Goal: Task Accomplishment & Management: Manage account settings

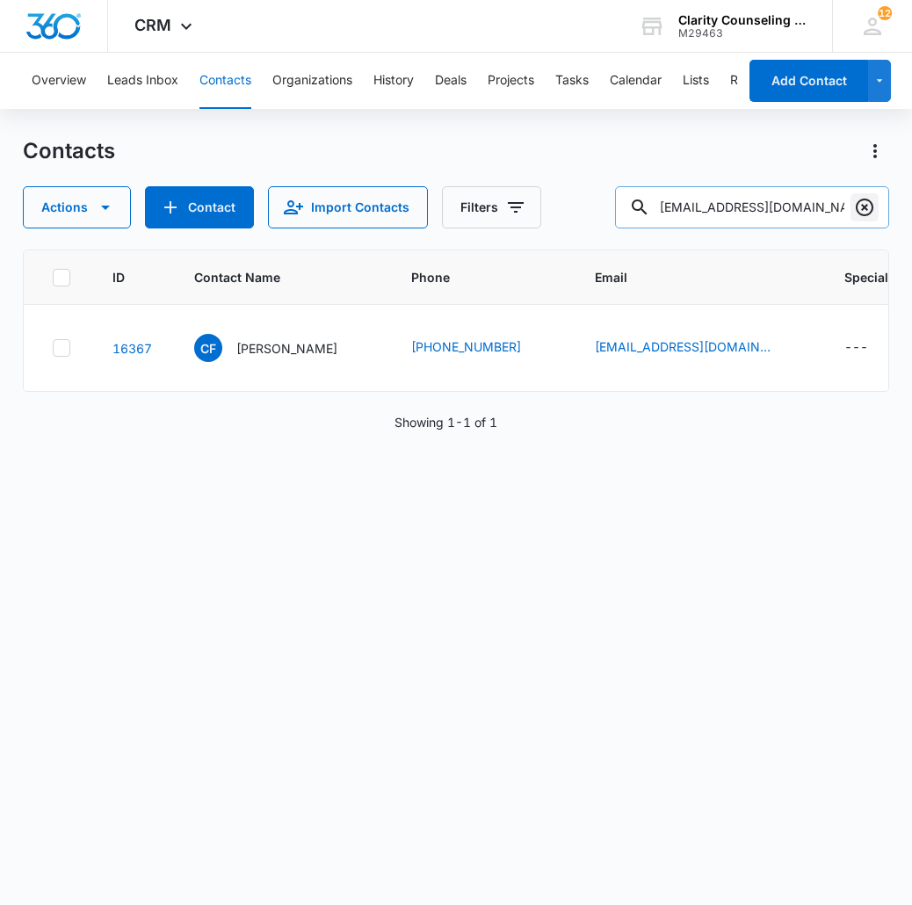
click at [864, 203] on icon "Clear" at bounding box center [864, 207] width 21 height 21
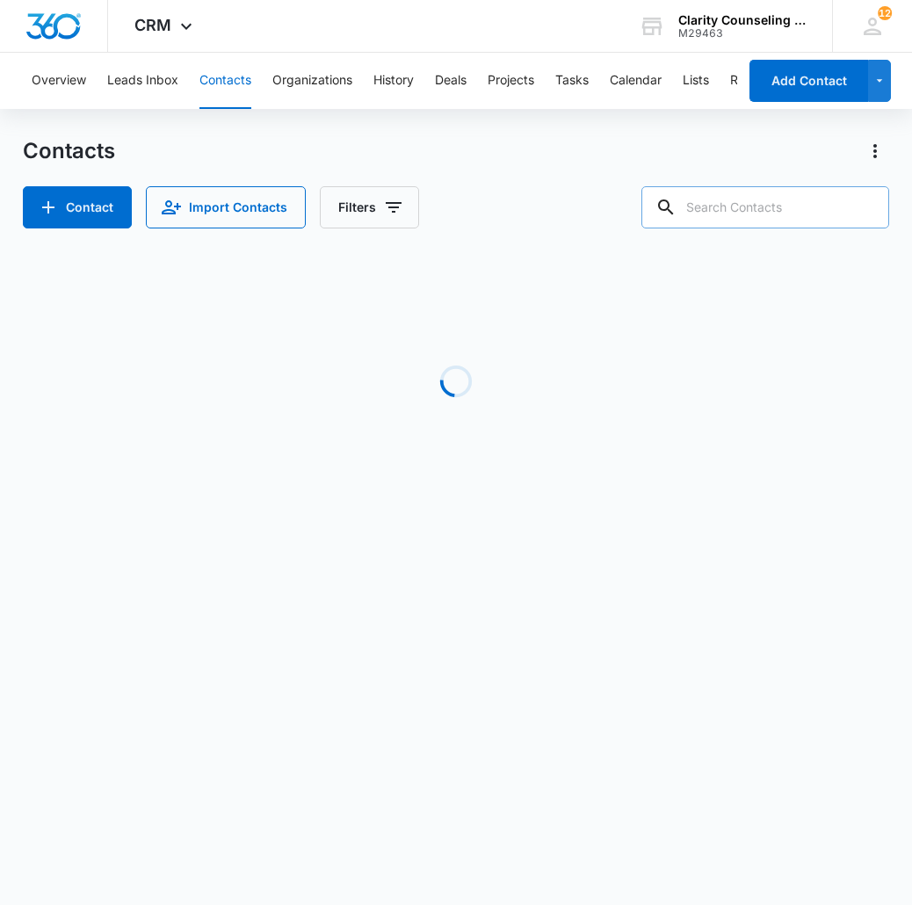
paste input "gianna.tartaglione8@gmail.com"
type input "gianna.tartaglione8@gmail.com"
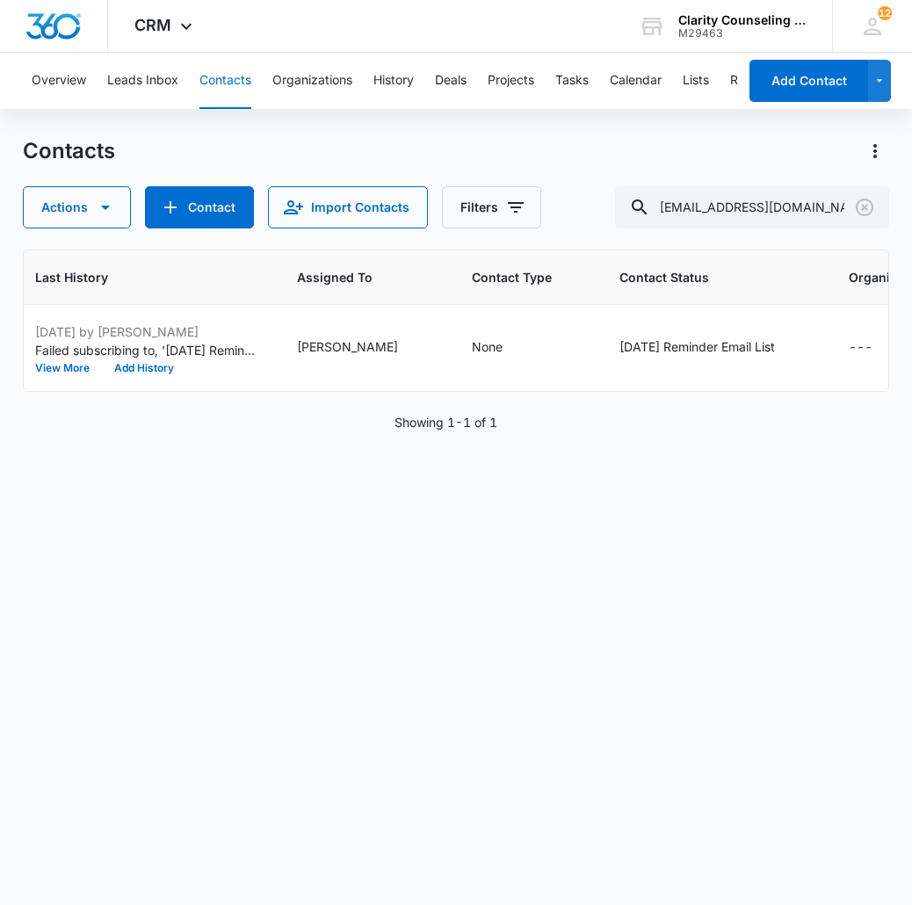
scroll to position [0, 1163]
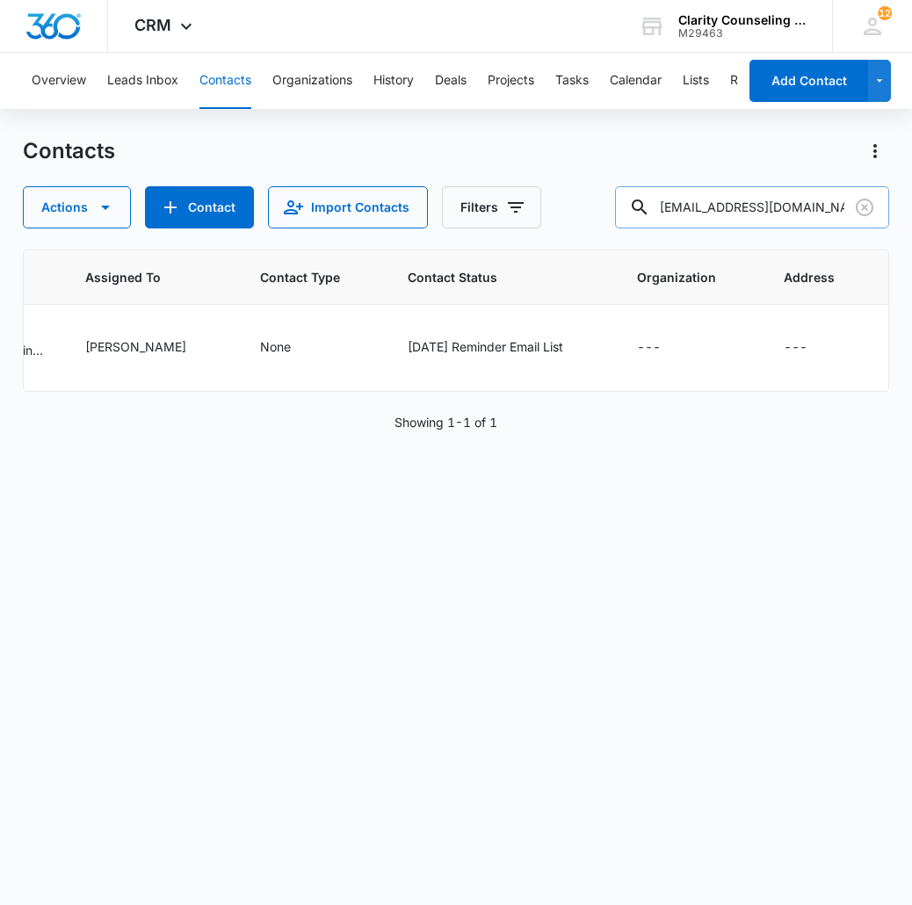
click at [862, 210] on icon "Clear" at bounding box center [864, 207] width 18 height 18
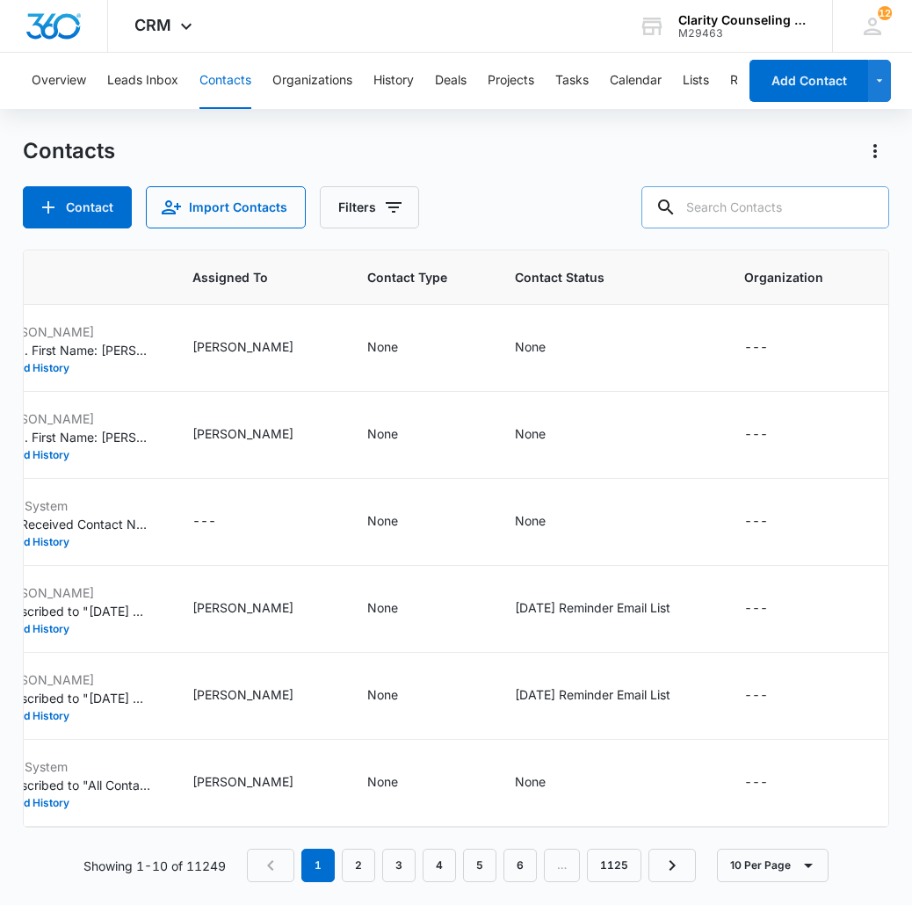
paste input "marisaminadeo@gmail.com"
type input "marisaminadeo@gmail.com"
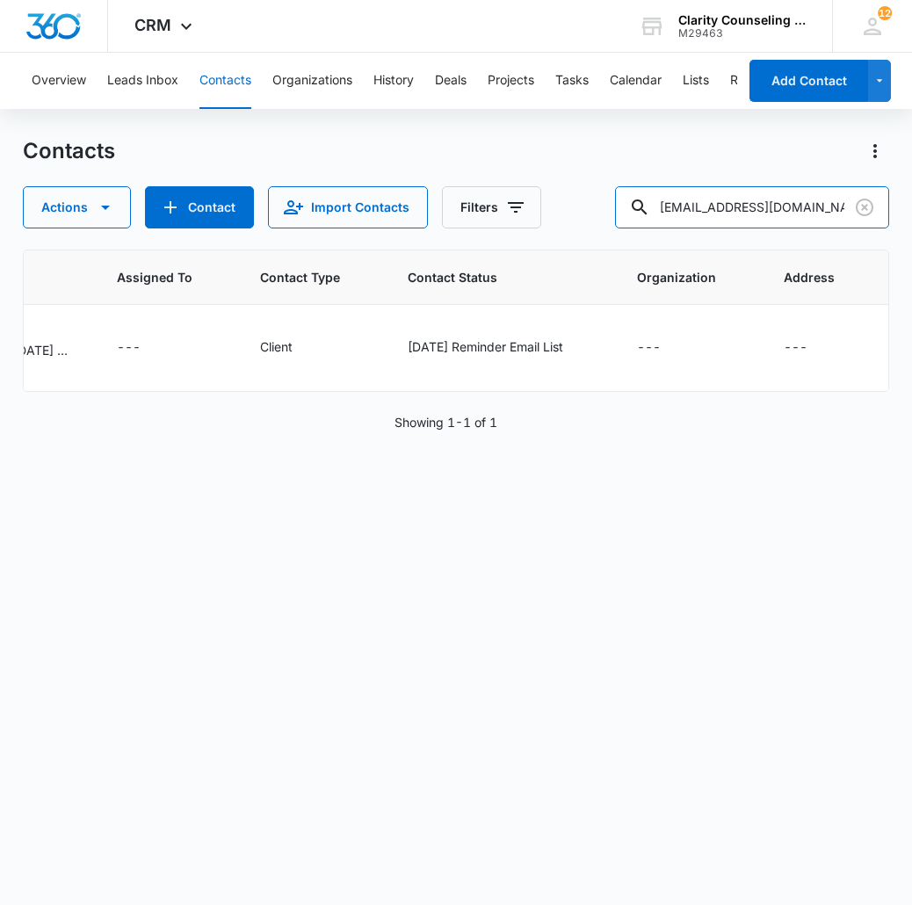
scroll to position [0, 1087]
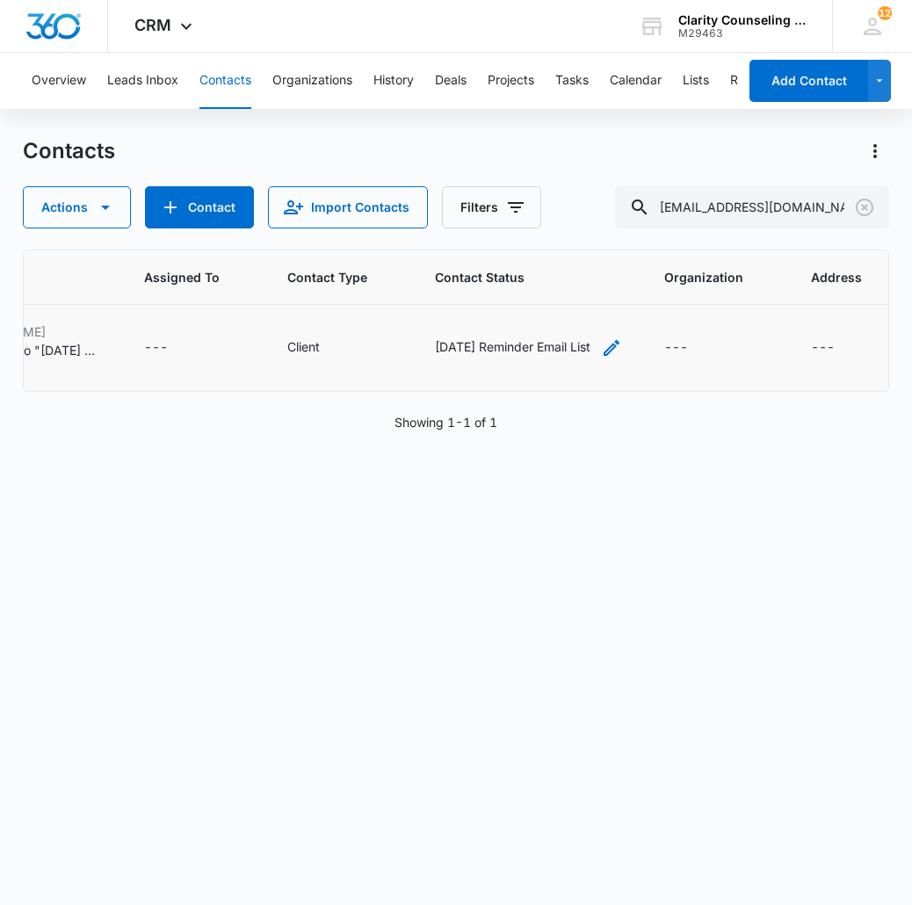
click at [601, 356] on icon "Contact Status - Saturday Reminder Email List - Select to Edit Field" at bounding box center [611, 347] width 21 height 21
click at [488, 469] on div "ID Contact Name Phone Email Special Notes Last History Assigned To Contact Type…" at bounding box center [456, 565] width 866 height 632
click at [865, 213] on icon "Clear" at bounding box center [864, 207] width 21 height 21
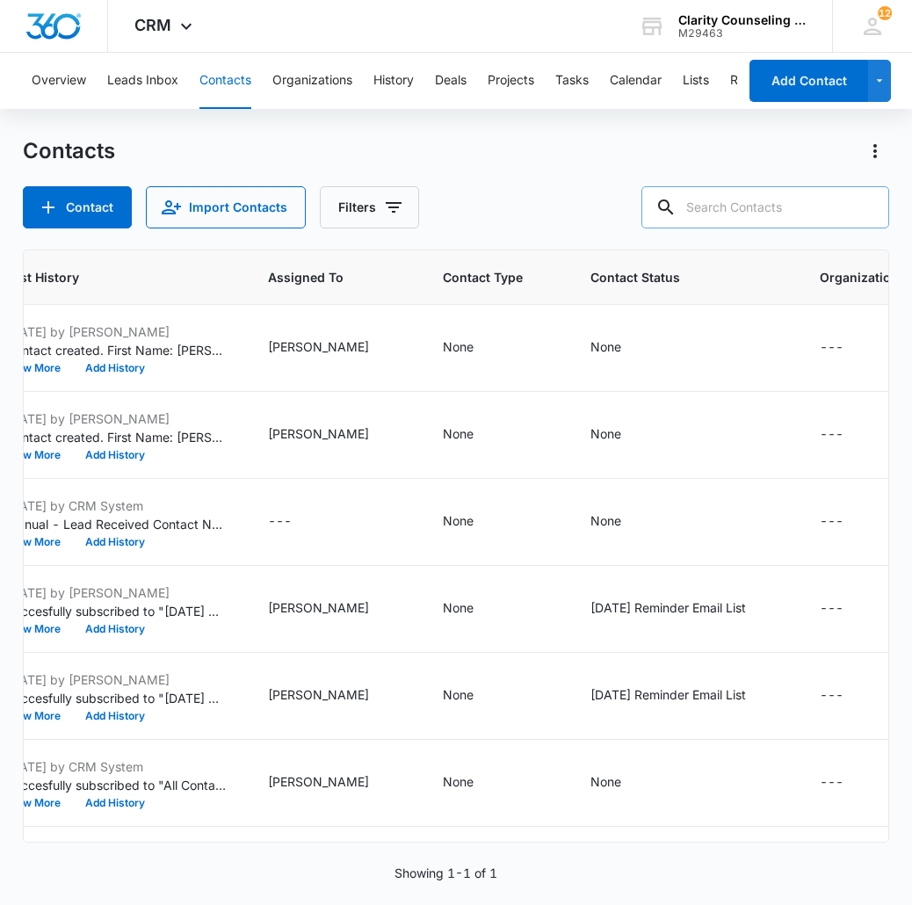
paste input "hollyrwelch@gmail.com"
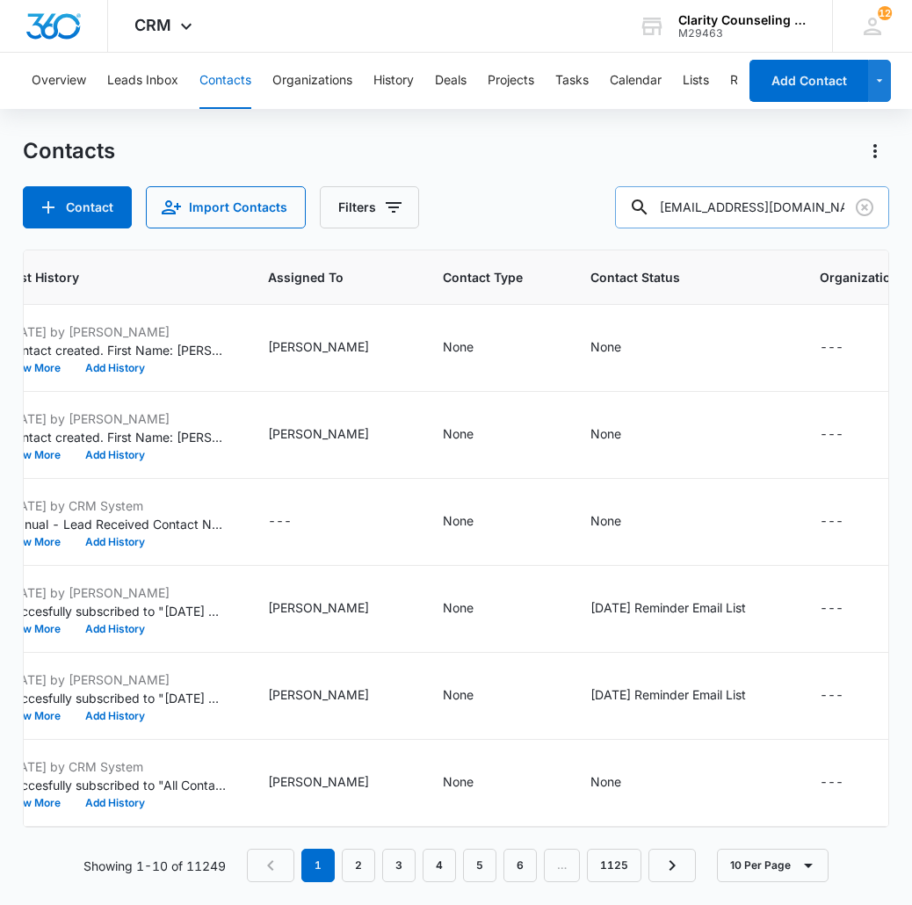
type input "hollyrwelch@gmail.com"
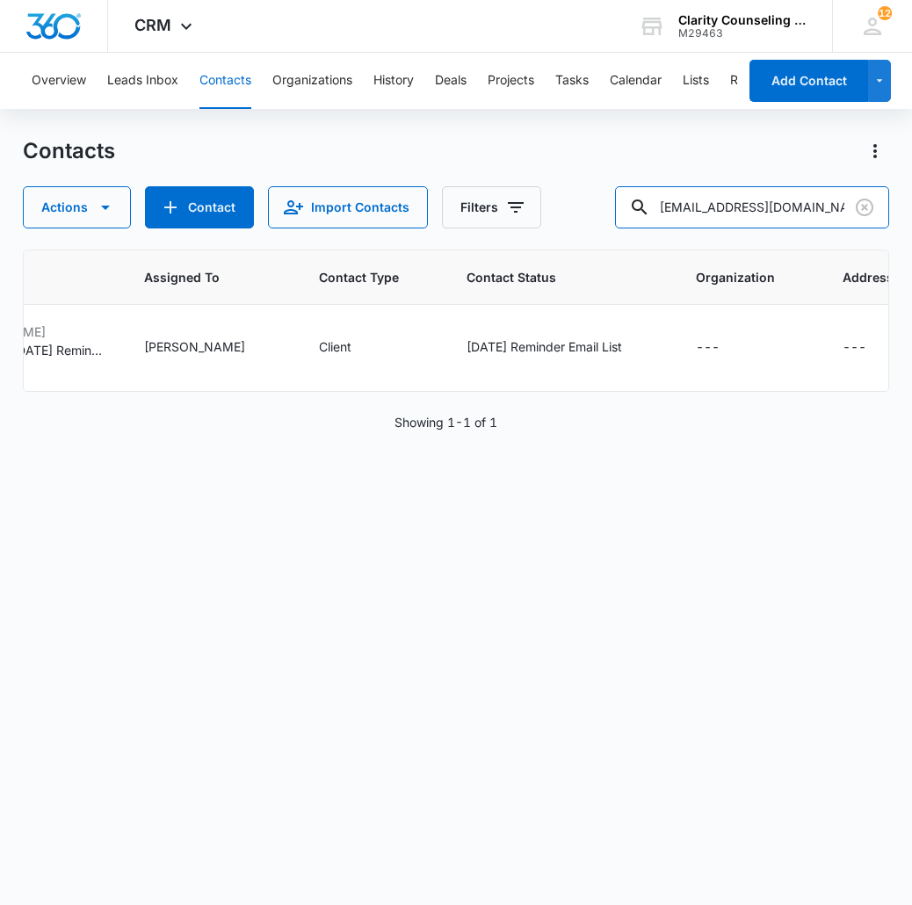
scroll to position [0, 1052]
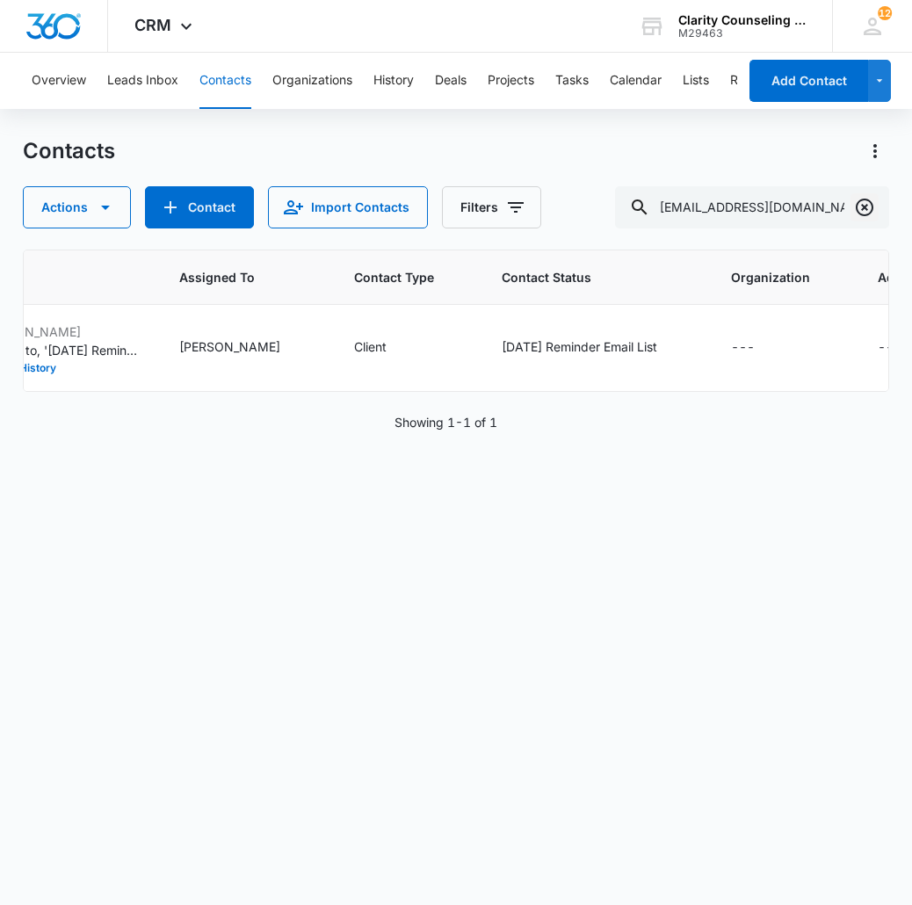
click at [862, 206] on icon "Clear" at bounding box center [864, 207] width 18 height 18
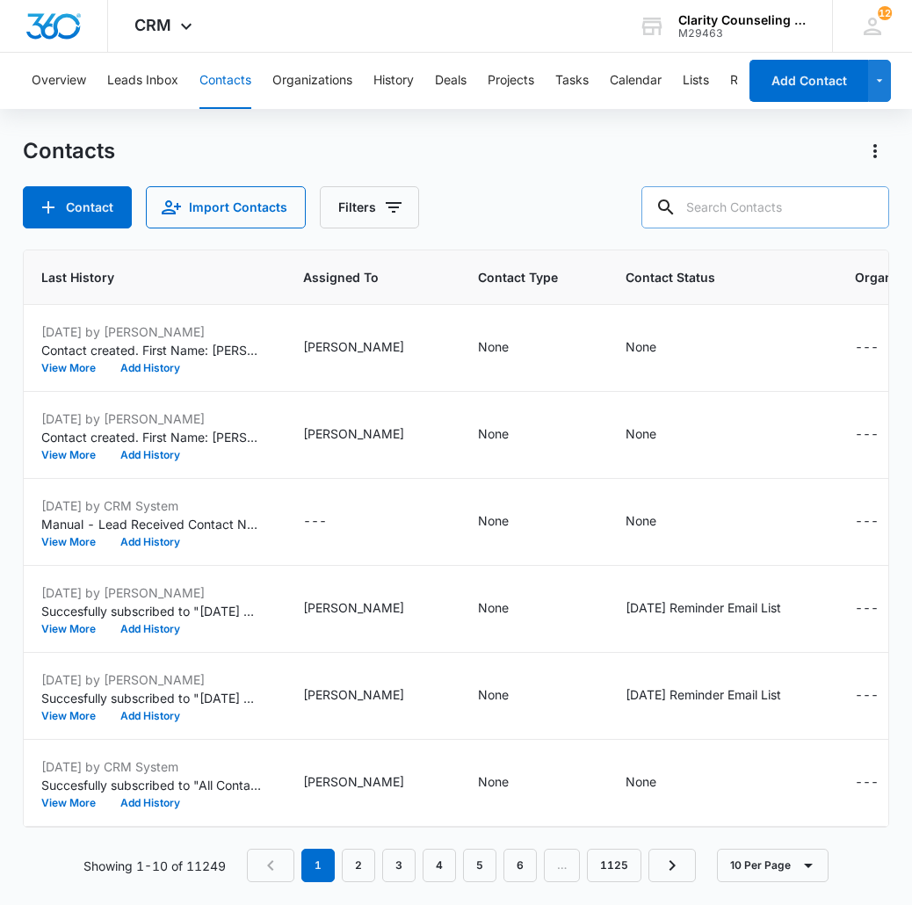
paste input "armstrongaudrey9@gmail.com"
type input "armstrongaudrey9@gmail.com"
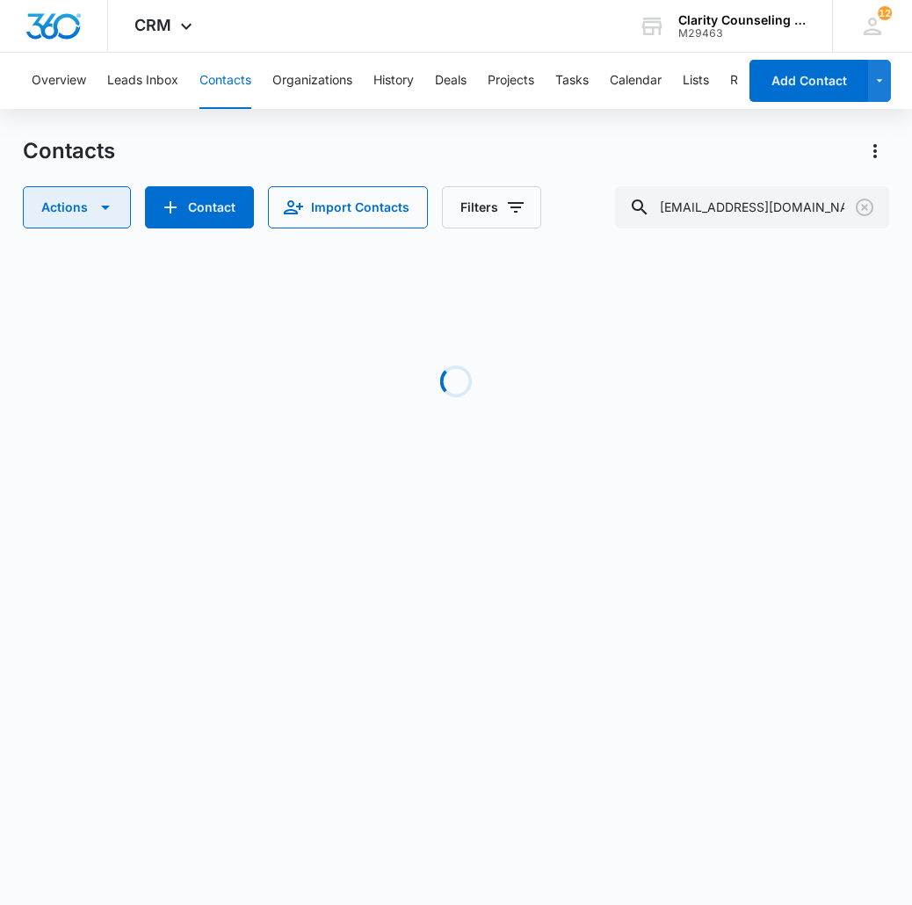
scroll to position [0, 1041]
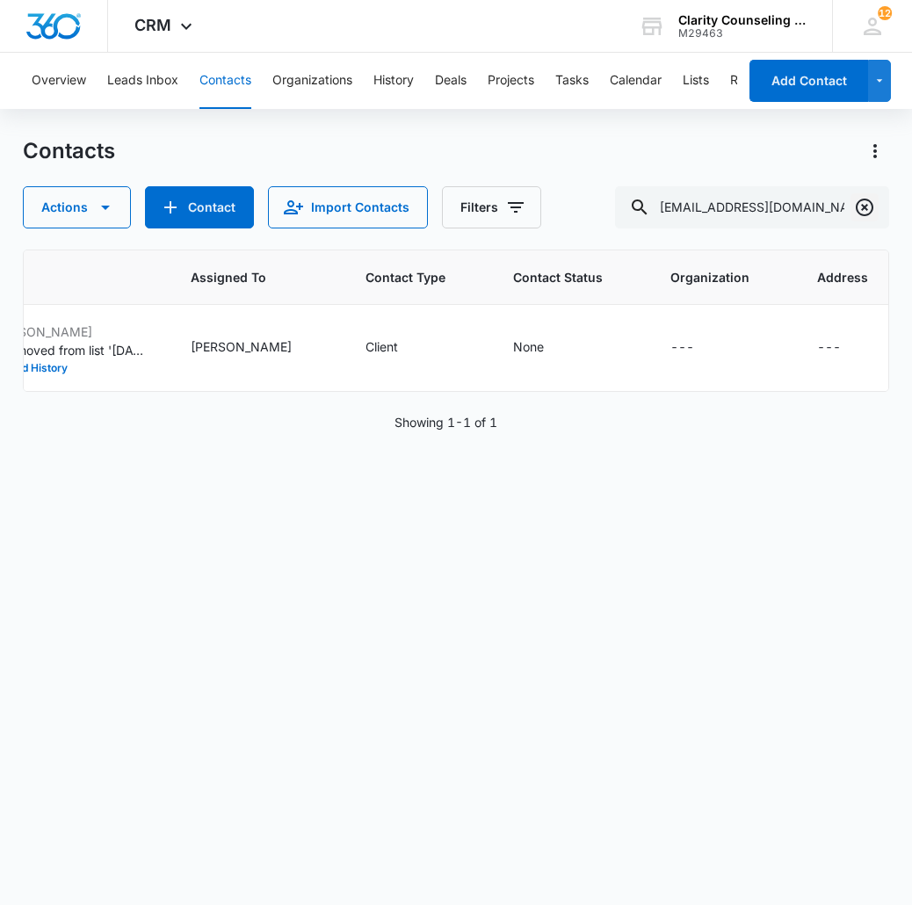
click at [873, 209] on icon "Clear" at bounding box center [864, 207] width 21 height 21
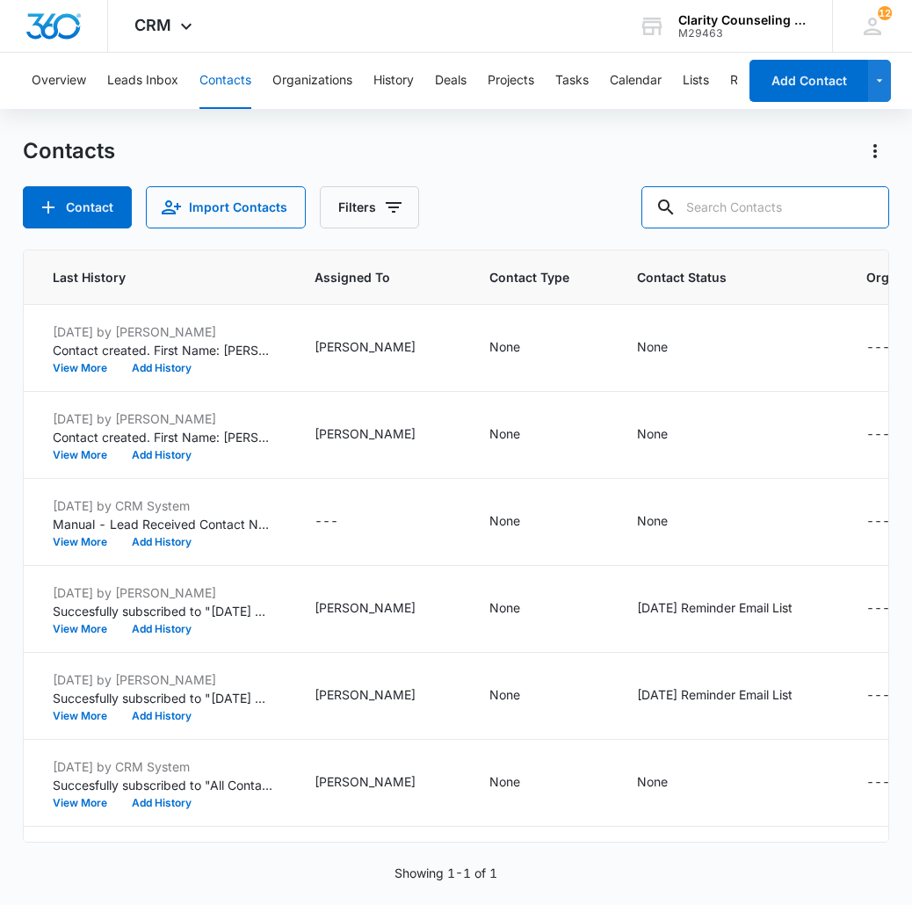
paste input "armstrongaudrey9@gmail.com"
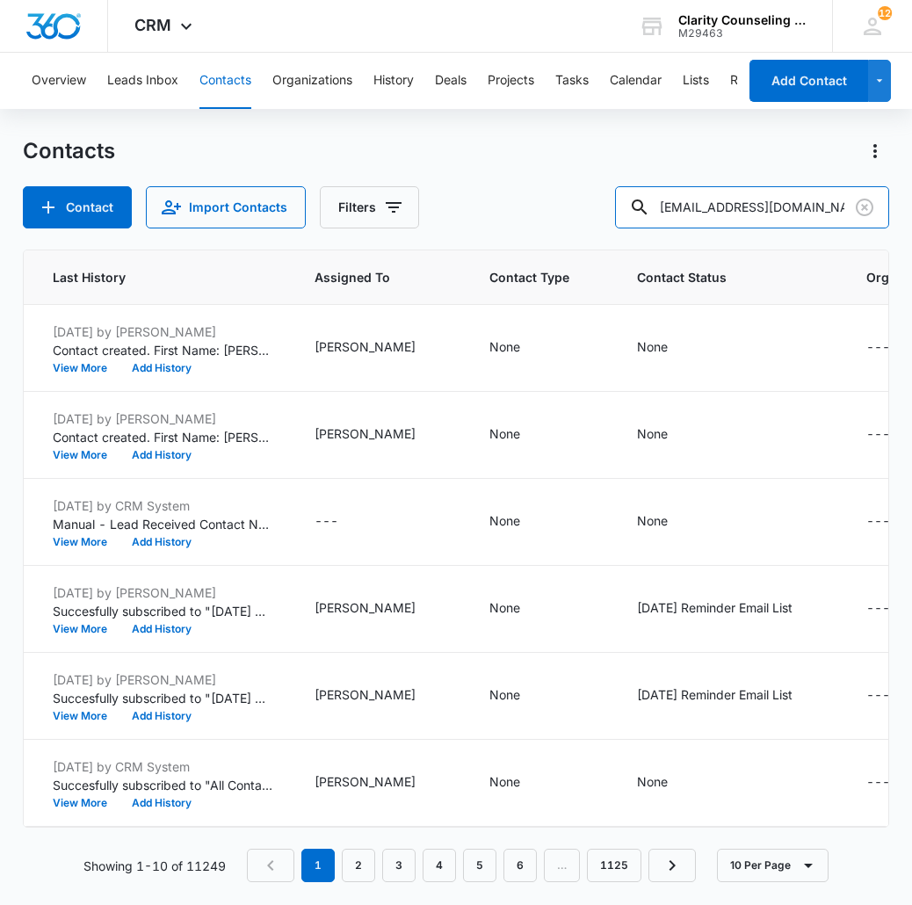
type input "armstrongaudrey9@gmail.com"
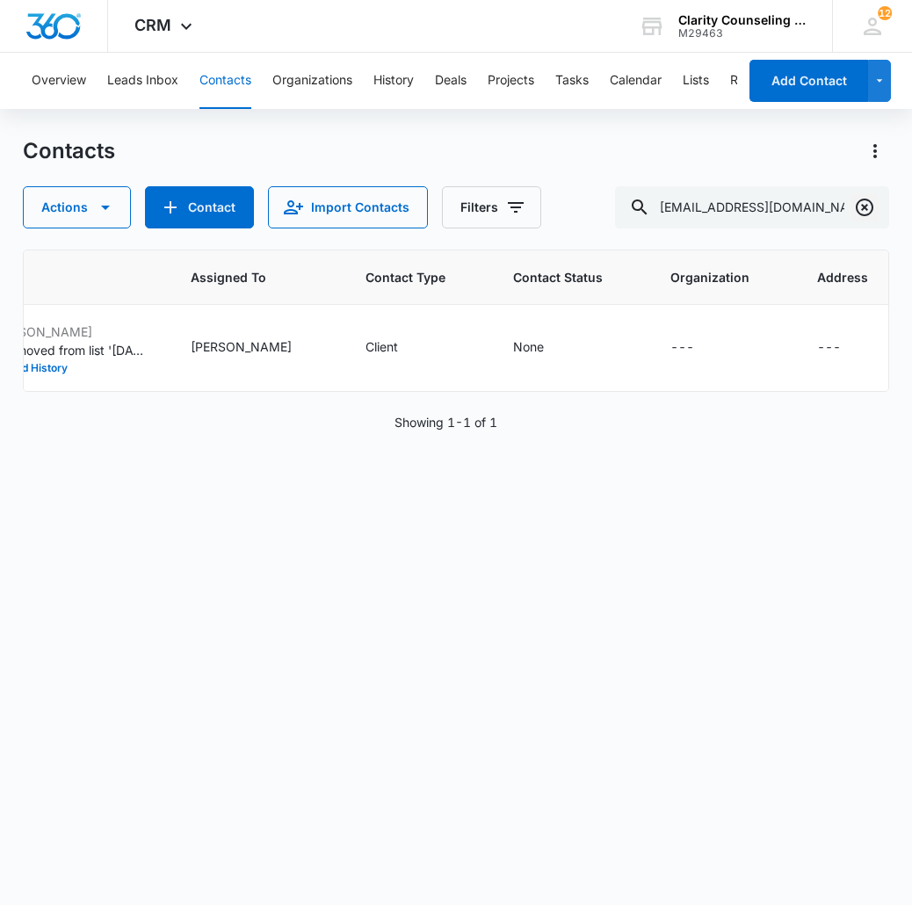
click at [859, 205] on icon "Clear" at bounding box center [864, 207] width 21 height 21
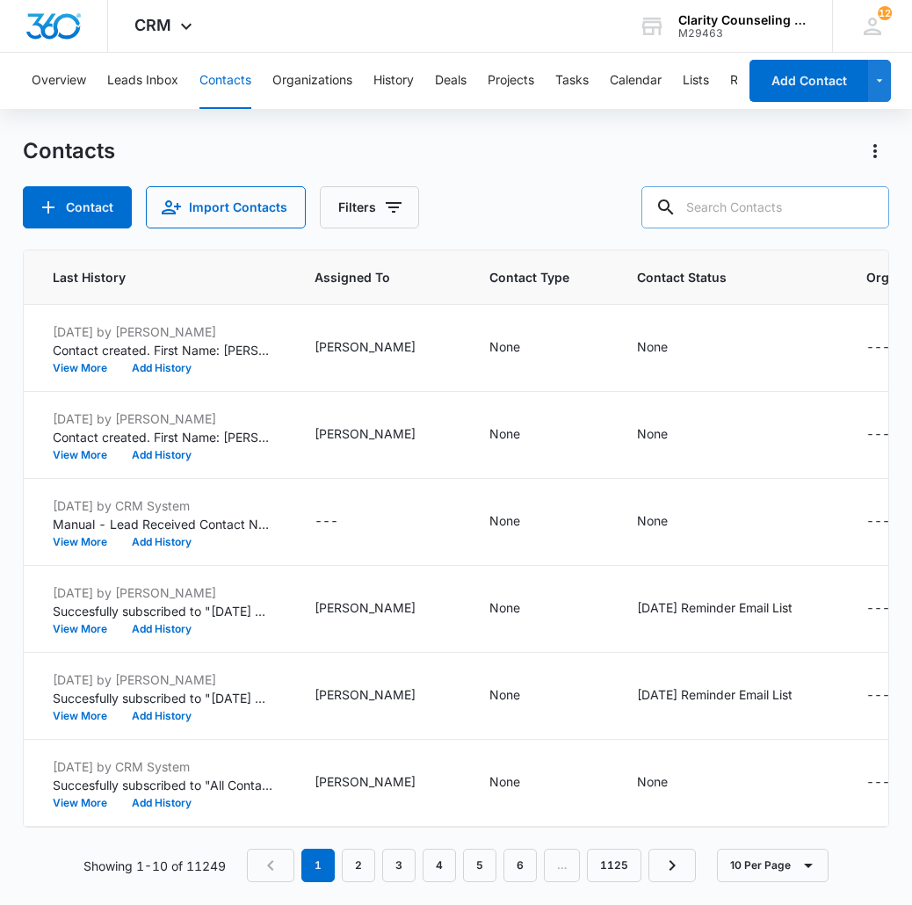
paste input "[PERSON_NAME][EMAIL_ADDRESS][PERSON_NAME][DOMAIN_NAME]"
type input "[PERSON_NAME][EMAIL_ADDRESS][PERSON_NAME][DOMAIN_NAME]"
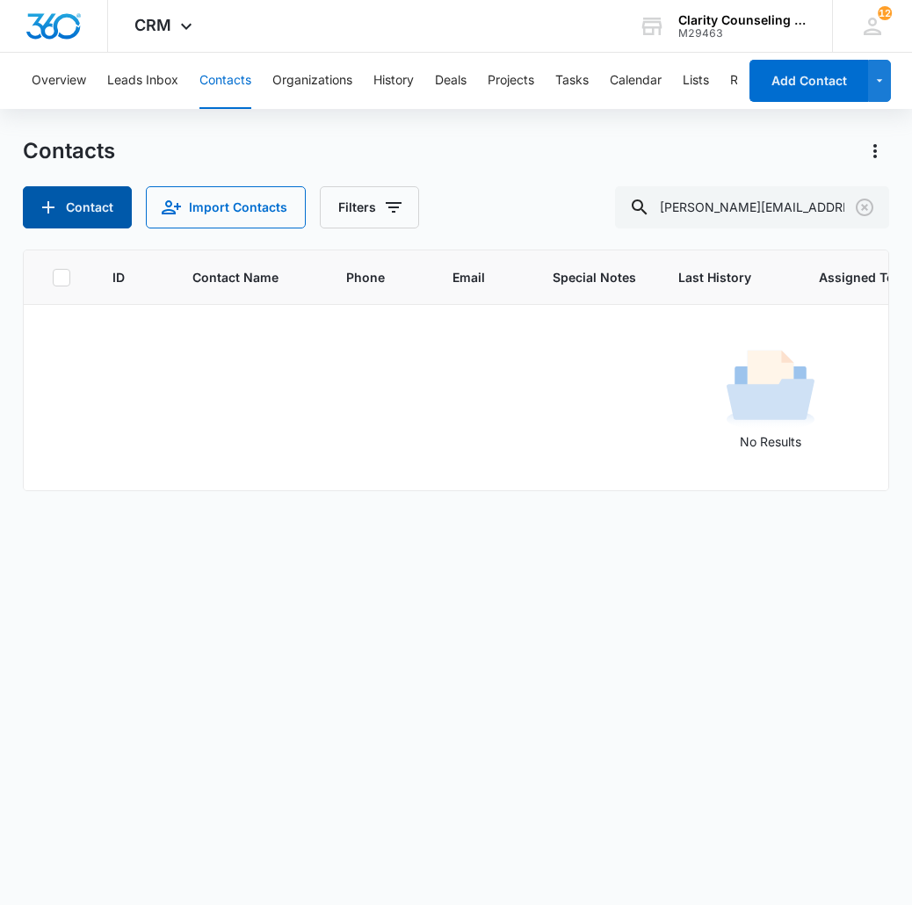
scroll to position [0, 0]
click at [59, 206] on button "Contact" at bounding box center [77, 207] width 109 height 42
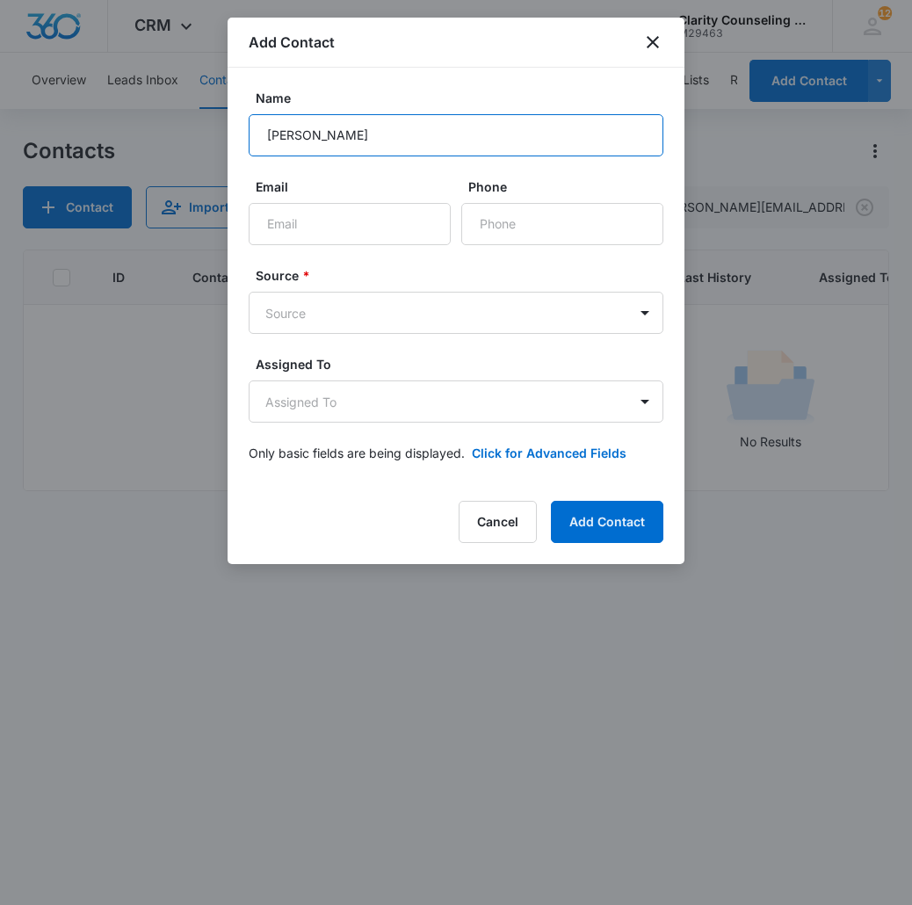
type input "[PERSON_NAME]"
paste input "[PERSON_NAME][EMAIL_ADDRESS][PERSON_NAME][DOMAIN_NAME]"
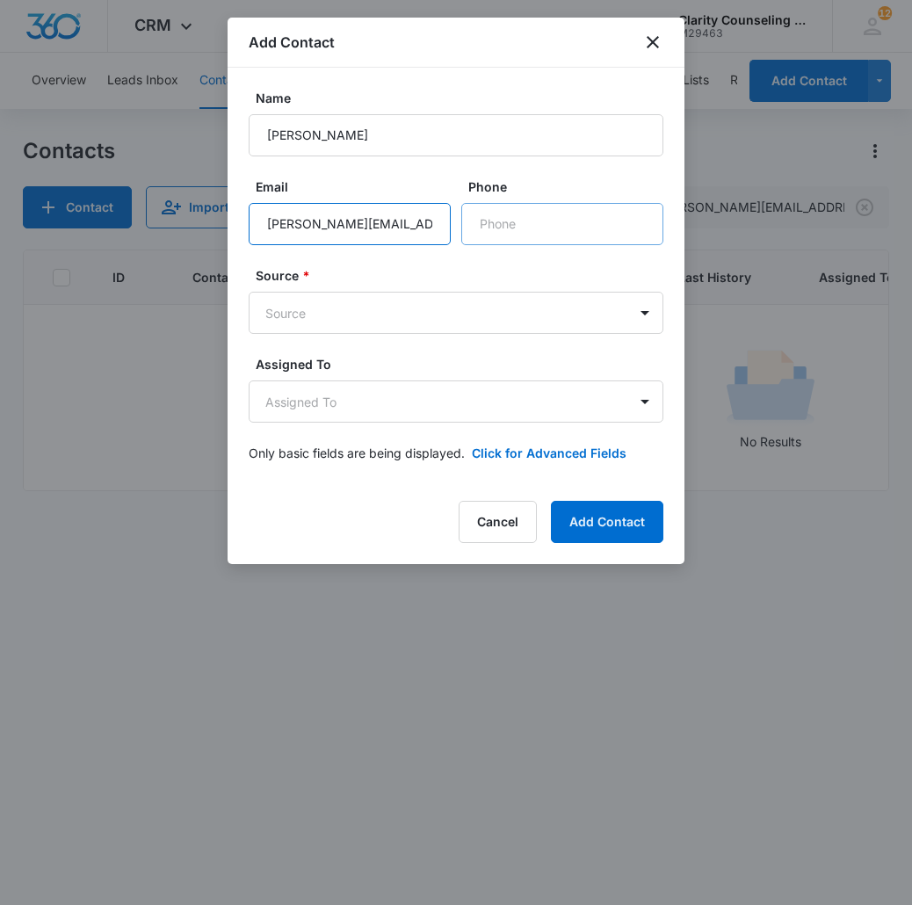
type input "[PERSON_NAME][EMAIL_ADDRESS][PERSON_NAME][DOMAIN_NAME]"
paste input "[PHONE_NUMBER]"
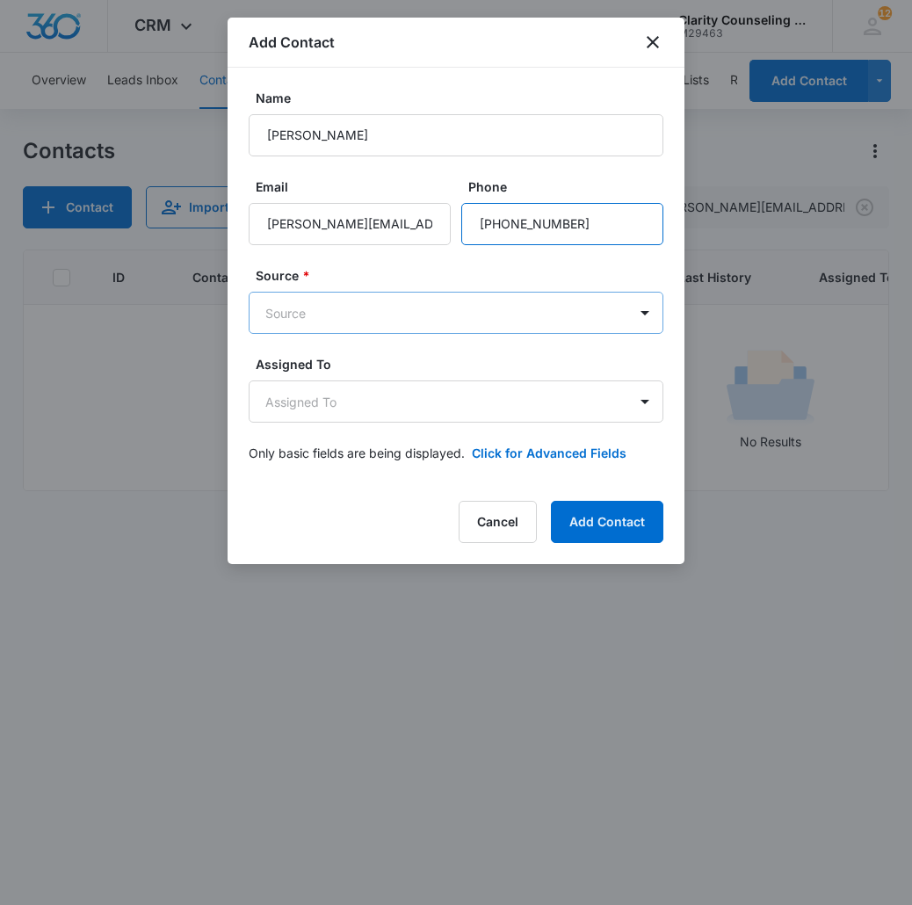
type input "[PHONE_NUMBER]"
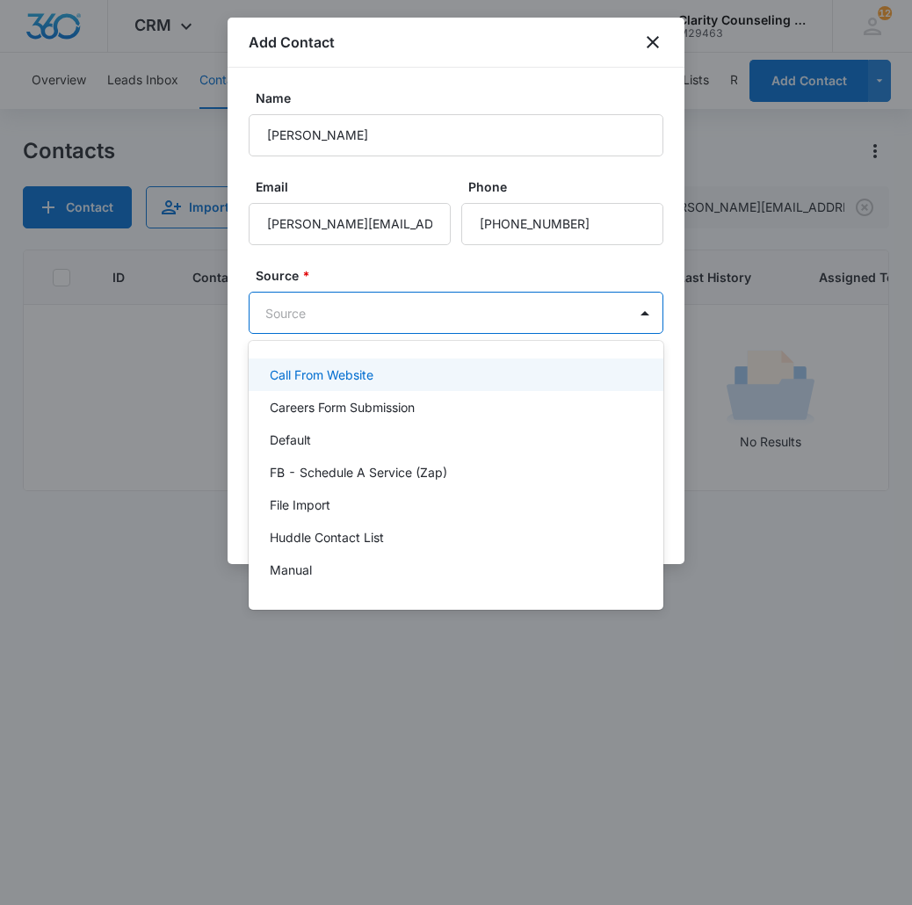
drag, startPoint x: 479, startPoint y: 319, endPoint x: 424, endPoint y: 468, distance: 158.9
click at [479, 319] on body "CRM Apps Reputation Websites Forms CRM Email Social Content Ads Intelligence Fi…" at bounding box center [456, 452] width 912 height 905
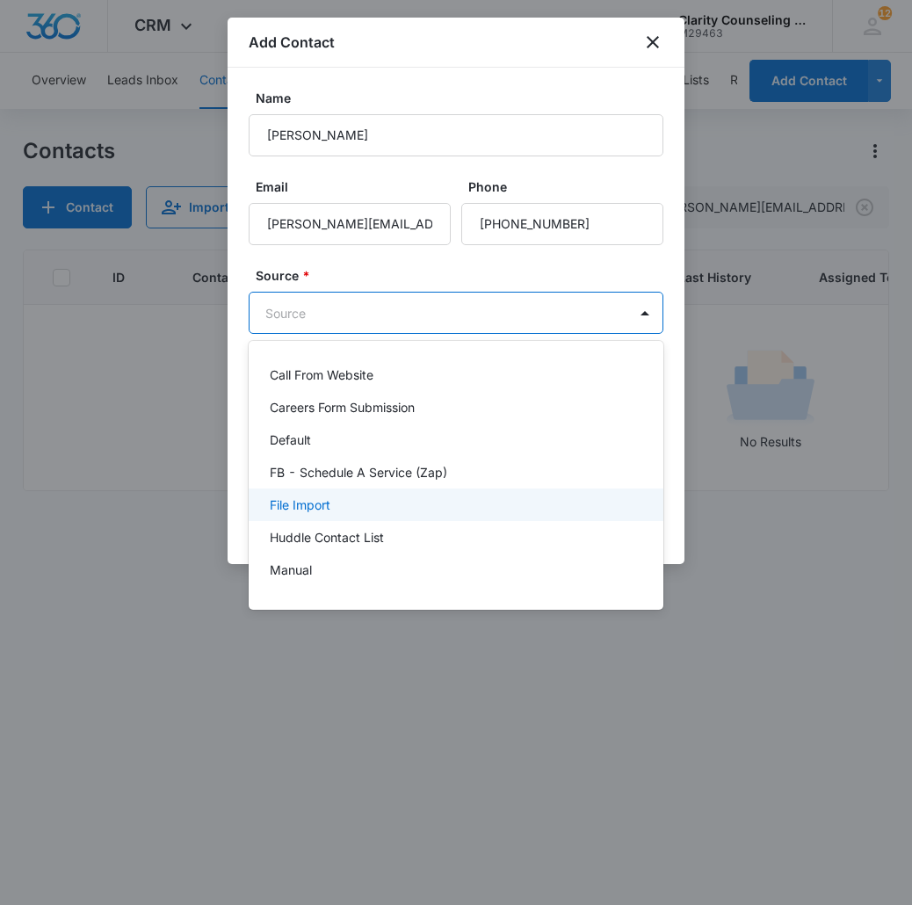
scroll to position [221, 0]
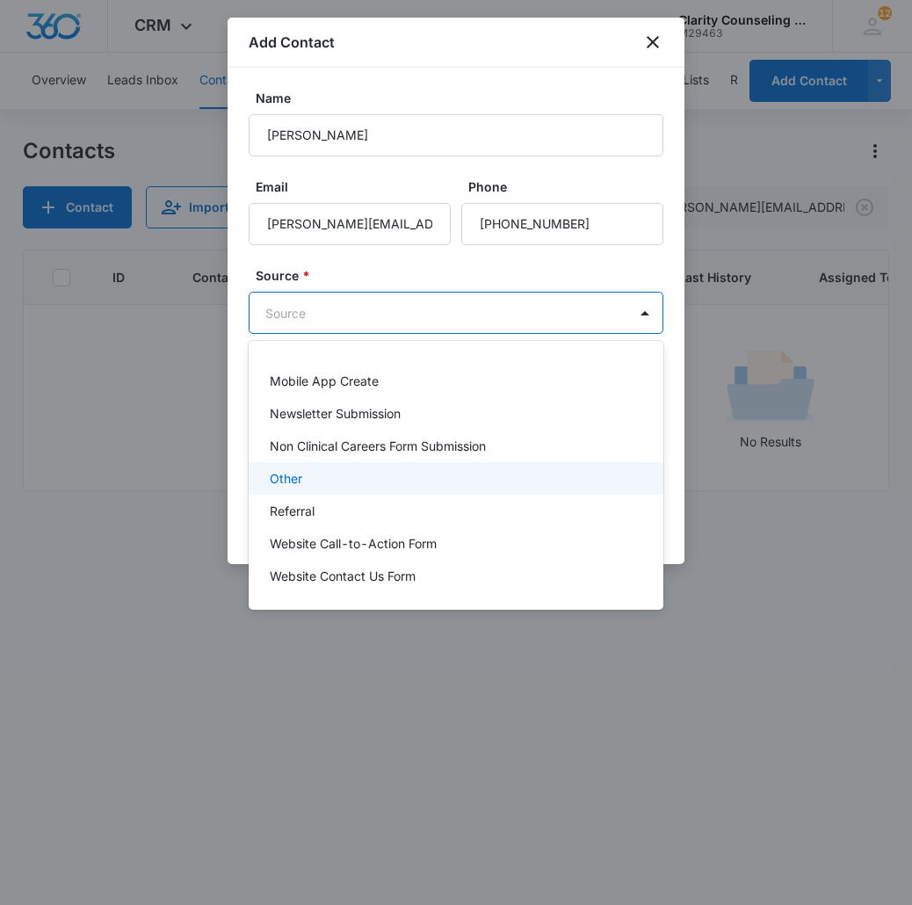
click at [354, 486] on div "Other" at bounding box center [454, 478] width 369 height 18
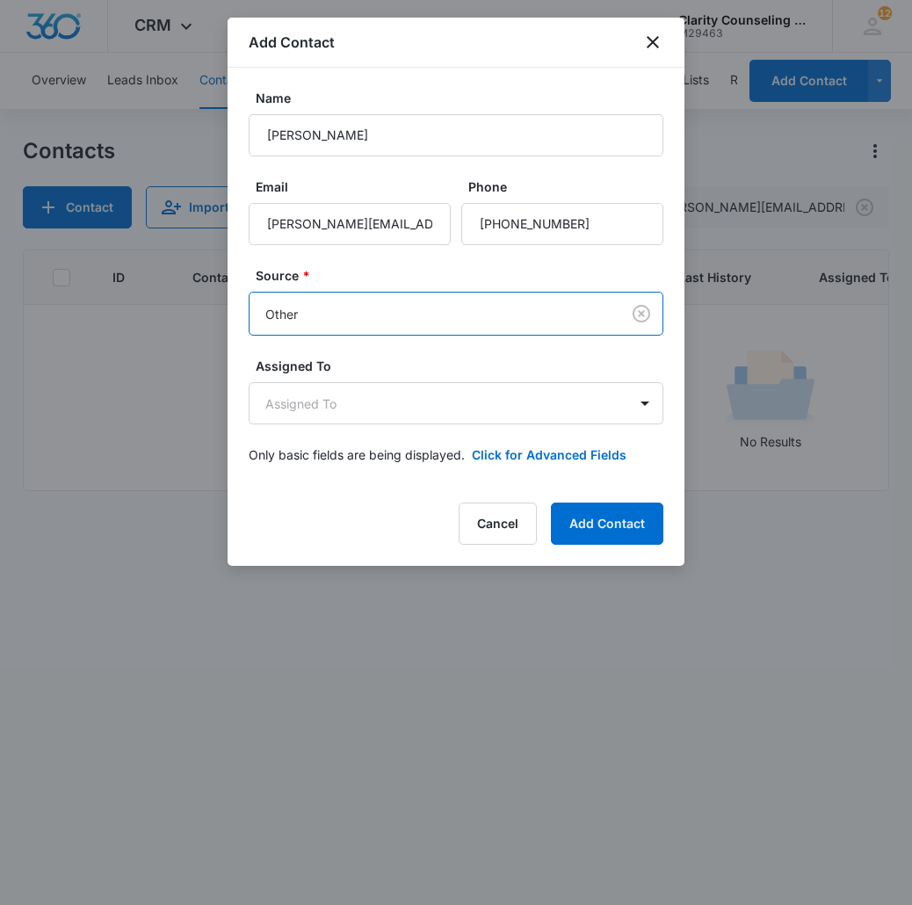
click at [362, 424] on form "Name Kristi Allen Email kristi.allen.ka@gmail.com Phone Source * option Other, …" at bounding box center [456, 287] width 415 height 396
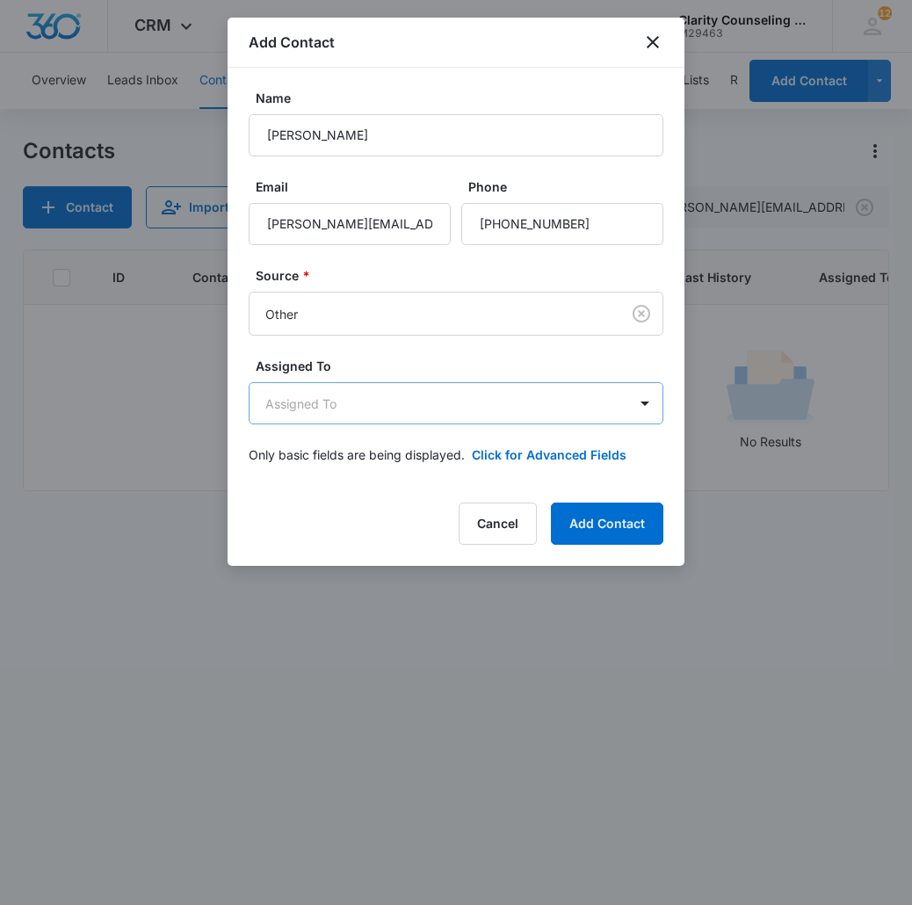
scroll to position [0, 0]
click at [377, 418] on body "CRM Apps Reputation Websites Forms CRM Email Social Content Ads Intelligence Fi…" at bounding box center [456, 452] width 912 height 905
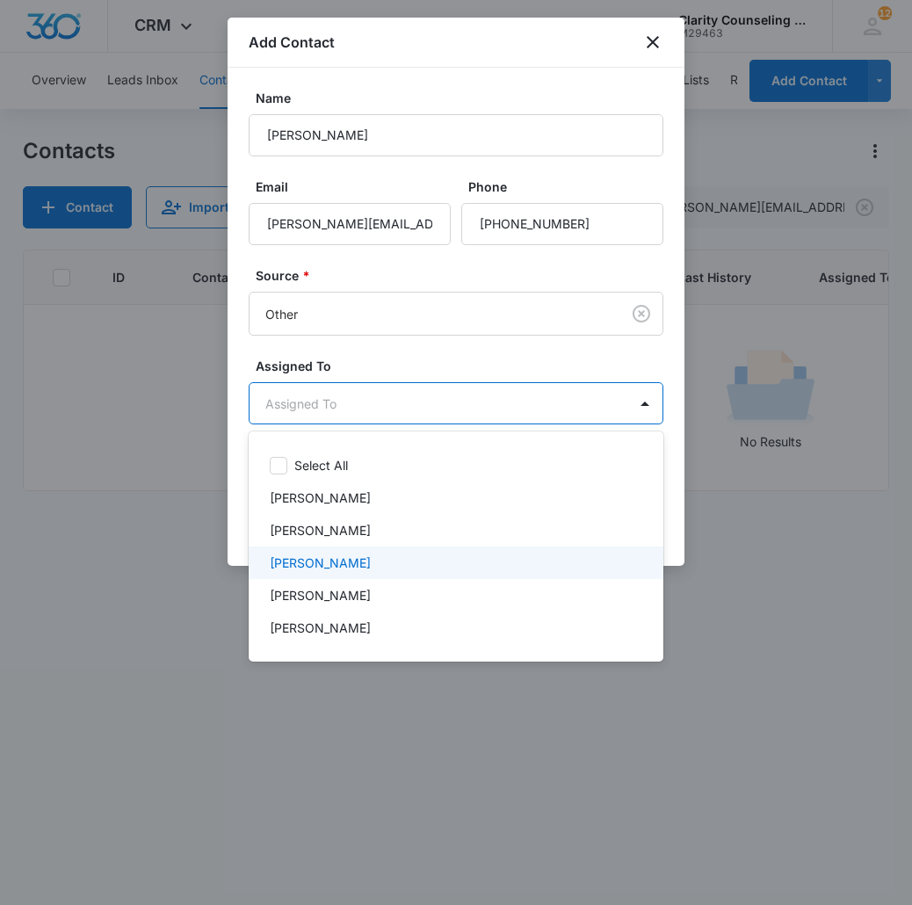
click at [343, 573] on div "[PERSON_NAME]" at bounding box center [456, 562] width 415 height 32
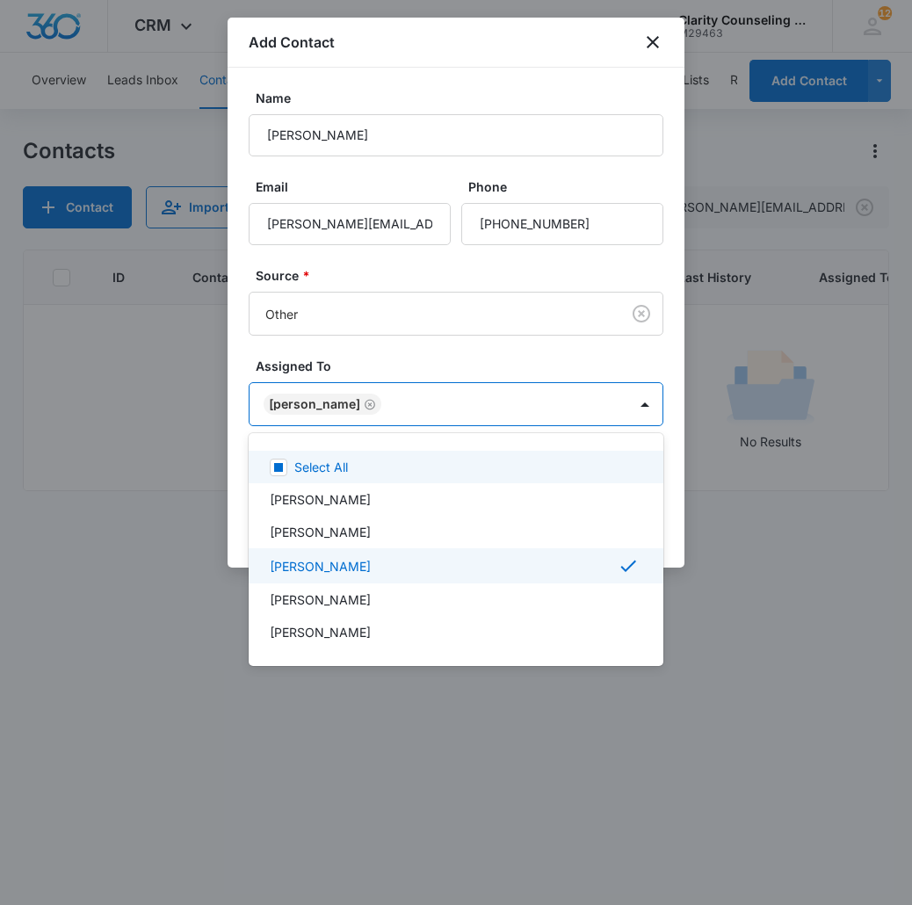
click at [441, 419] on div at bounding box center [456, 452] width 912 height 905
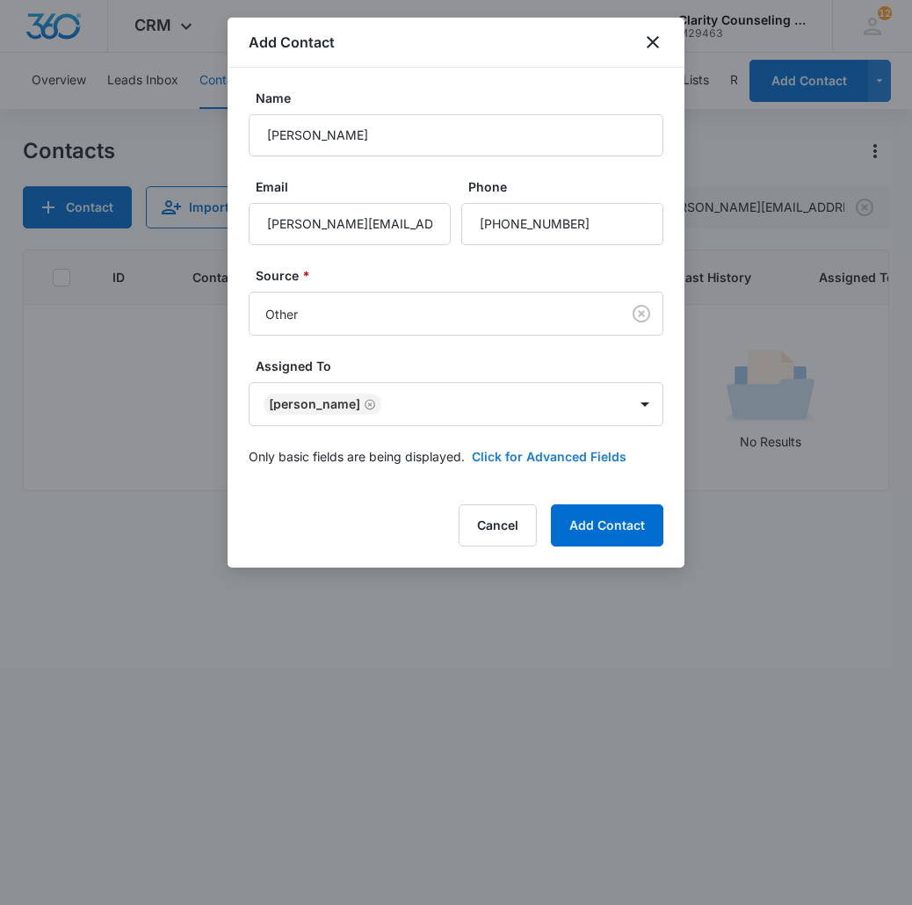
click at [513, 464] on button "Click for Advanced Fields" at bounding box center [549, 456] width 155 height 18
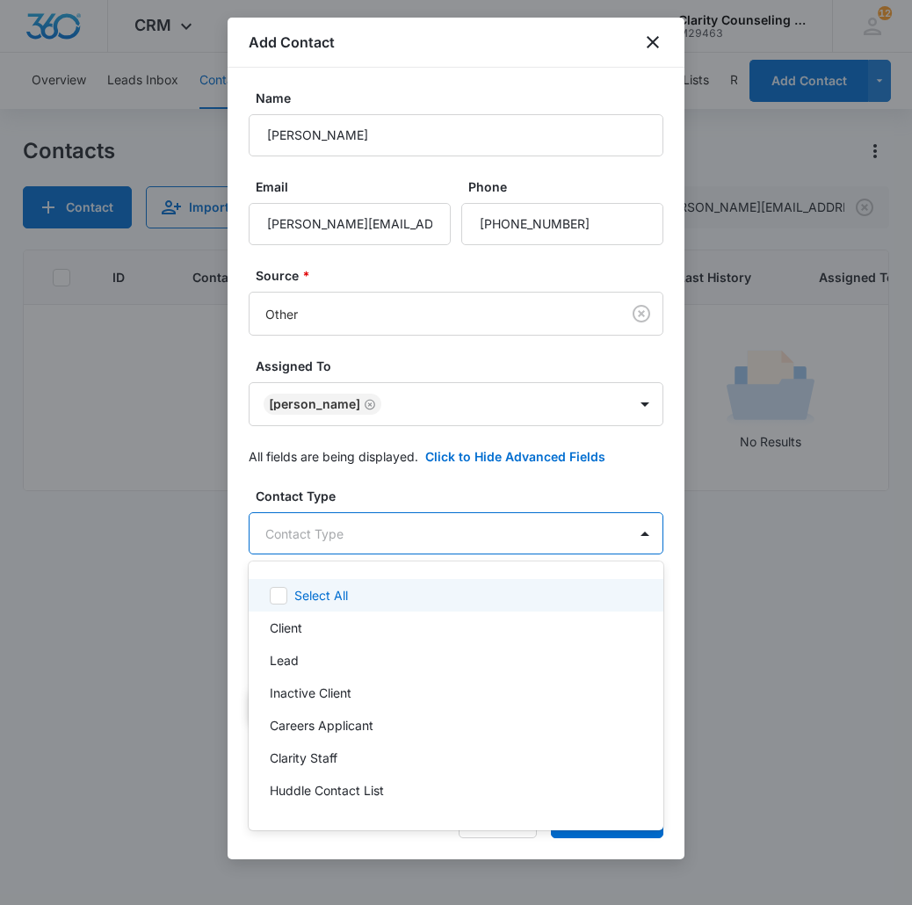
click at [351, 537] on body "CRM Apps Reputation Websites Forms CRM Email Social Content Ads Intelligence Fi…" at bounding box center [456, 452] width 912 height 905
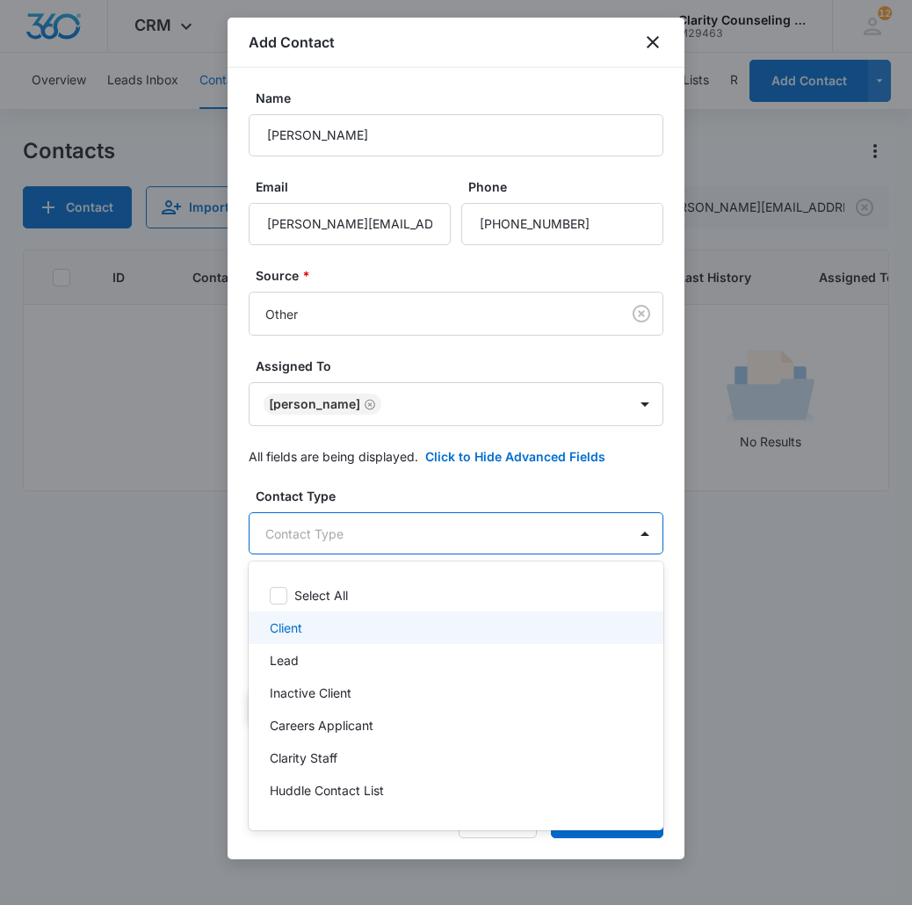
click at [320, 620] on div "Client" at bounding box center [454, 627] width 369 height 18
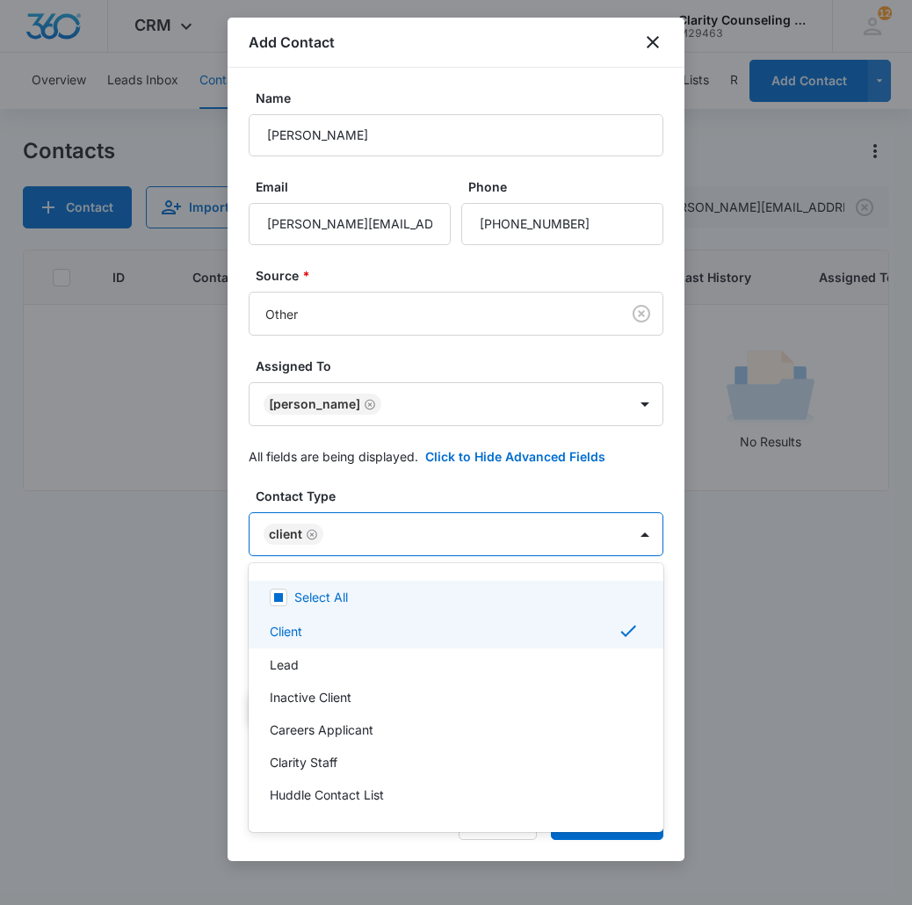
click at [379, 532] on div at bounding box center [456, 452] width 912 height 905
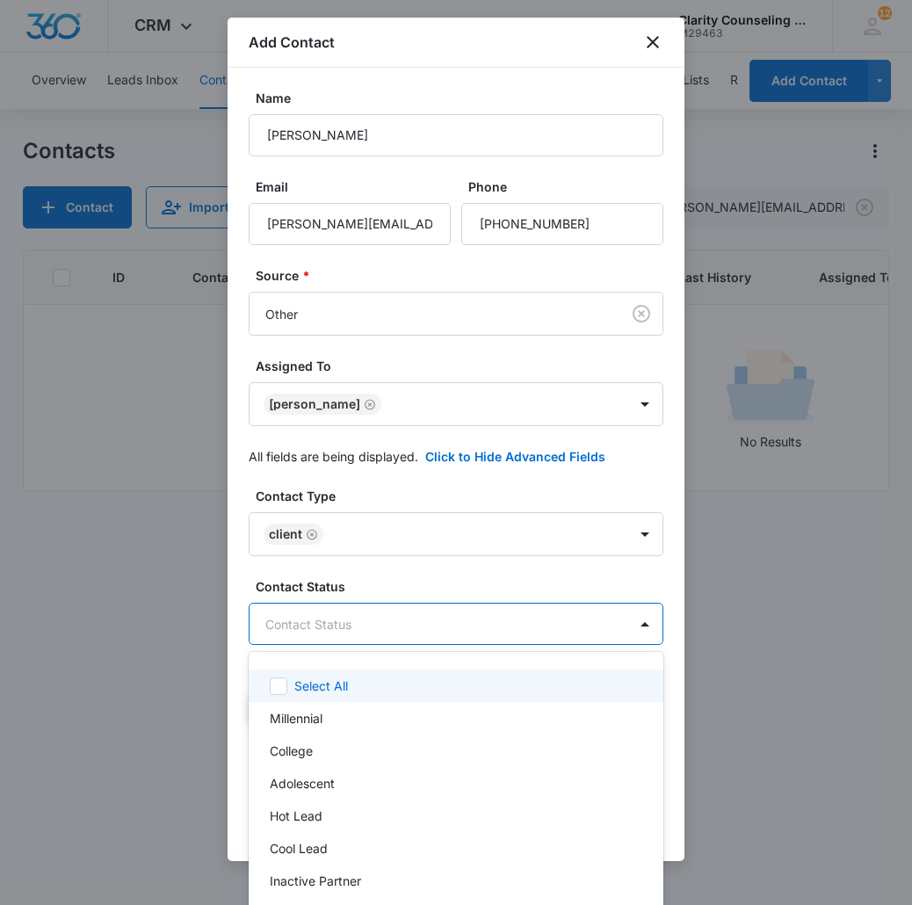
drag, startPoint x: 371, startPoint y: 630, endPoint x: 379, endPoint y: 709, distance: 79.4
click at [371, 630] on body "CRM Apps Reputation Websites Forms CRM Email Social Content Ads Intelligence Fi…" at bounding box center [456, 452] width 912 height 905
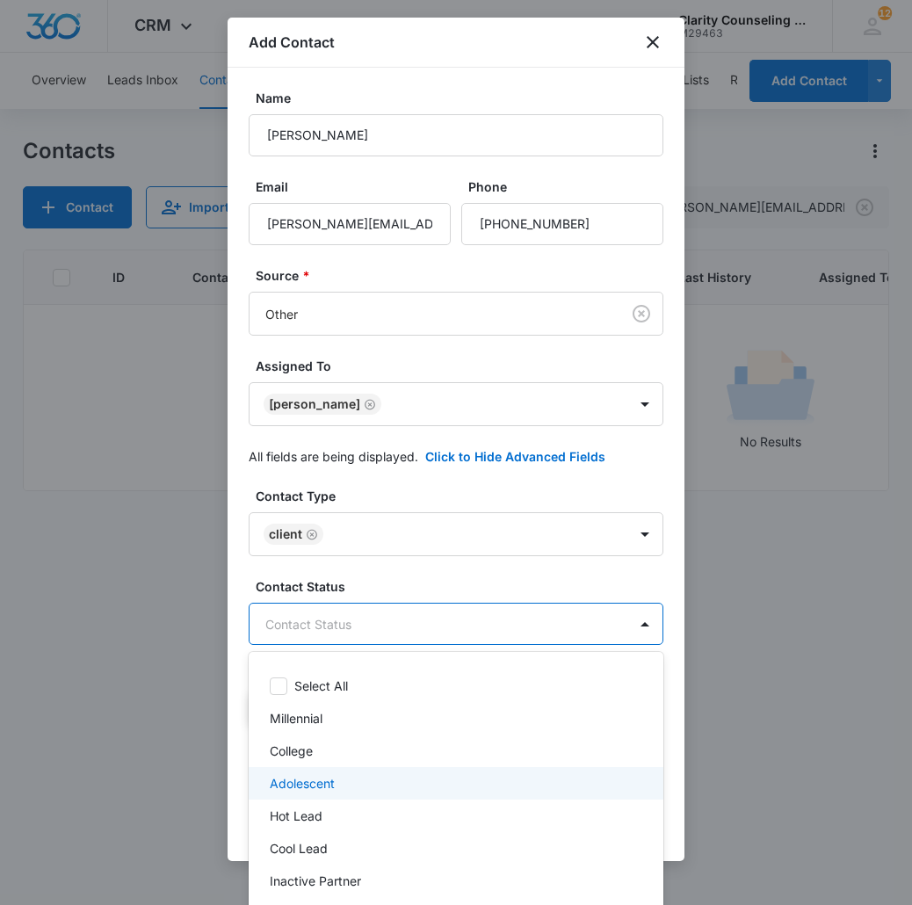
scroll to position [249, 0]
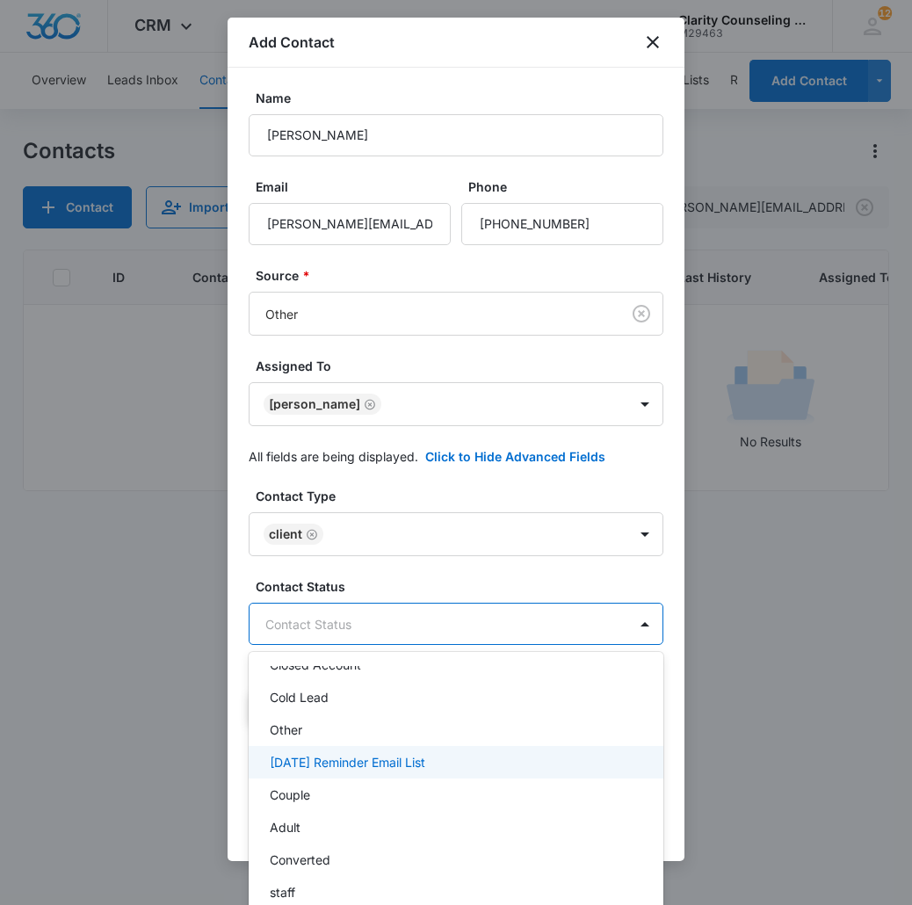
click at [379, 763] on p "[DATE] Reminder Email List" at bounding box center [347, 762] width 155 height 18
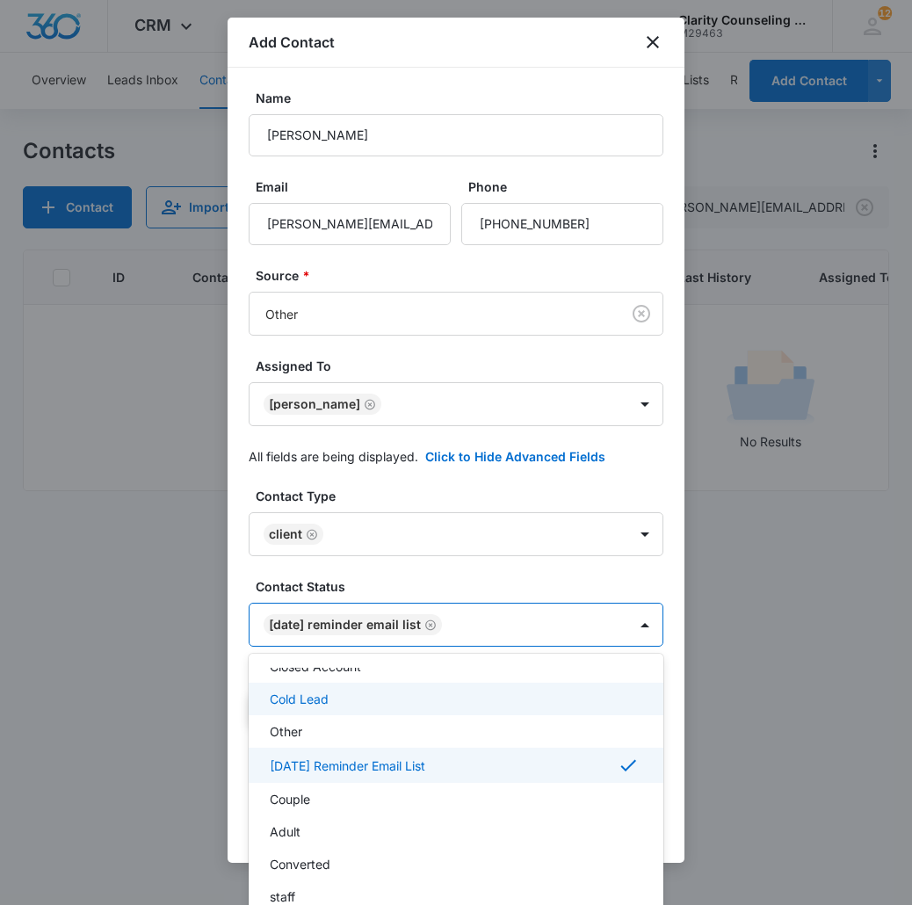
click at [530, 637] on div at bounding box center [456, 452] width 912 height 905
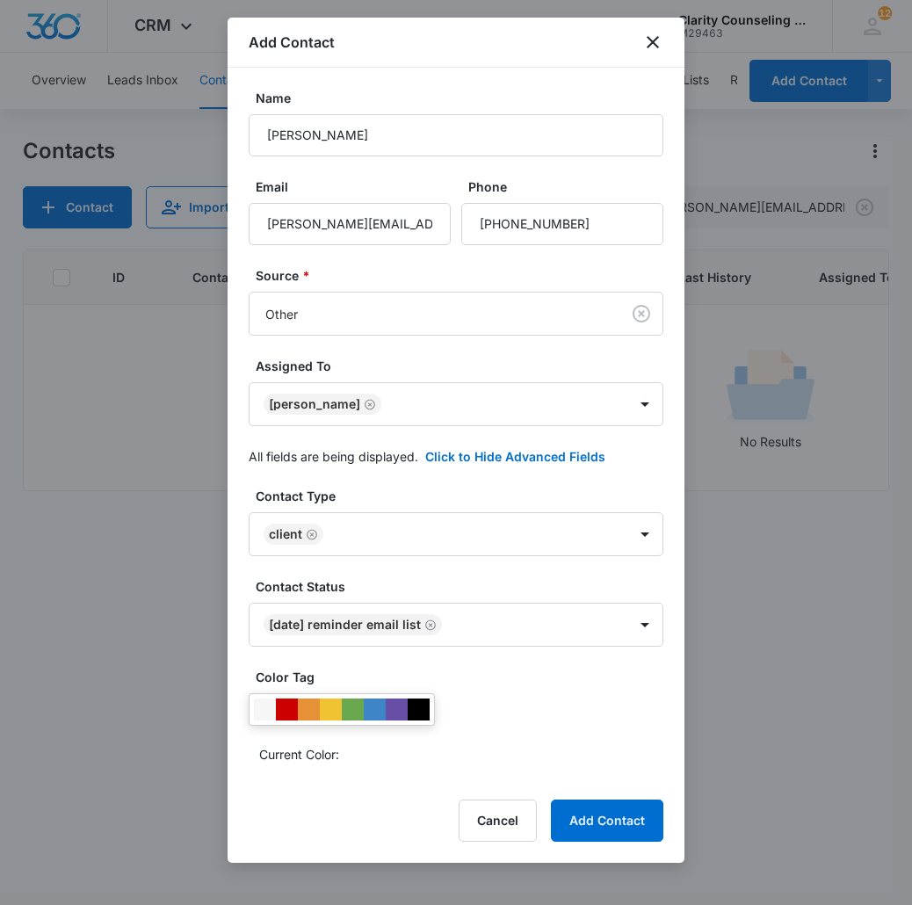
scroll to position [0, 0]
drag, startPoint x: 624, startPoint y: 833, endPoint x: 155, endPoint y: 689, distance: 490.0
click at [624, 833] on button "Add Contact" at bounding box center [607, 820] width 112 height 42
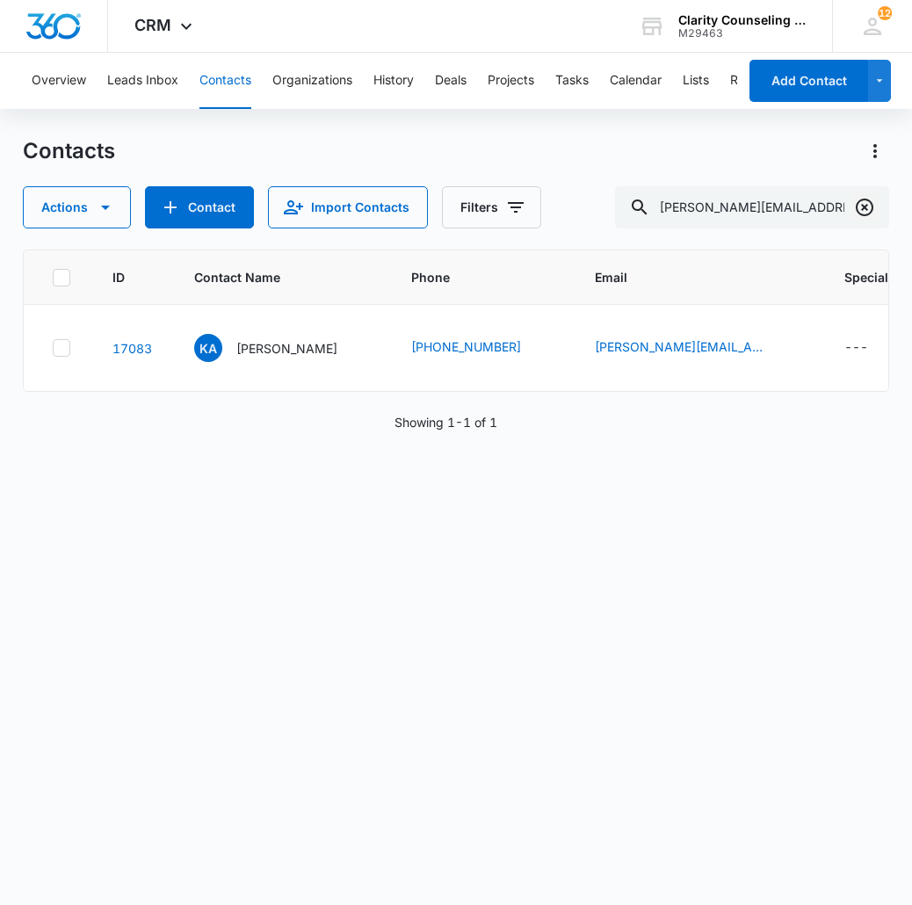
click at [873, 211] on icon "Clear" at bounding box center [864, 207] width 21 height 21
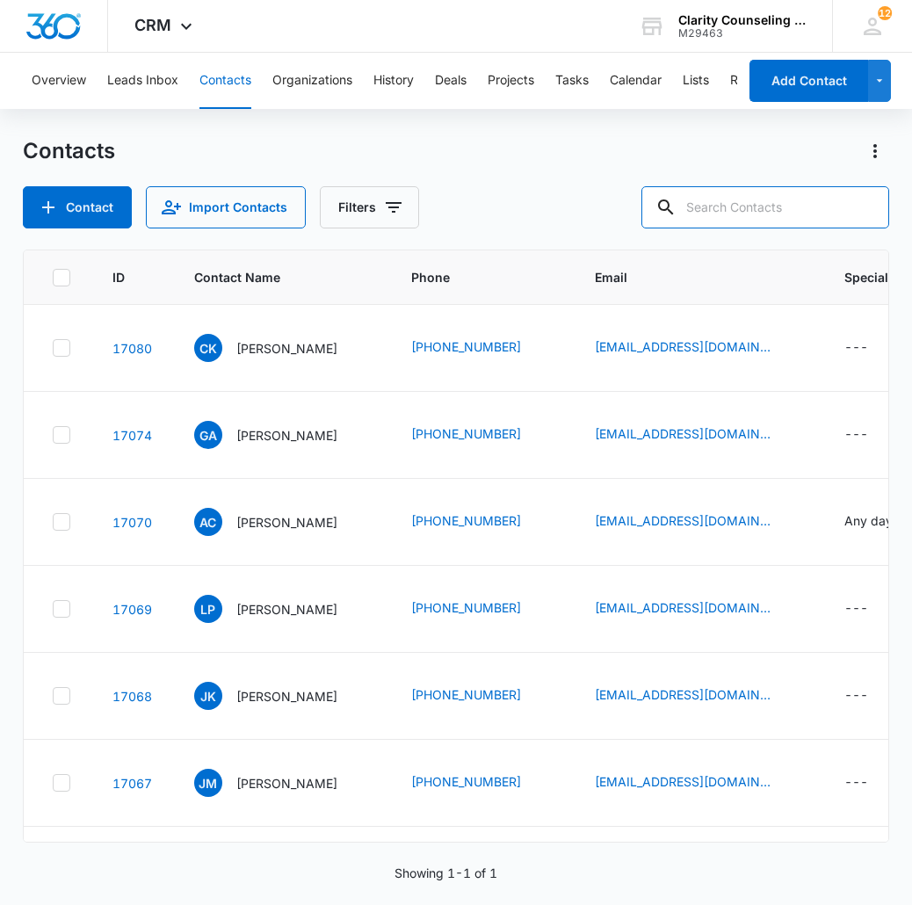
paste input "kimberly.fuchs.306@gmail.com"
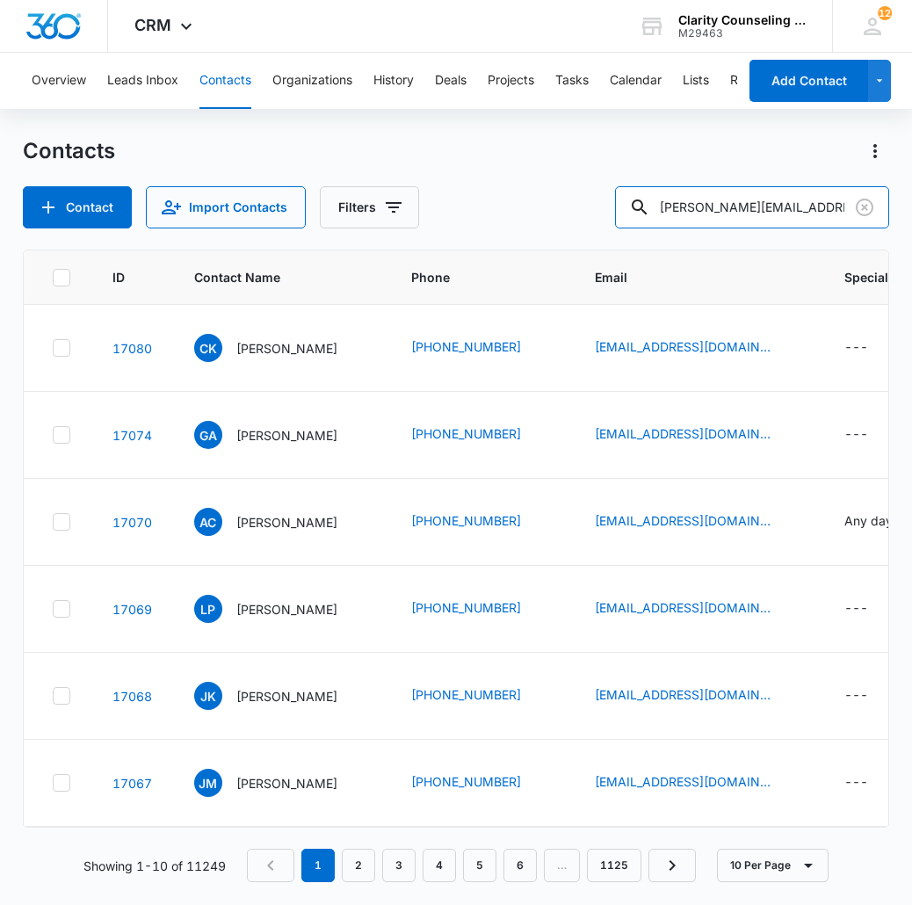
type input "kimberly.fuchs.306@gmail.com"
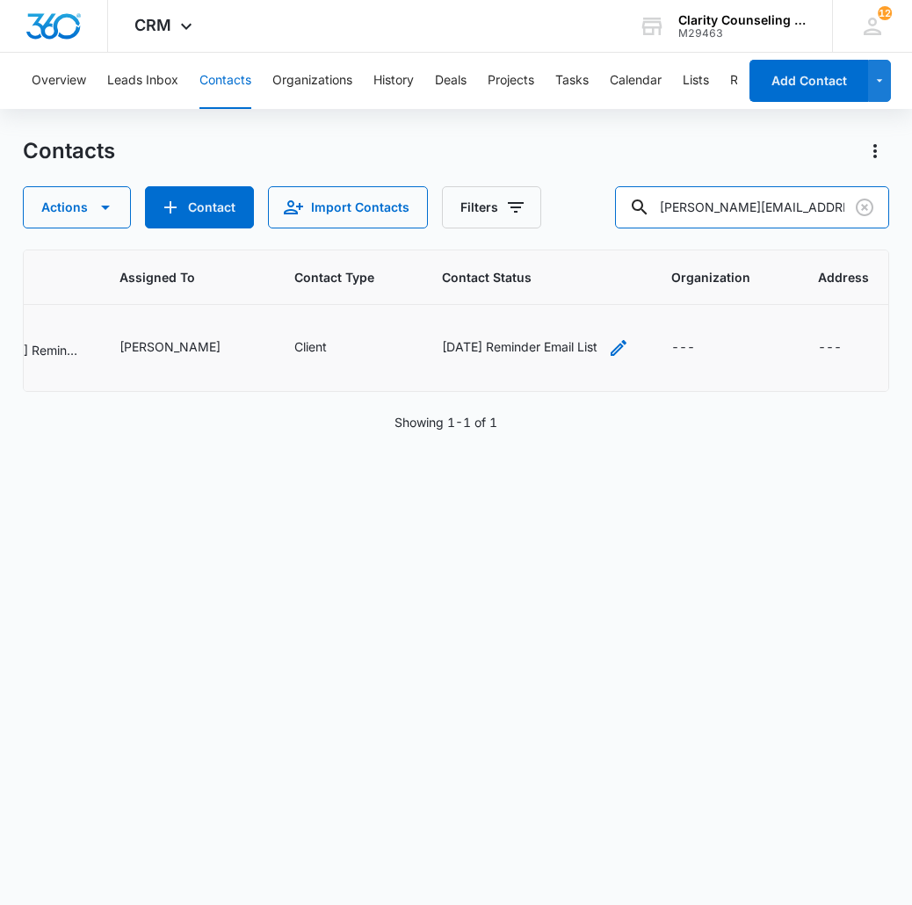
scroll to position [0, 1111]
click at [576, 343] on div "[DATE] Reminder Email List" at bounding box center [536, 347] width 187 height 21
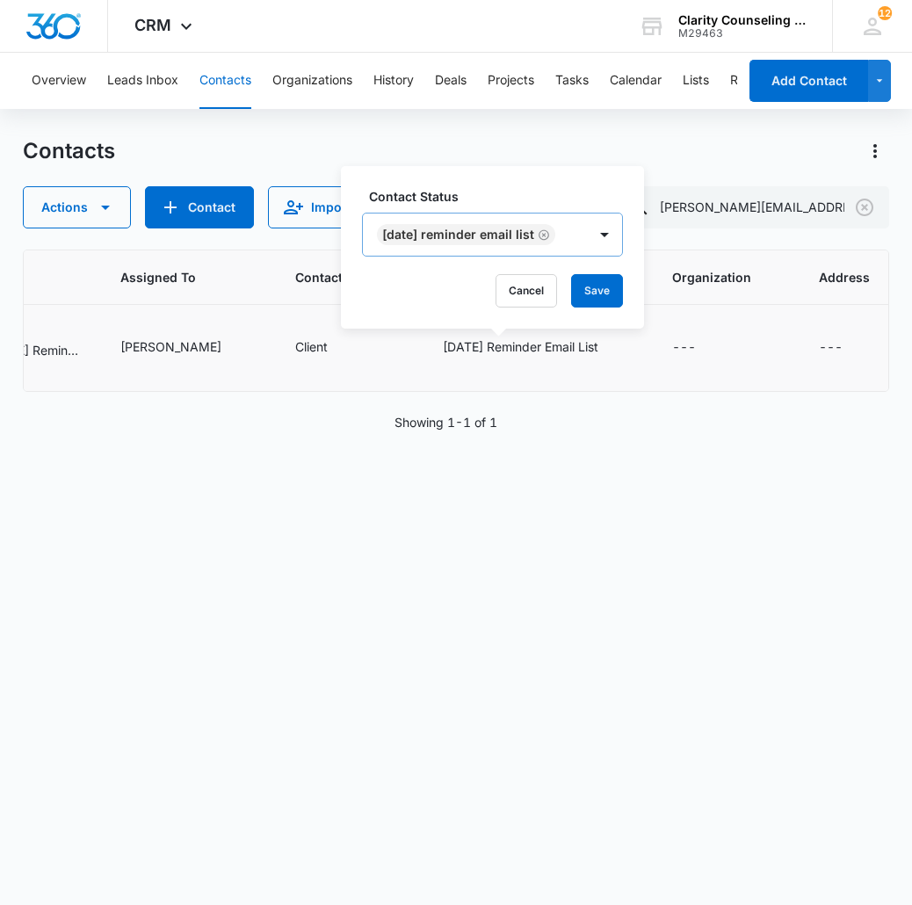
click at [550, 234] on icon "Remove Saturday Reminder Email List" at bounding box center [543, 234] width 12 height 13
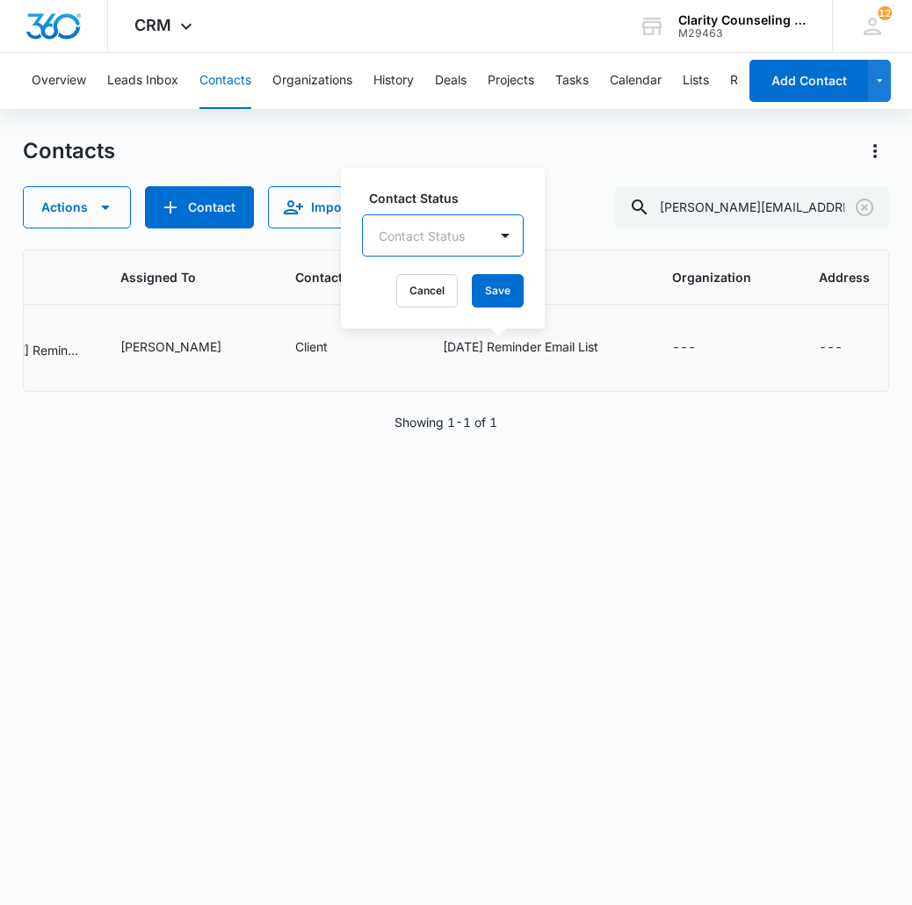
click at [487, 295] on button "Save" at bounding box center [498, 290] width 52 height 33
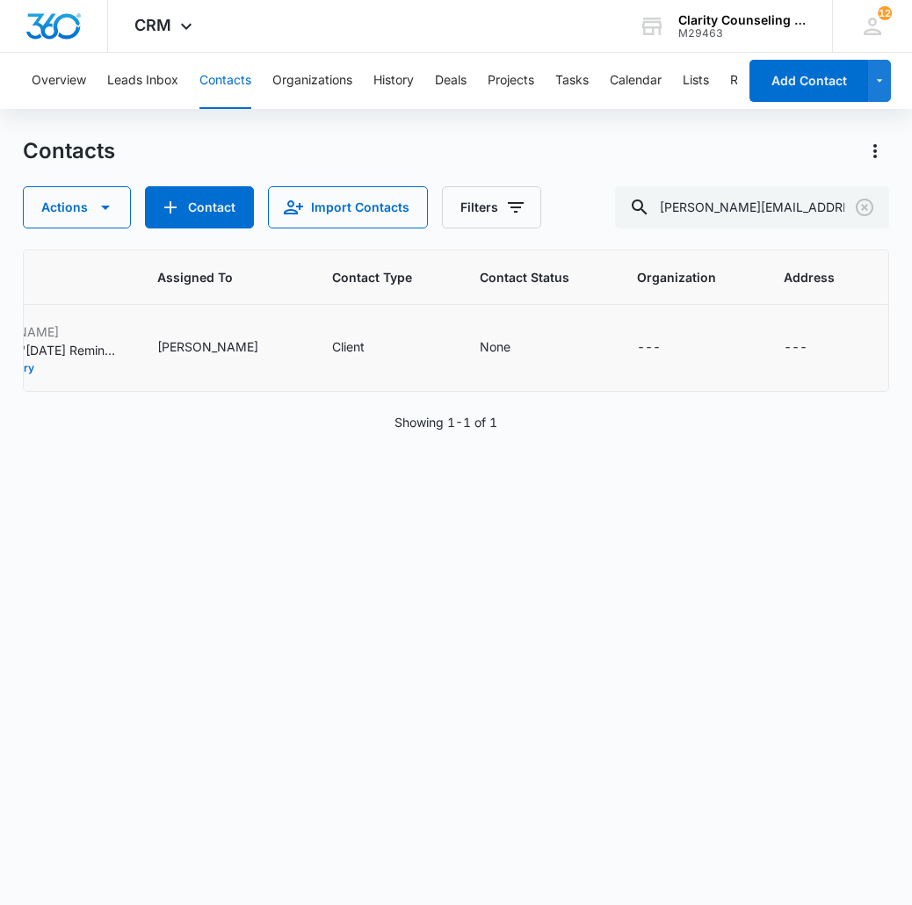
scroll to position [0, 1025]
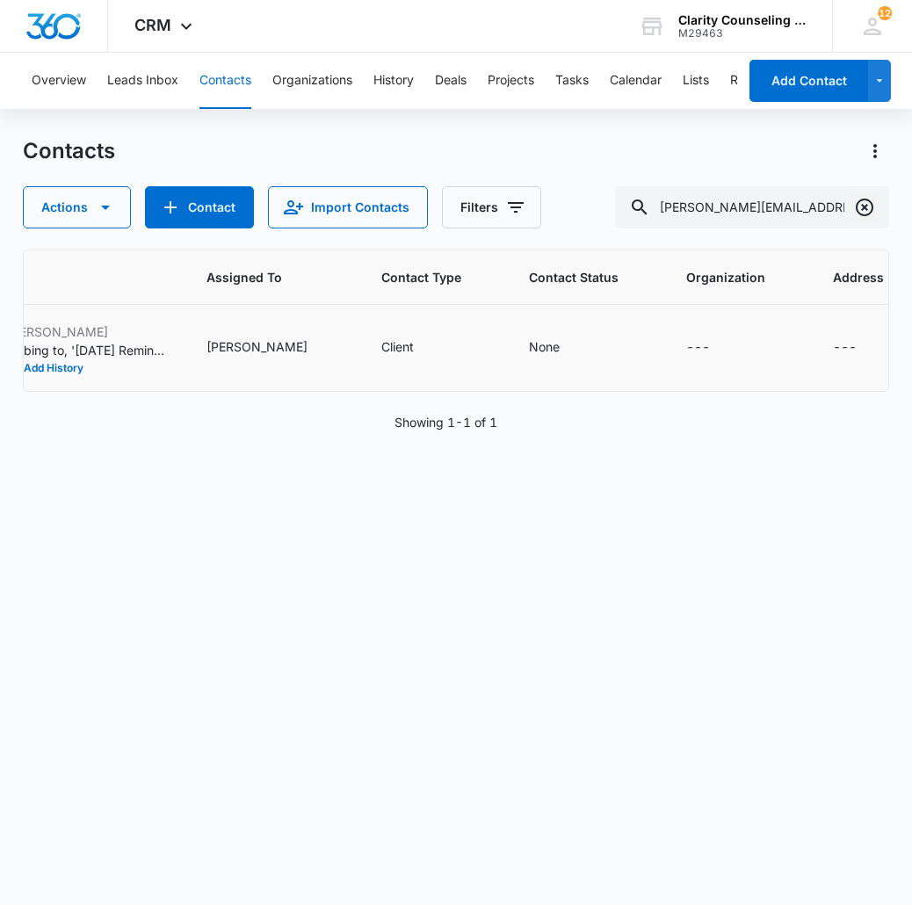
click at [860, 217] on icon "Clear" at bounding box center [864, 207] width 21 height 21
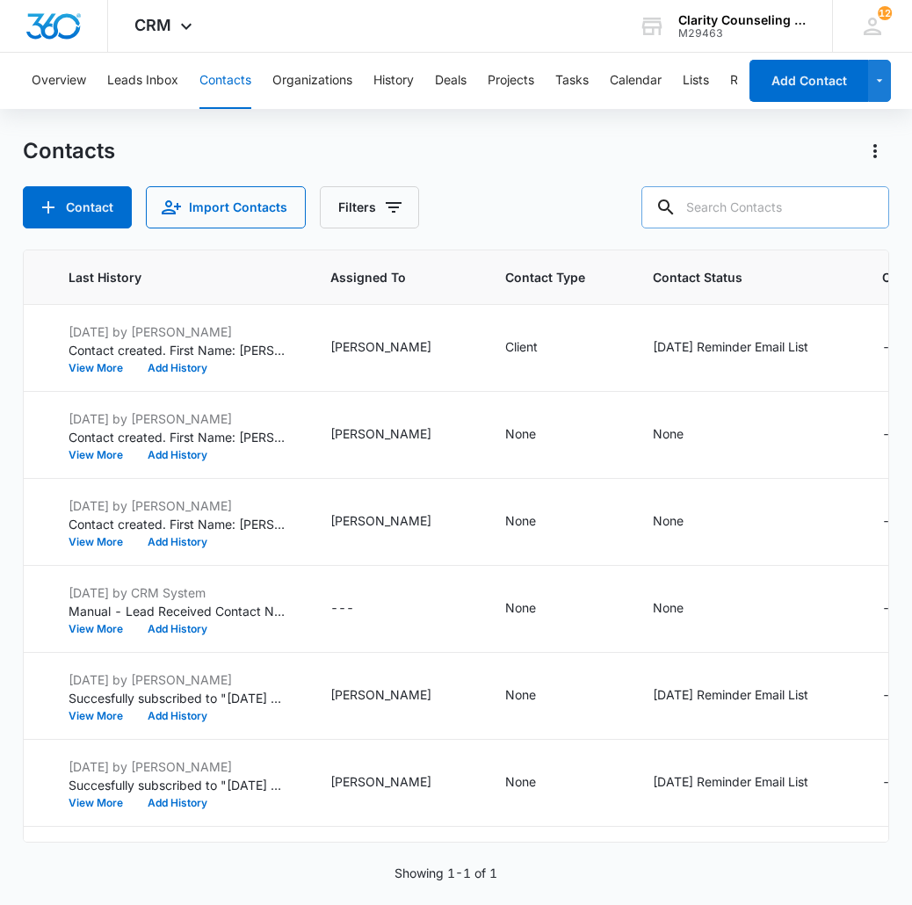
paste input "wojomojo72@gmail.com"
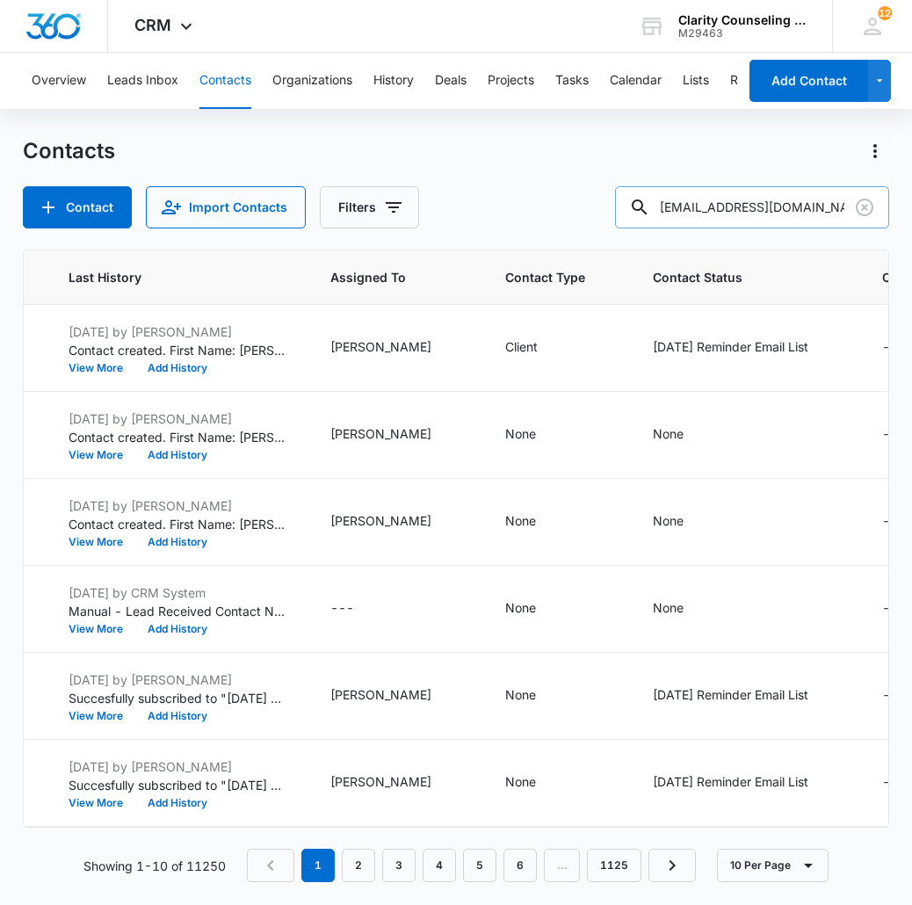
type input "wojomojo72@gmail.com"
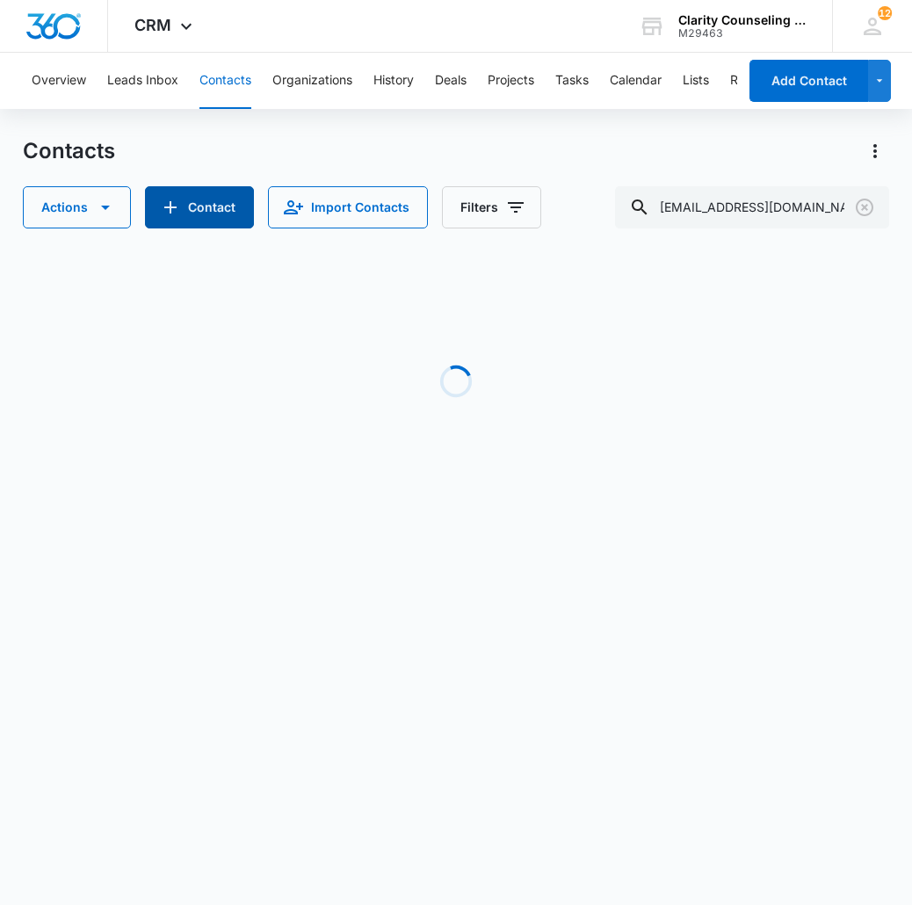
scroll to position [0, 1005]
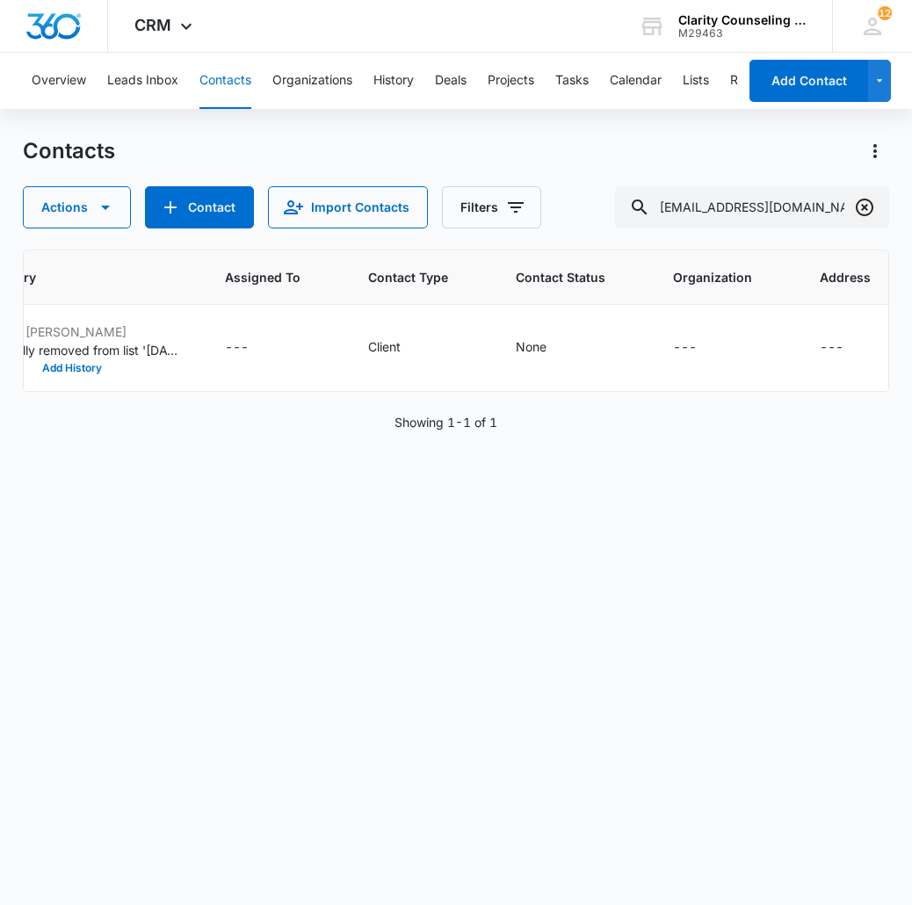
click at [869, 211] on icon "Clear" at bounding box center [864, 207] width 21 height 21
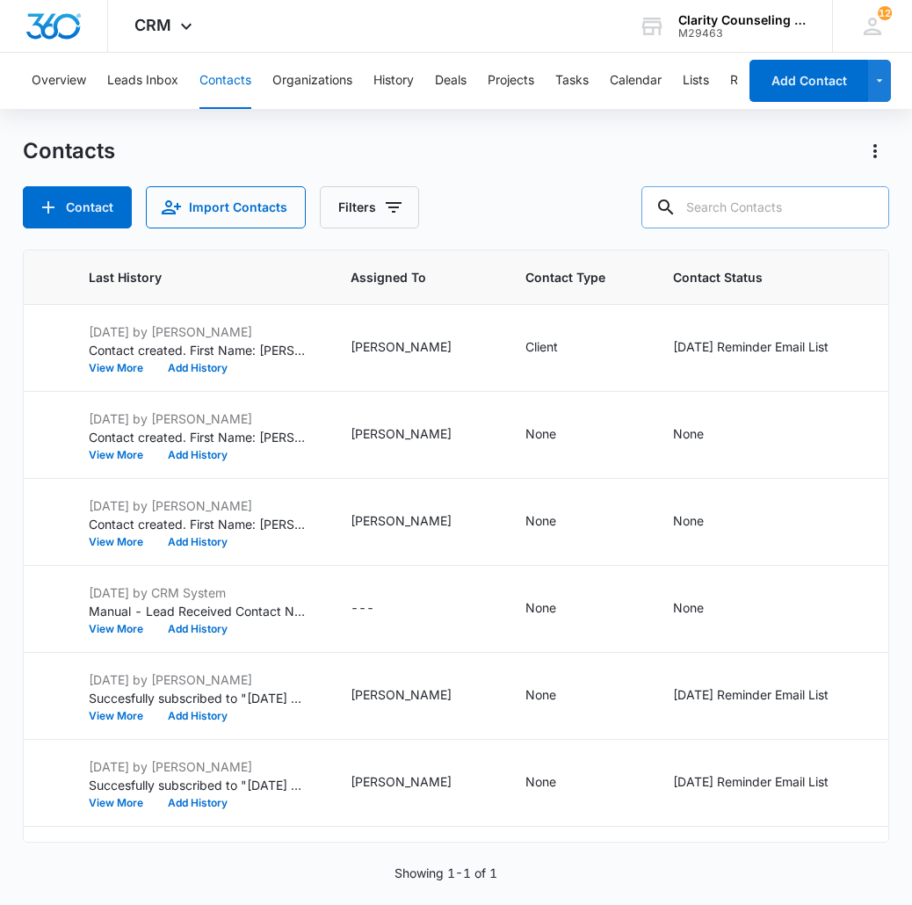
paste input "themrslee@gmail.com"
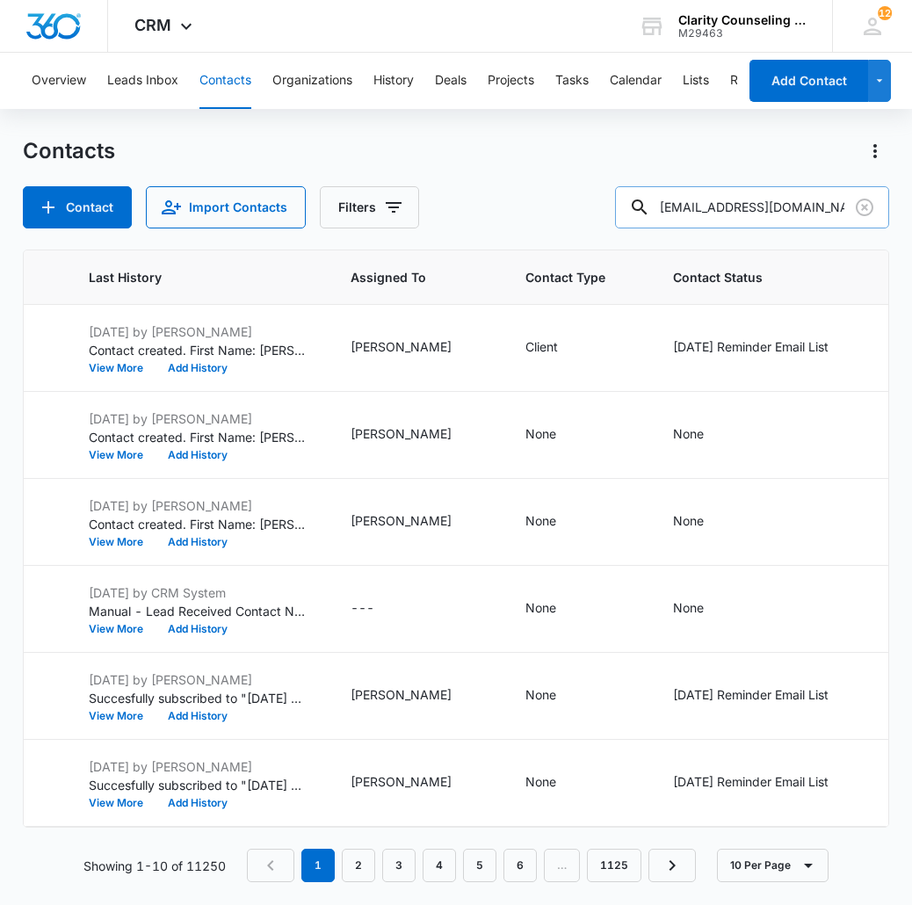
type input "themrslee@gmail.com"
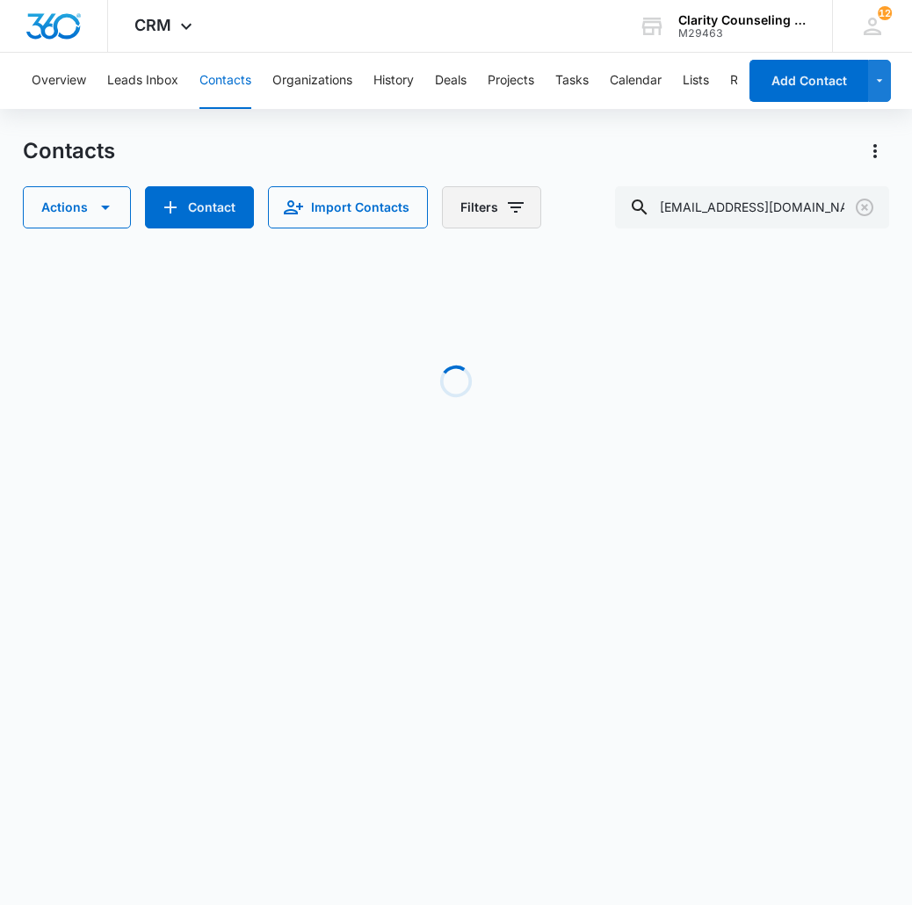
scroll to position [0, 948]
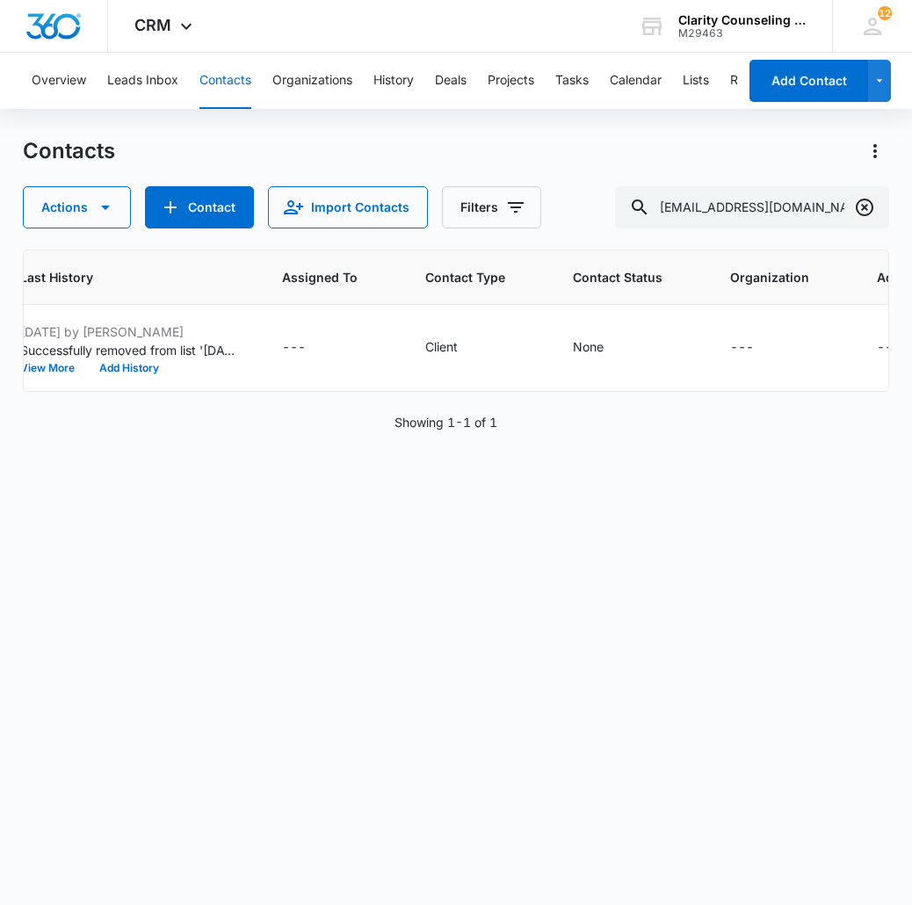
click at [864, 208] on icon "Clear" at bounding box center [864, 207] width 18 height 18
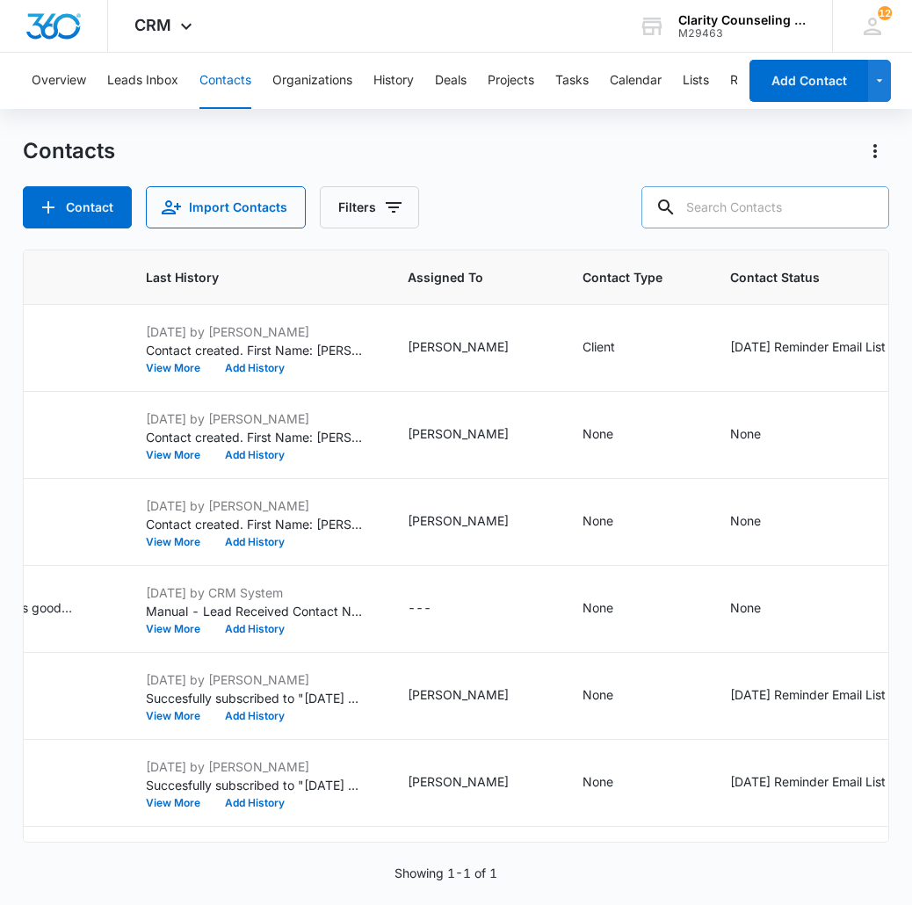
paste input "faircloth193@gmail.com"
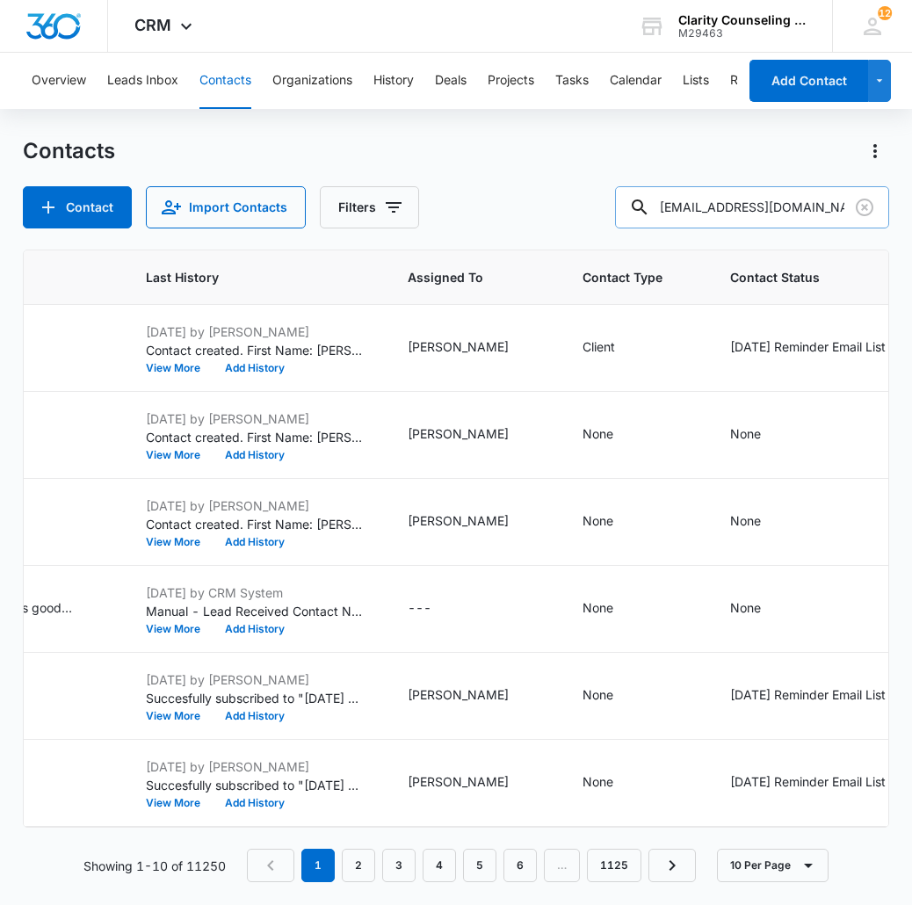
type input "faircloth193@gmail.com"
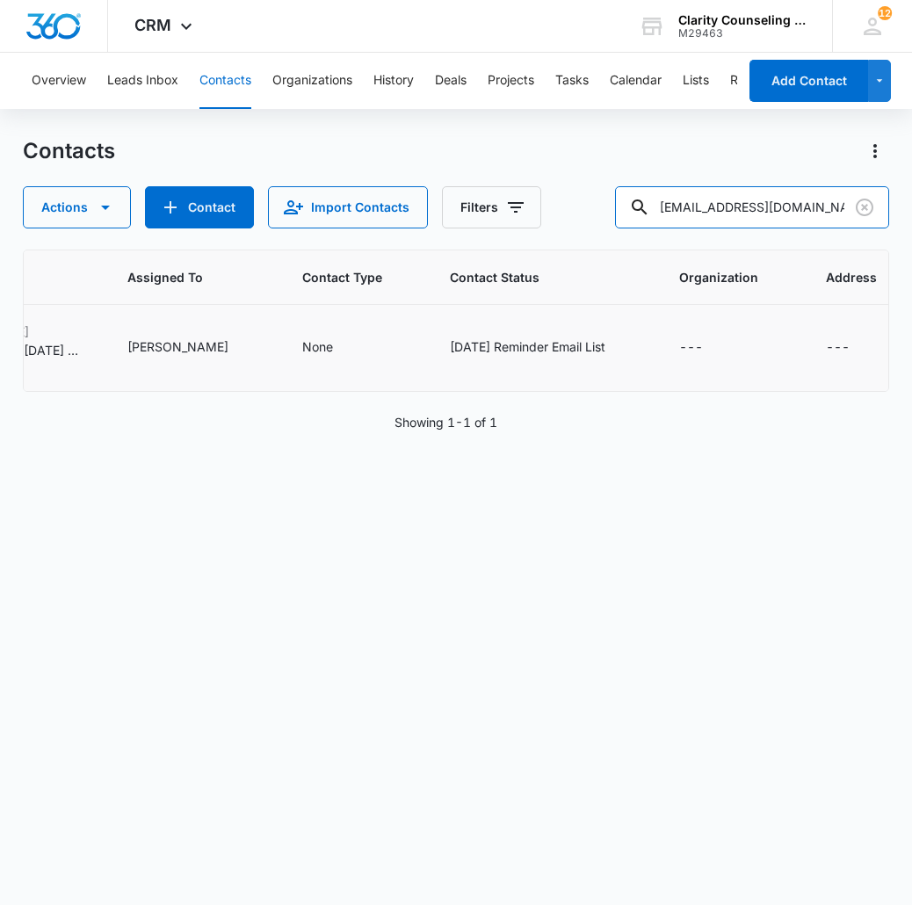
scroll to position [0, 1102]
click at [860, 204] on icon "Clear" at bounding box center [864, 207] width 21 height 21
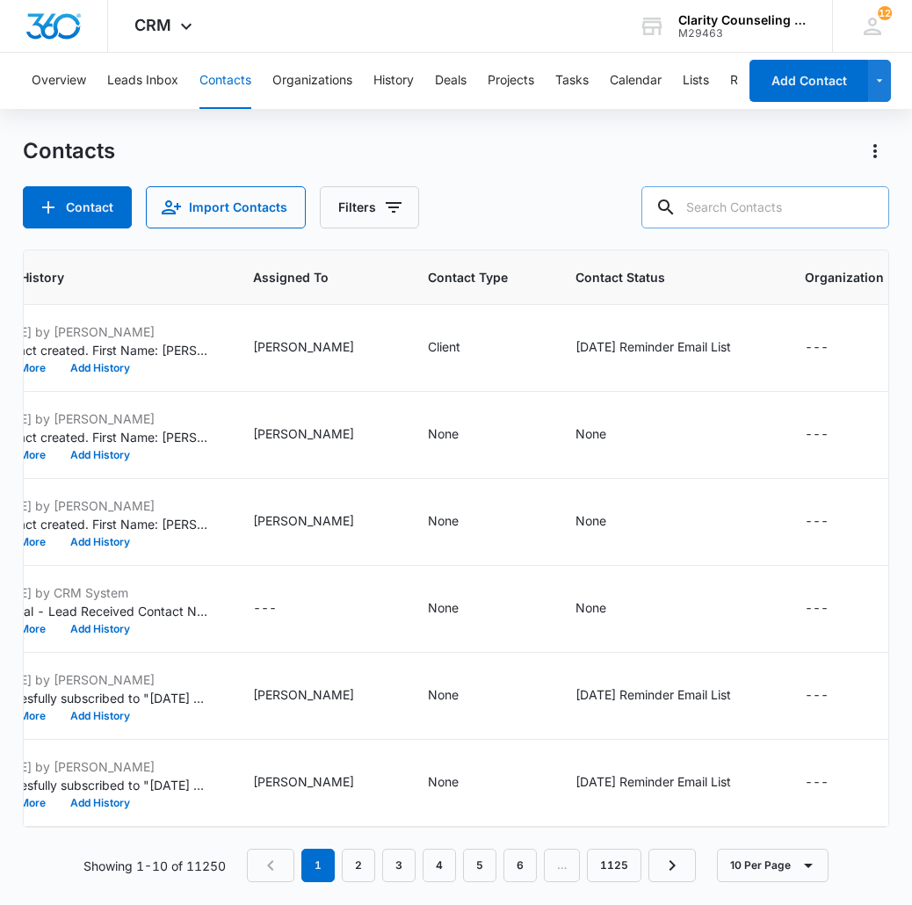
paste input "sage.pasch@gmail.com"
type input "sage.pasch@gmail.com"
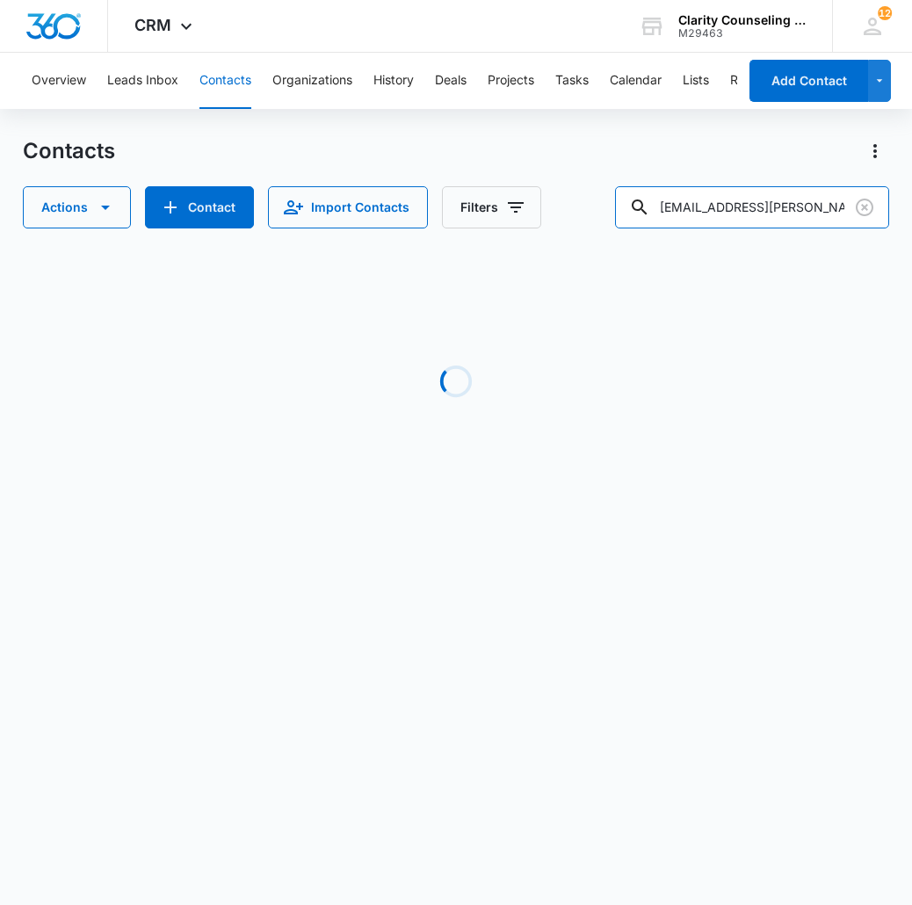
scroll to position [0, 1085]
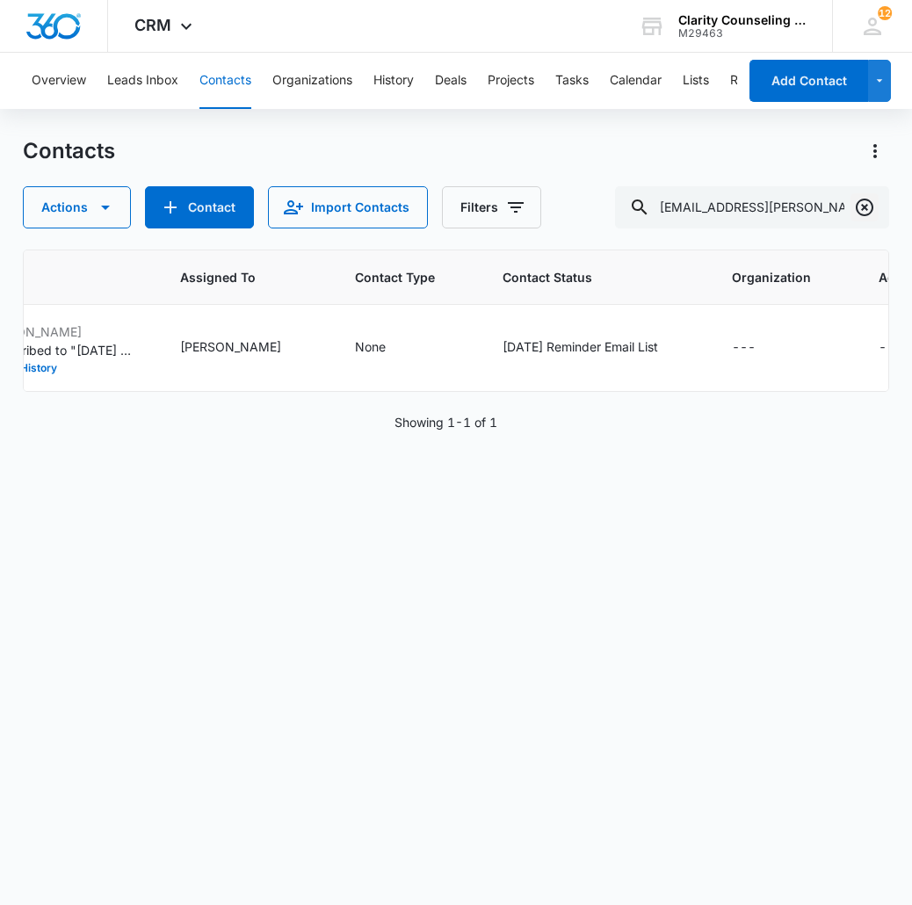
click at [856, 210] on icon "Clear" at bounding box center [864, 207] width 18 height 18
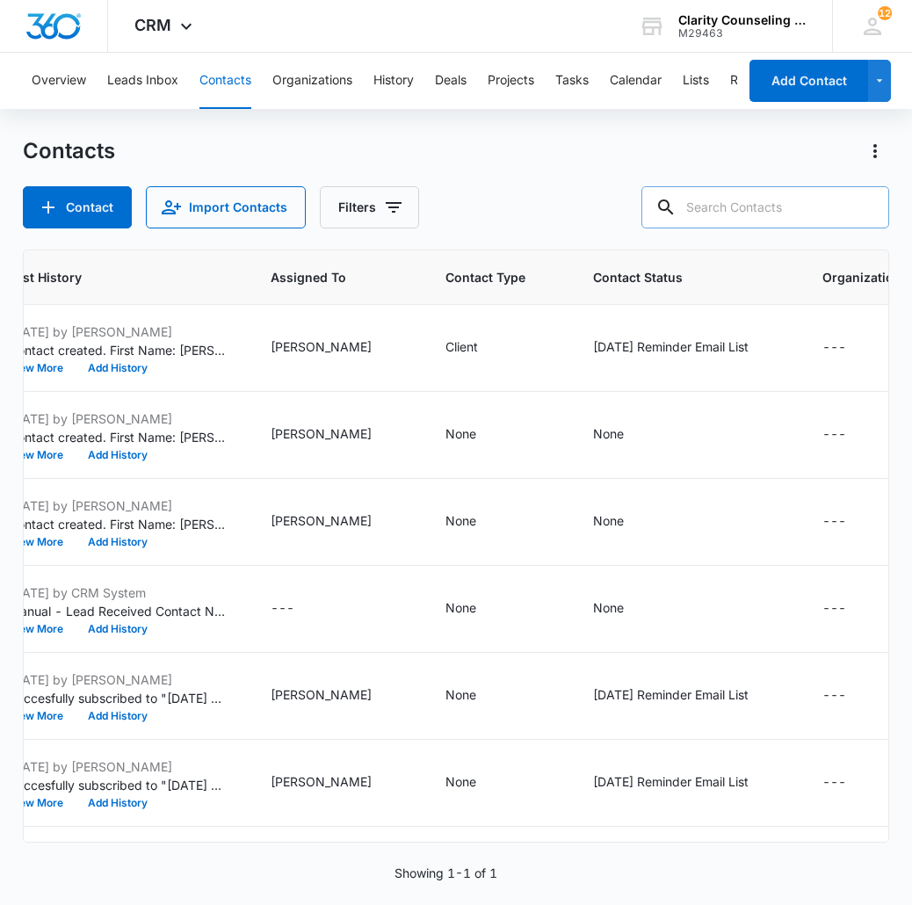
paste input "seviwisner15@gmail.com"
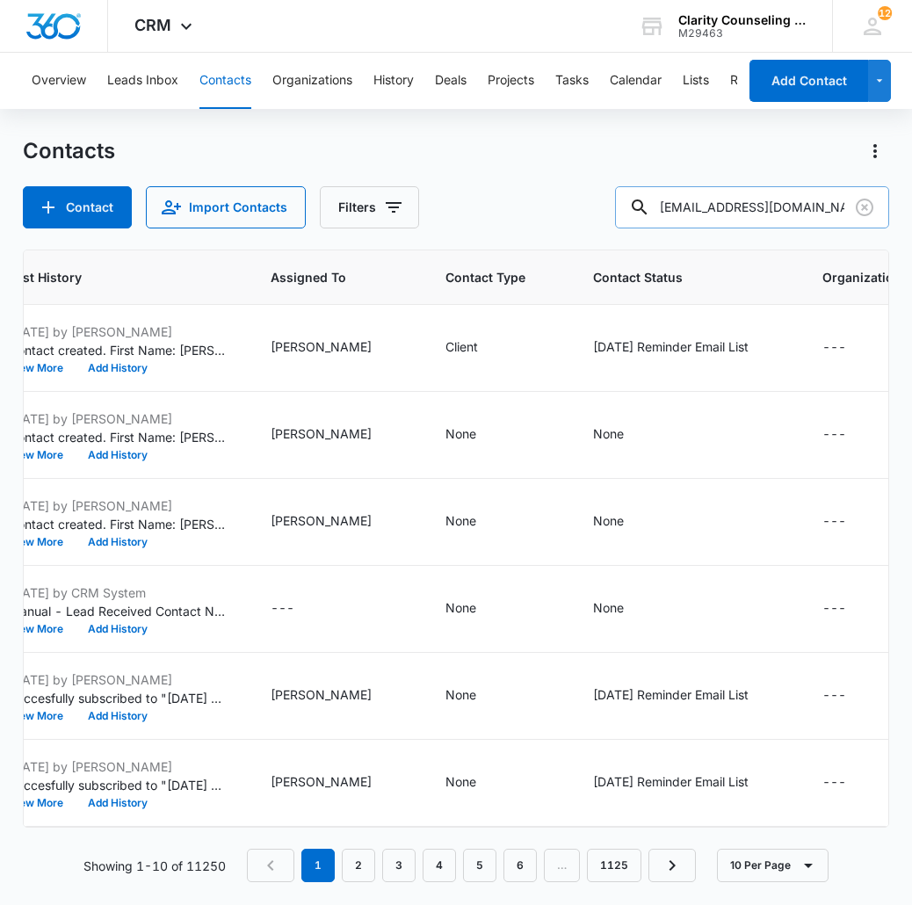
type input "seviwisner15@gmail.com"
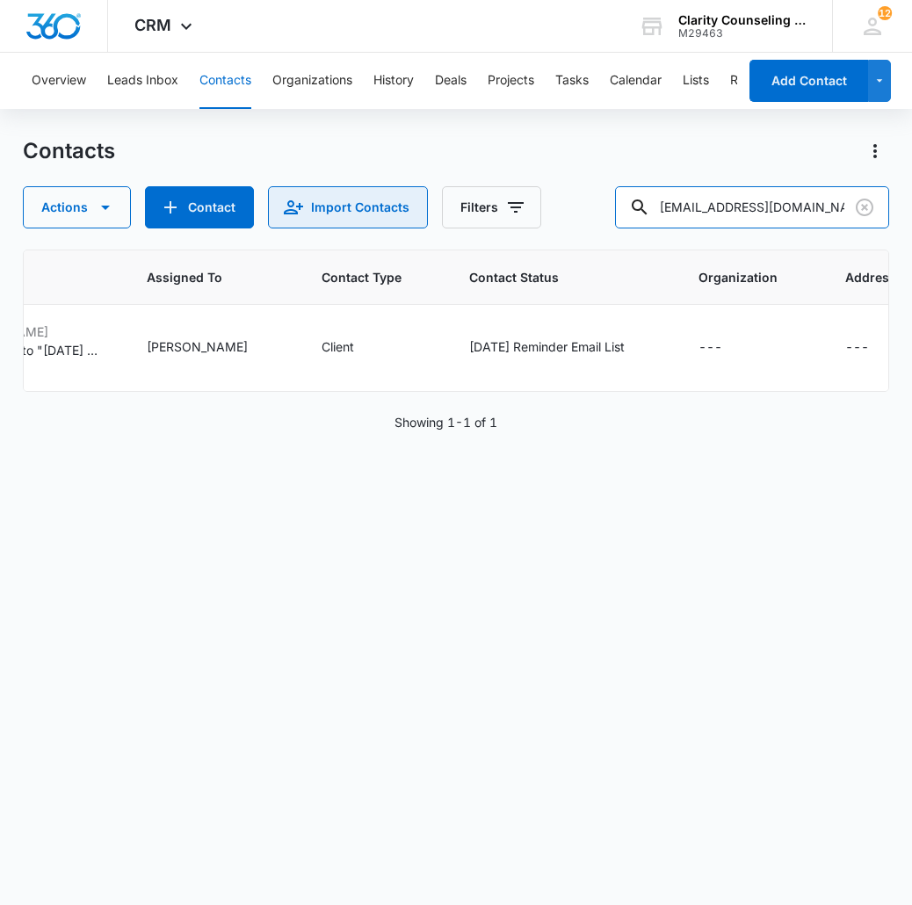
scroll to position [0, 1064]
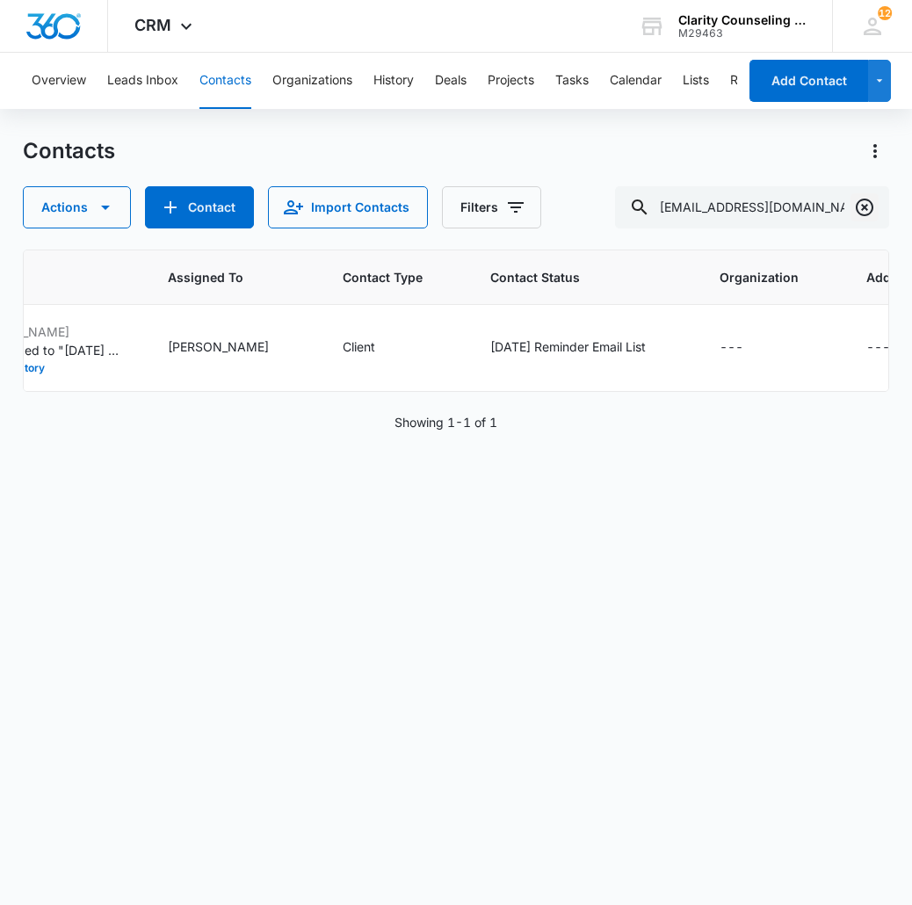
click at [868, 212] on icon "Clear" at bounding box center [864, 207] width 21 height 21
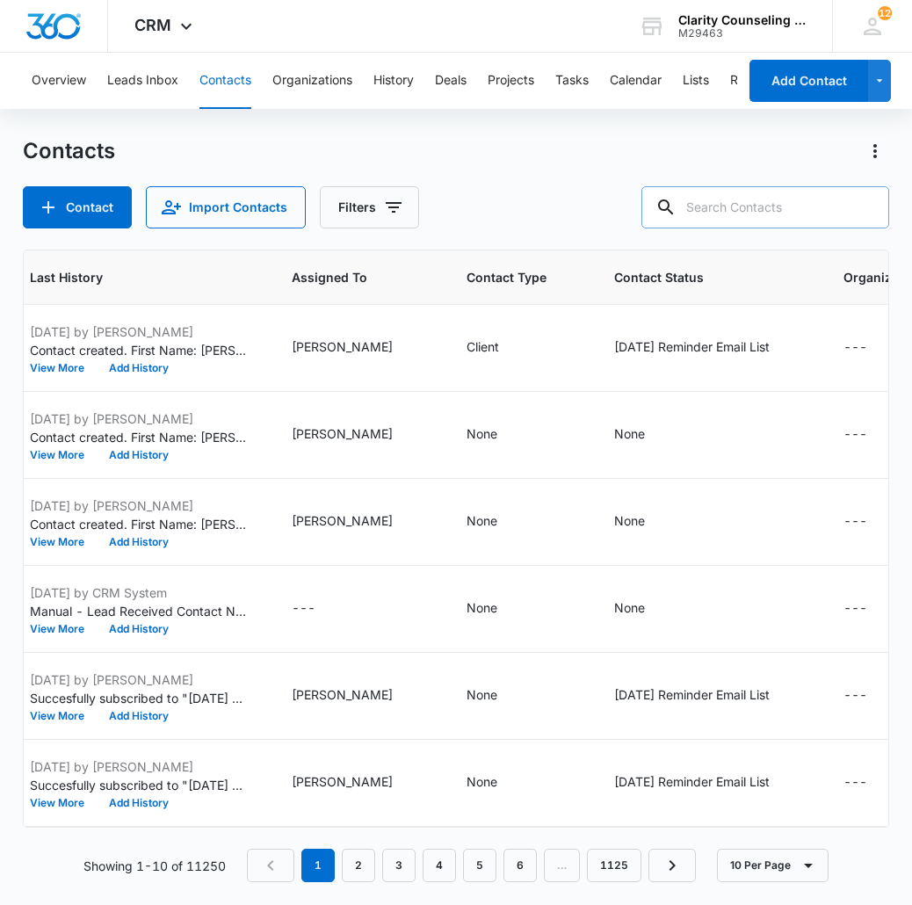
paste input "traceyshugarts@gmail.com"
type input "traceyshugarts@gmail.com"
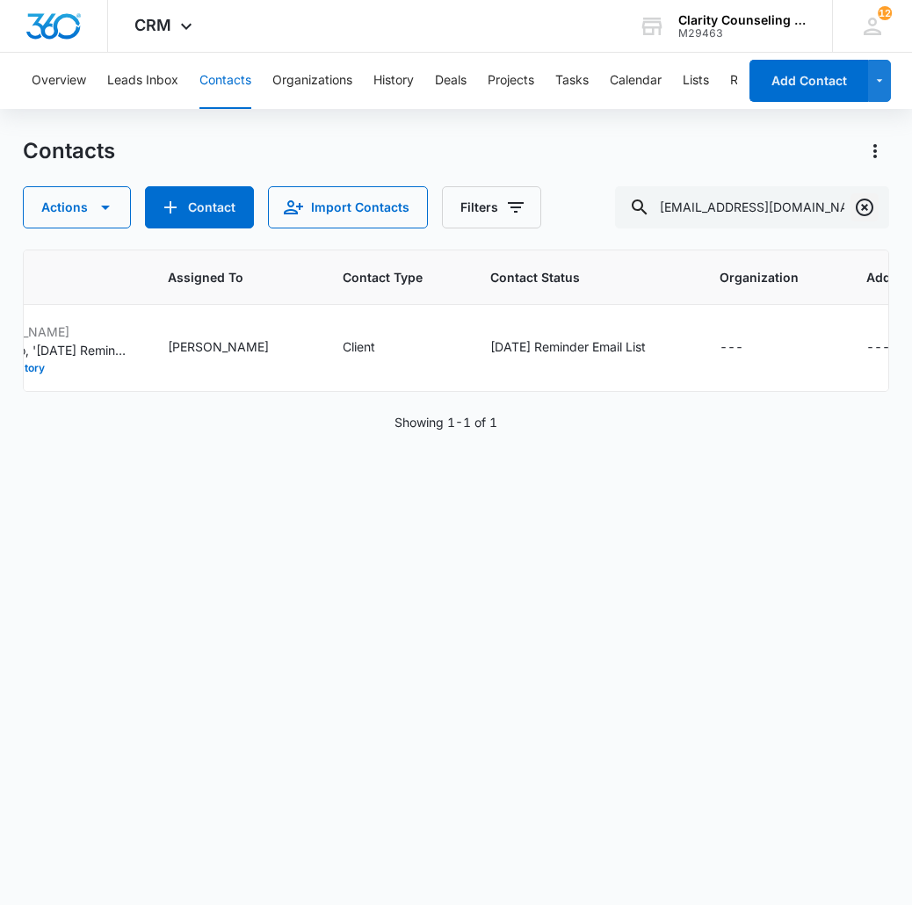
click at [866, 206] on icon "Clear" at bounding box center [864, 207] width 18 height 18
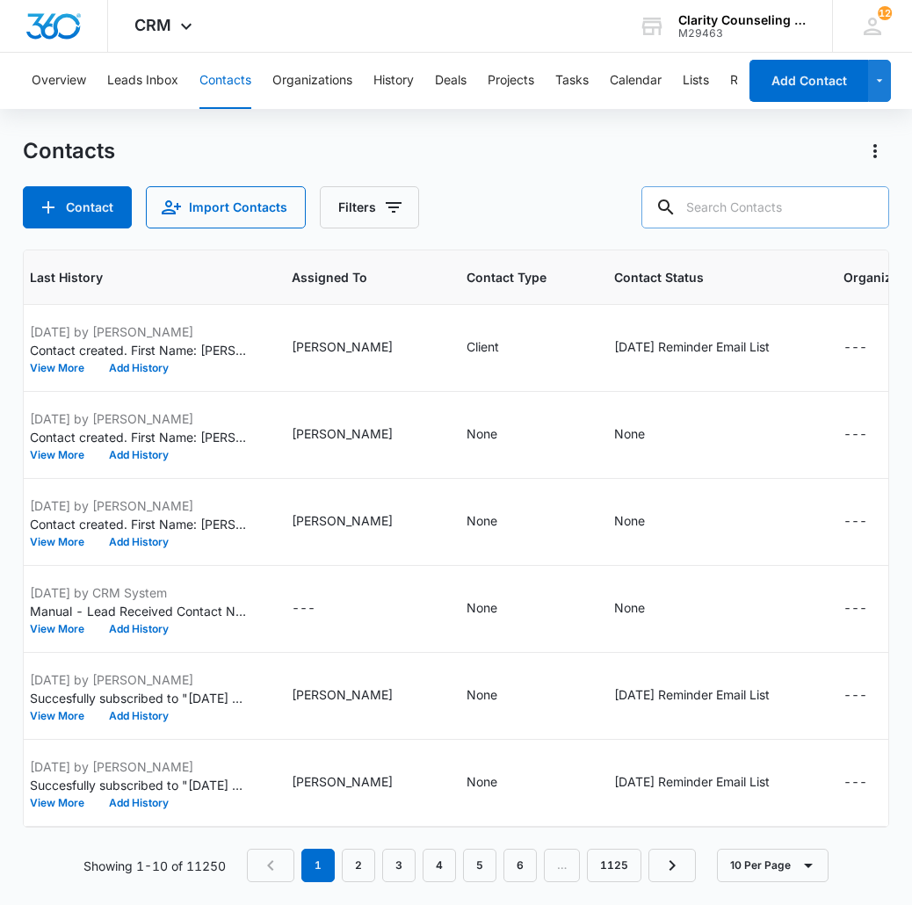
paste input "aen9018@uncw.edu"
type input "aen9018@uncw.edu"
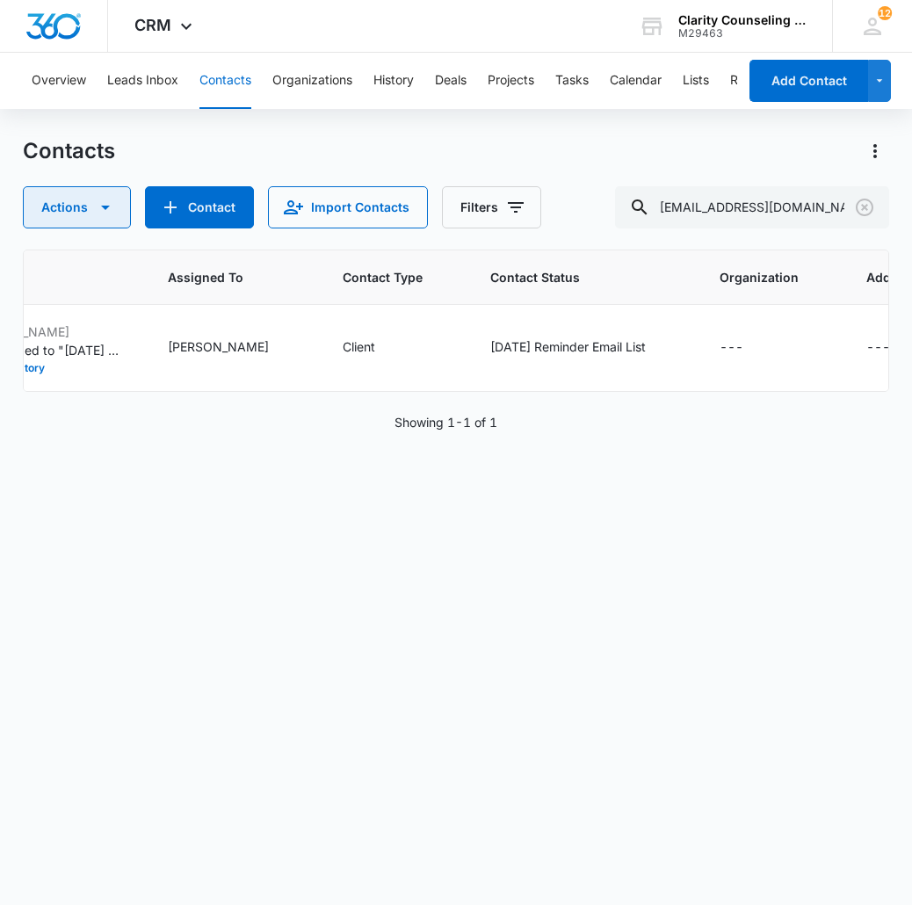
scroll to position [0, 1049]
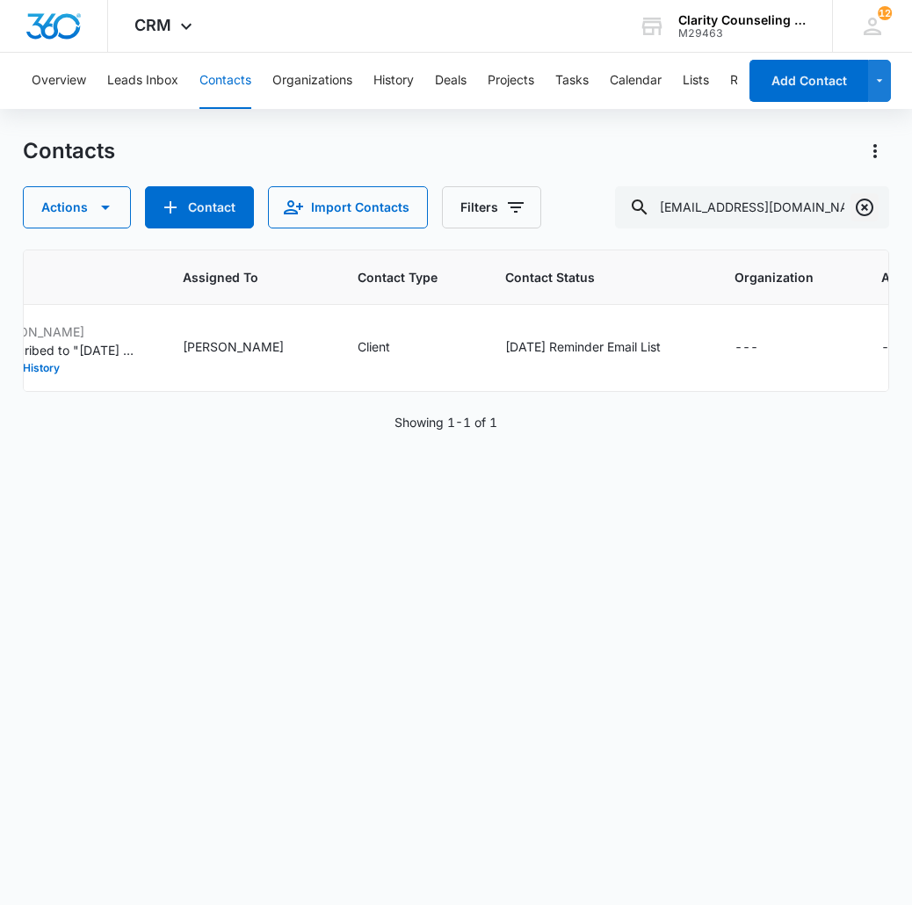
click at [860, 206] on icon "Clear" at bounding box center [864, 207] width 21 height 21
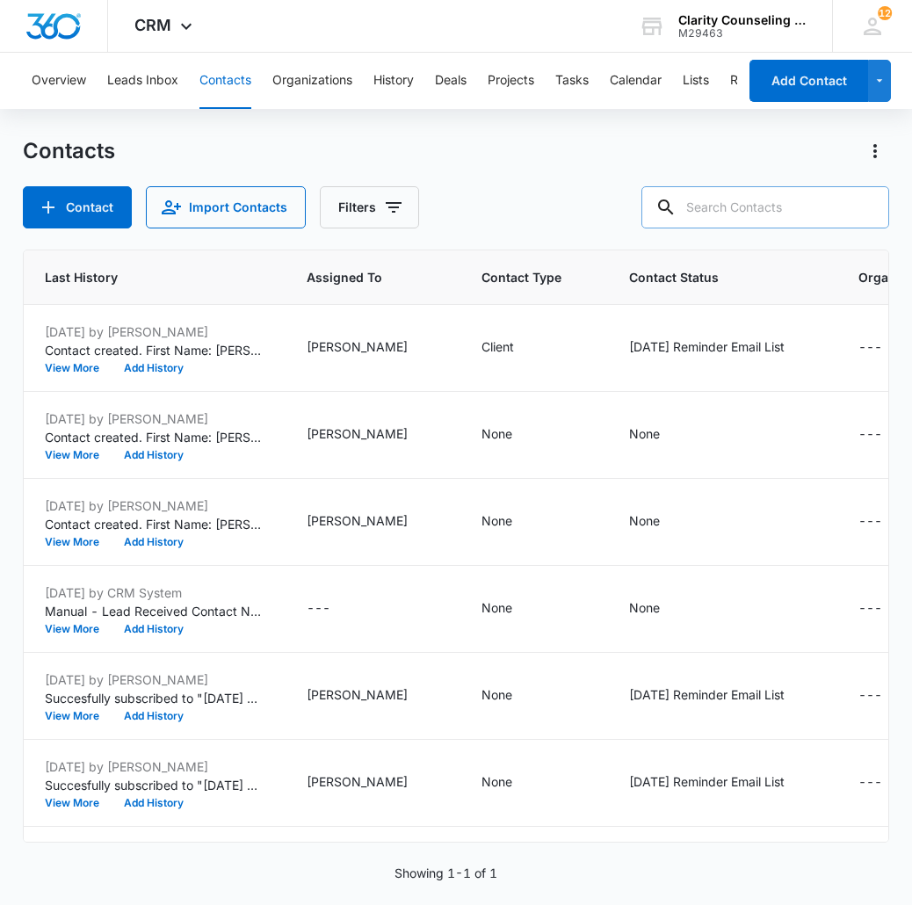
paste input "libbyziegler716@gmail.com"
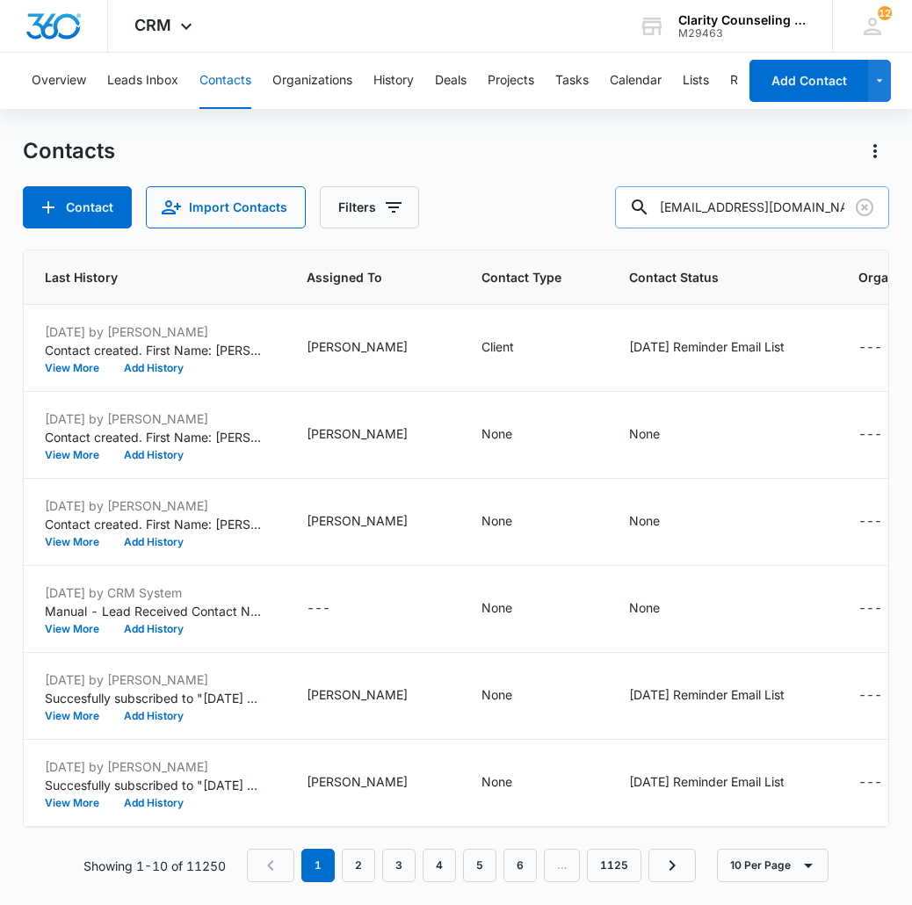
type input "libbyziegler716@gmail.com"
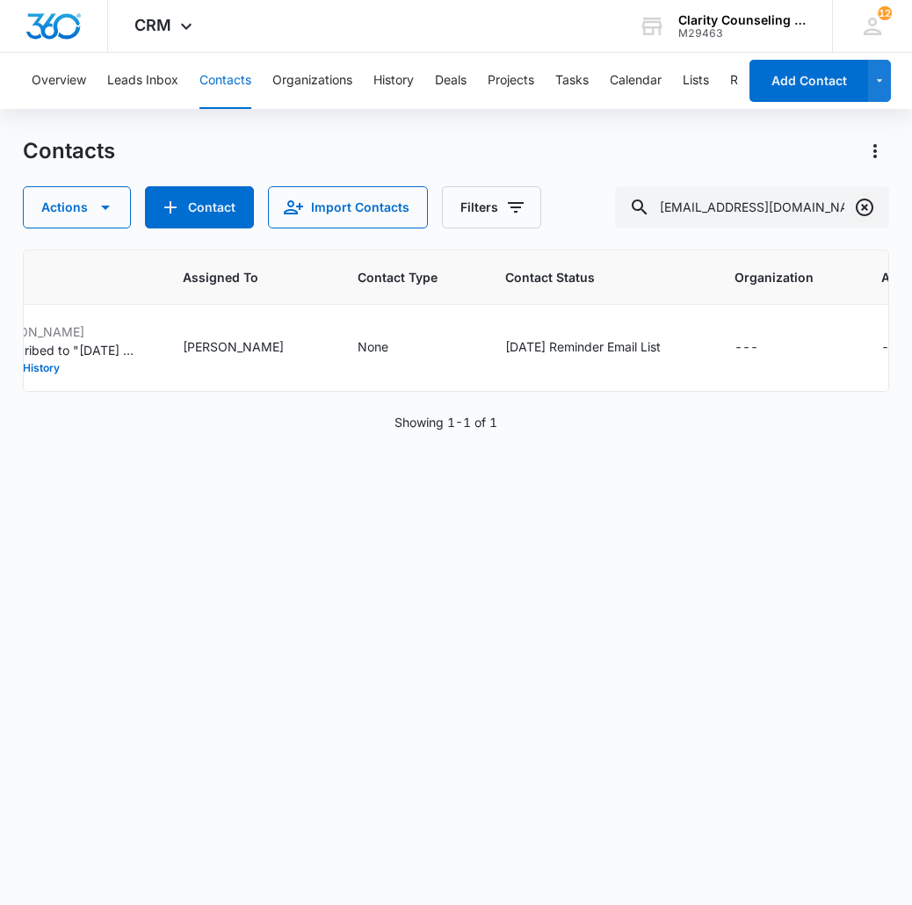
click at [866, 213] on icon "Clear" at bounding box center [864, 207] width 21 height 21
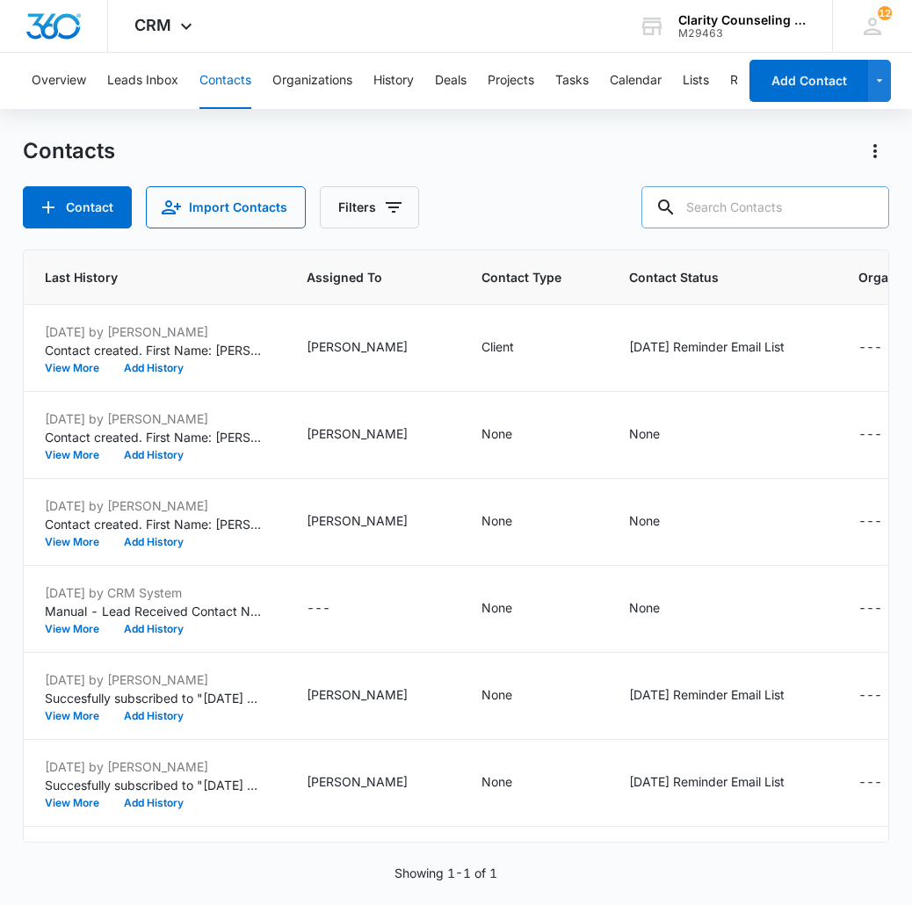
paste input "bakrause15@gmail.com"
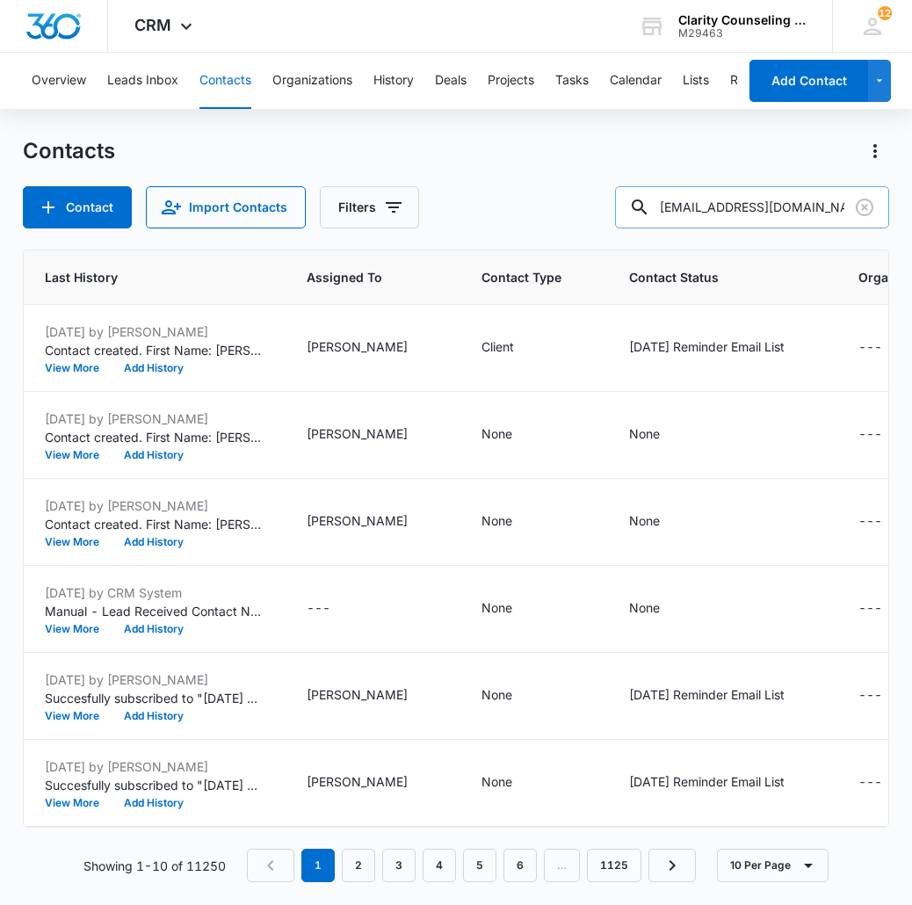
type input "bakrause15@gmail.com"
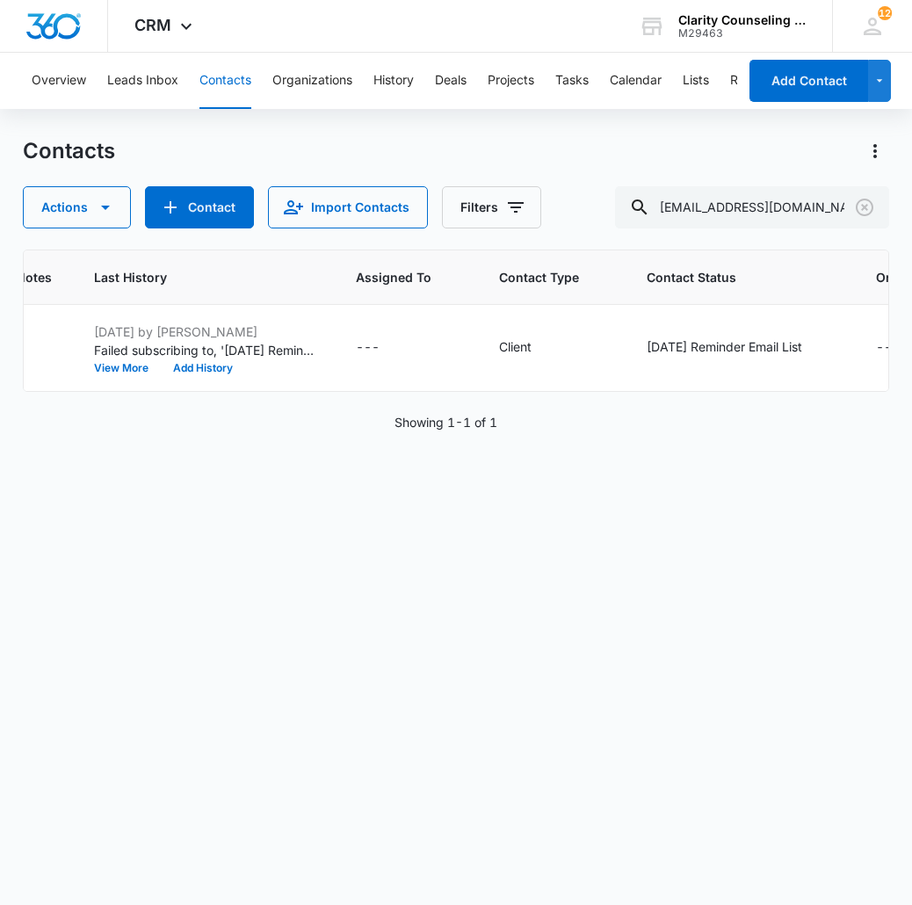
scroll to position [0, 875]
click at [870, 211] on icon "Clear" at bounding box center [864, 207] width 18 height 18
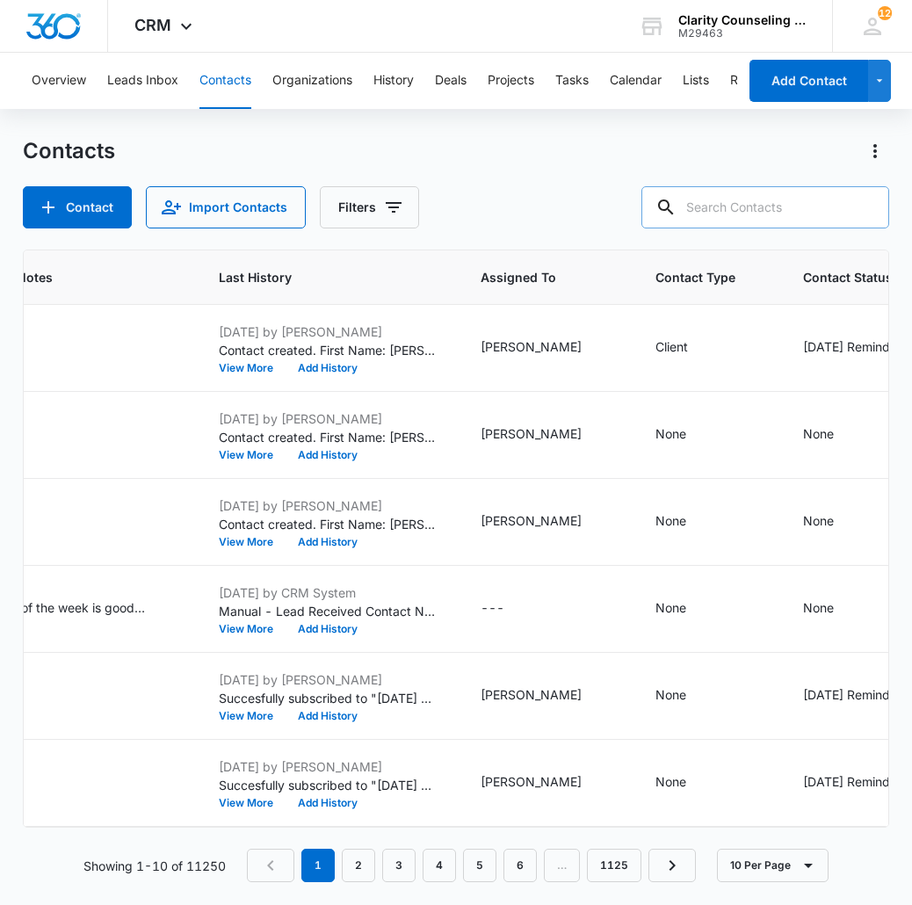
paste input "mariadilorenzo@ymail.com"
type input "mariadilorenzo@ymail.com"
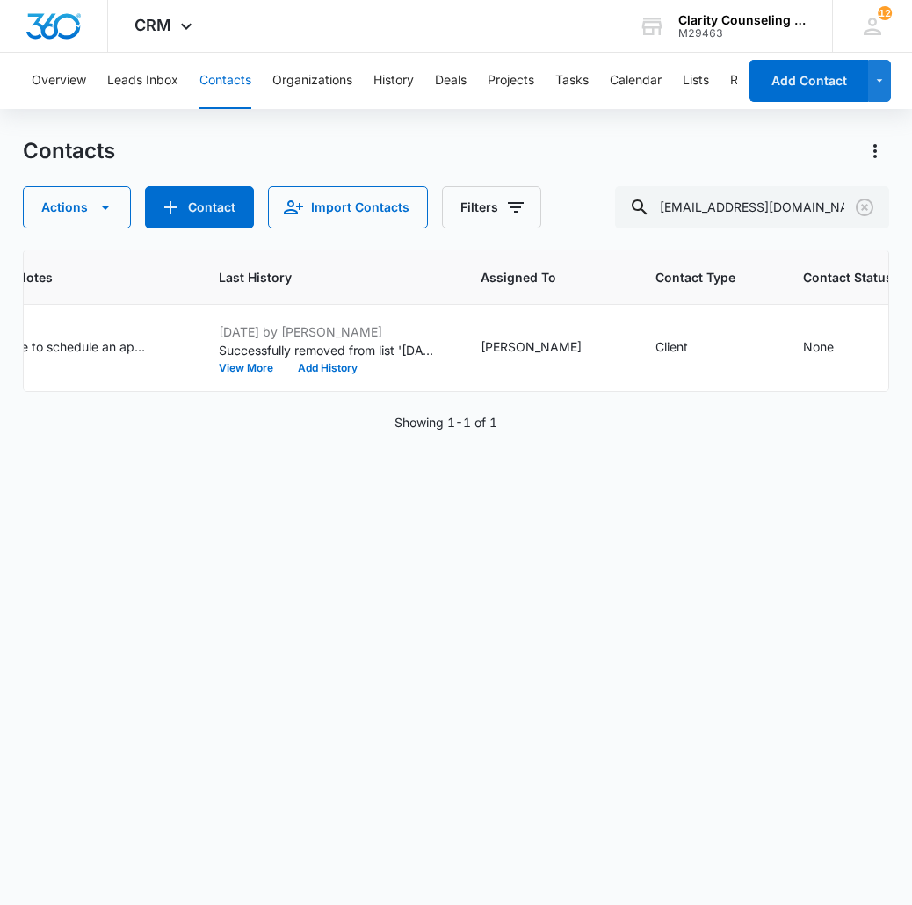
scroll to position [0, 937]
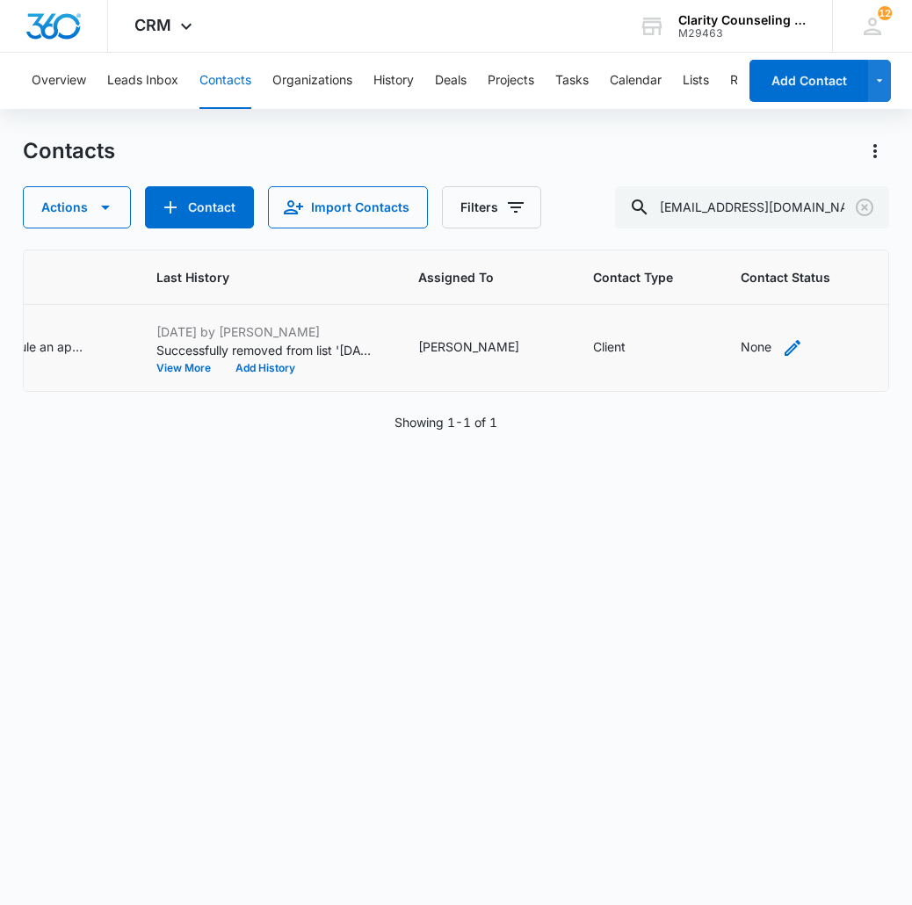
click at [740, 351] on div "None" at bounding box center [755, 346] width 31 height 18
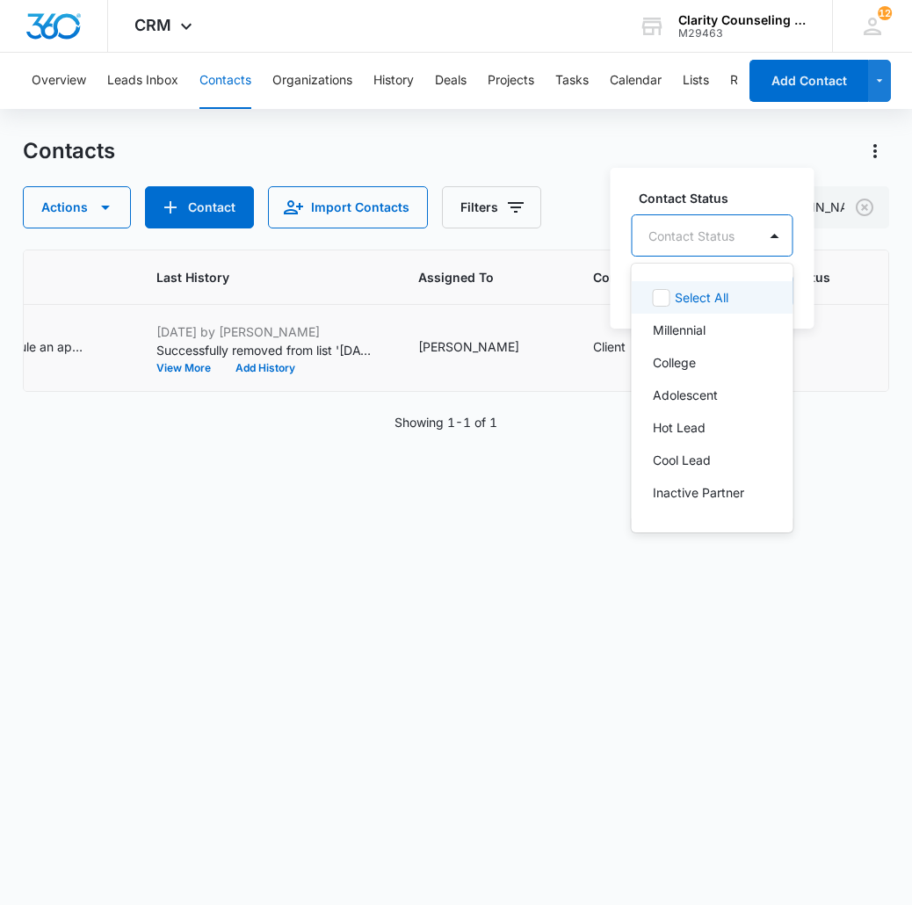
click at [678, 243] on div at bounding box center [691, 236] width 86 height 22
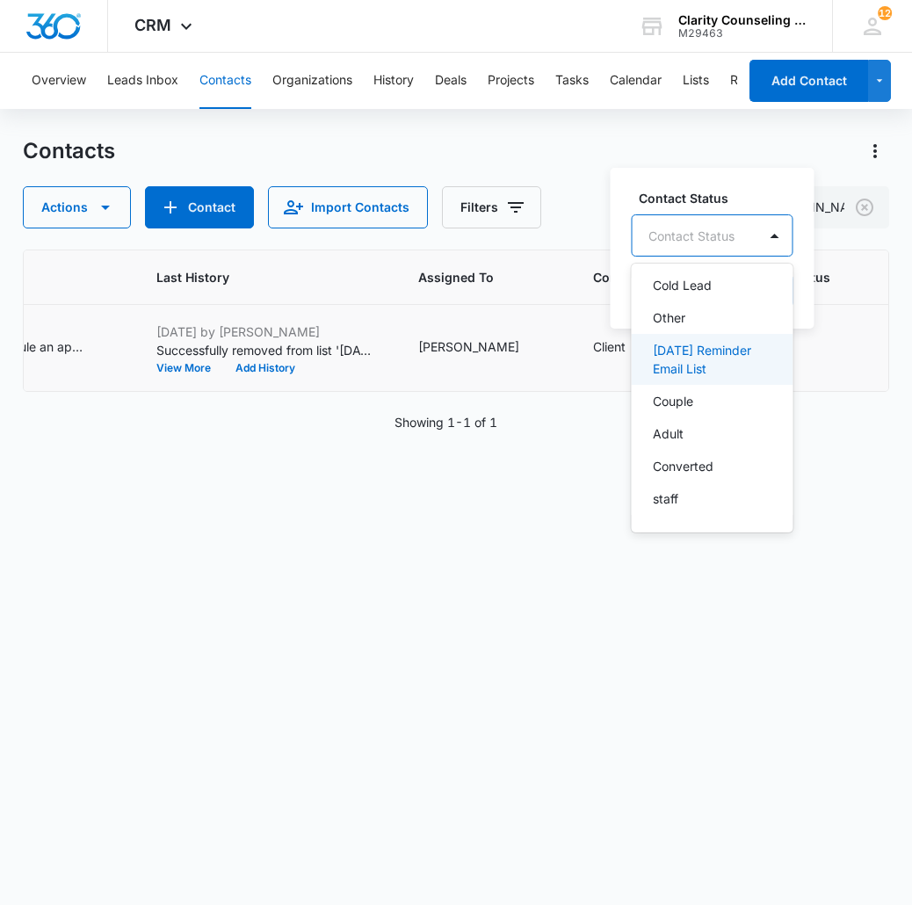
click at [700, 365] on p "[DATE] Reminder Email List" at bounding box center [711, 359] width 116 height 37
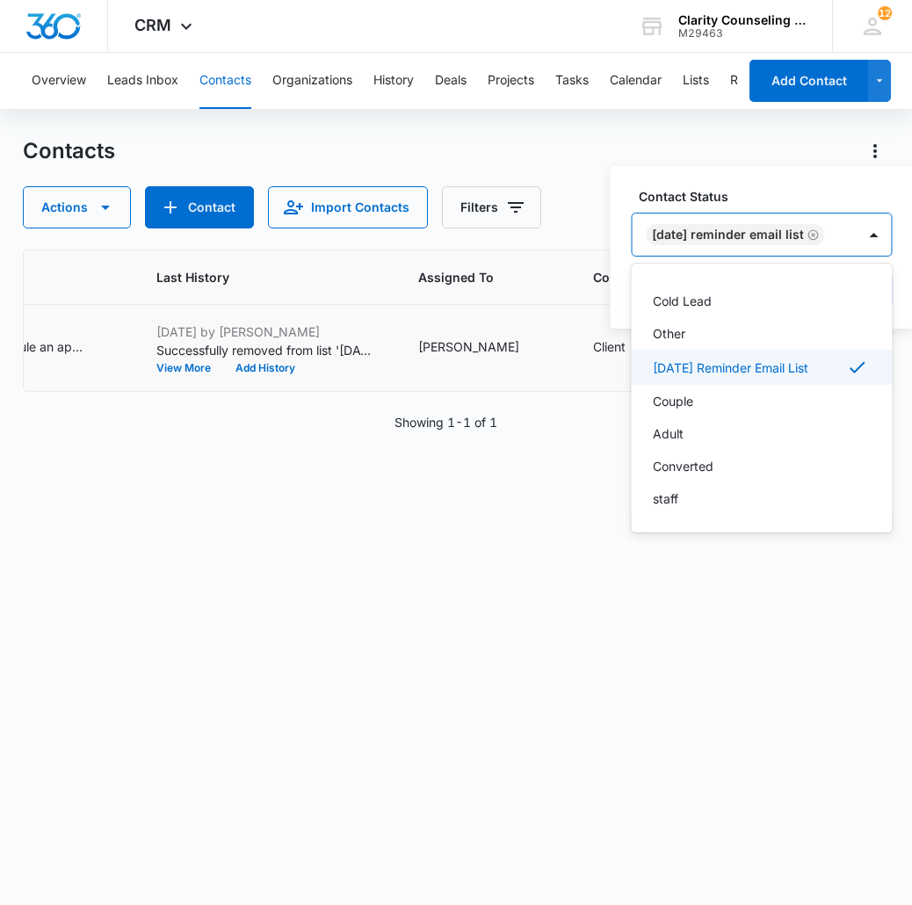
scroll to position [256, 0]
click at [856, 242] on div "[DATE] Reminder Email List" at bounding box center [744, 234] width 224 height 42
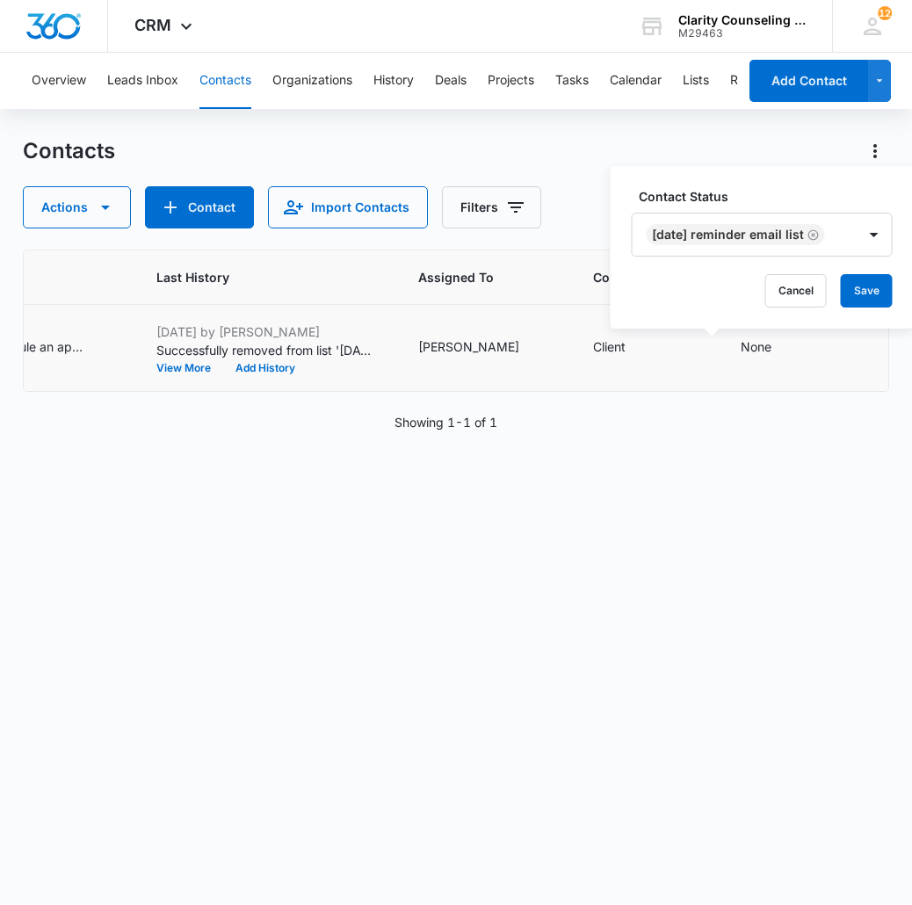
click at [867, 308] on div "Contact Status Saturday Reminder Email List Cancel Save" at bounding box center [761, 247] width 303 height 162
click at [883, 287] on button "Save" at bounding box center [866, 290] width 52 height 33
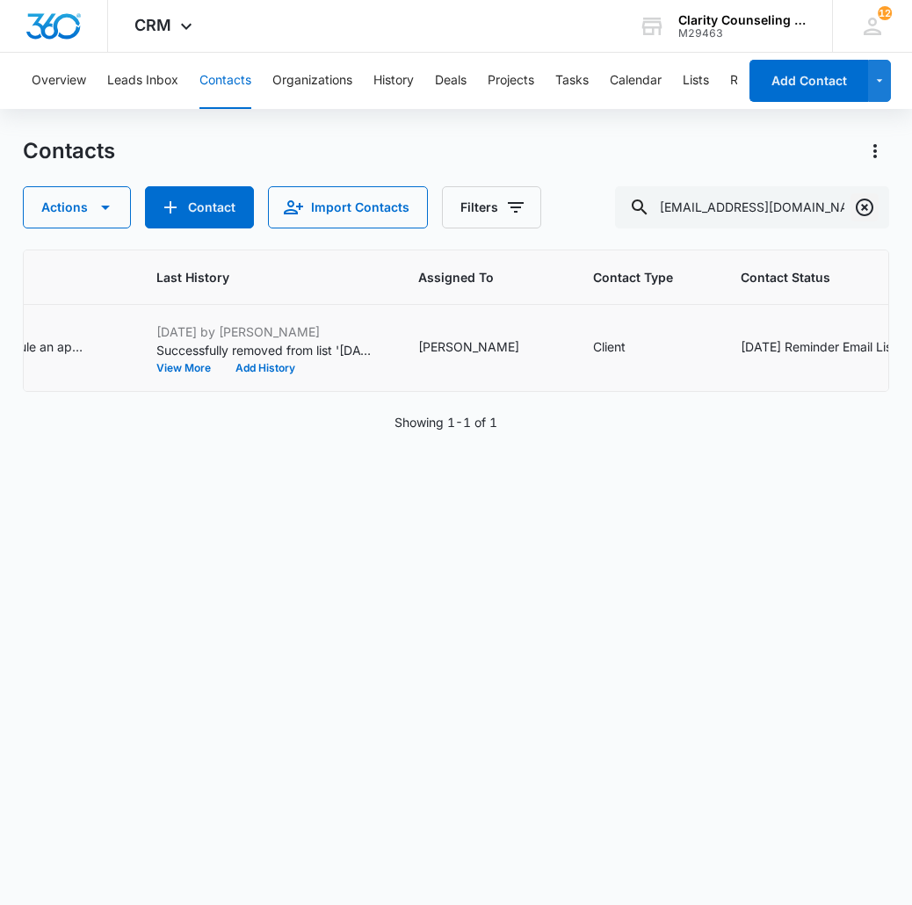
click at [874, 206] on icon "Clear" at bounding box center [864, 207] width 21 height 21
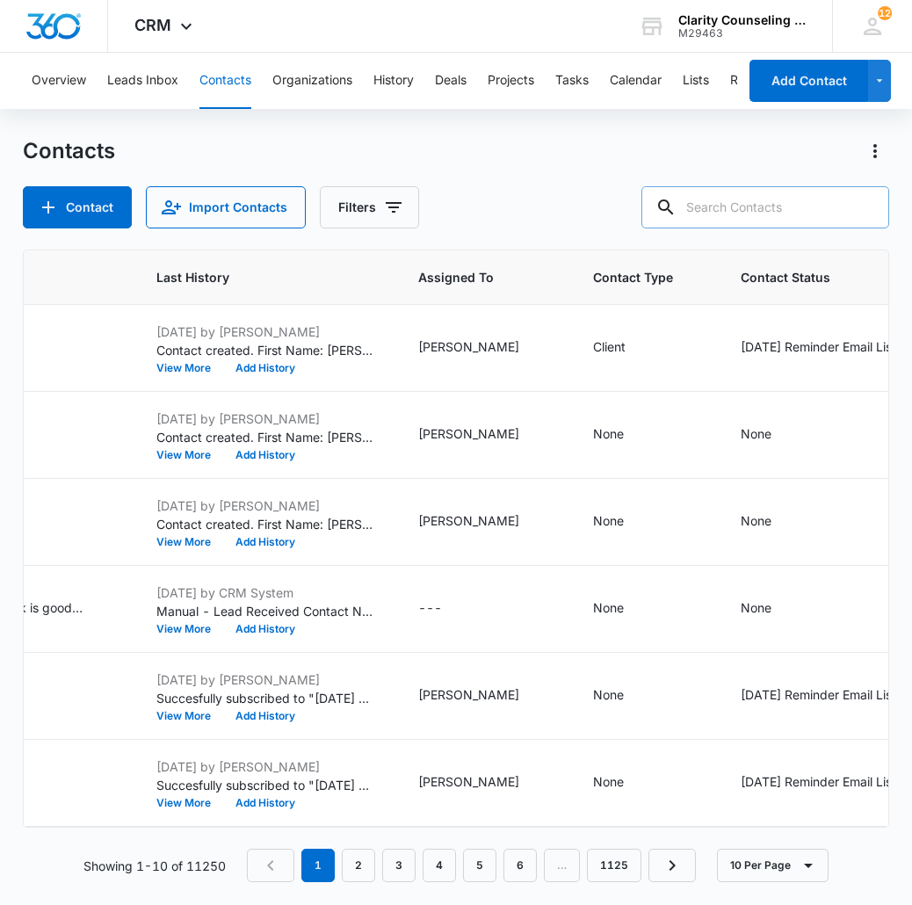
paste input "Jgreco698@gmail.com"
type input "Jgreco698@gmail.com"
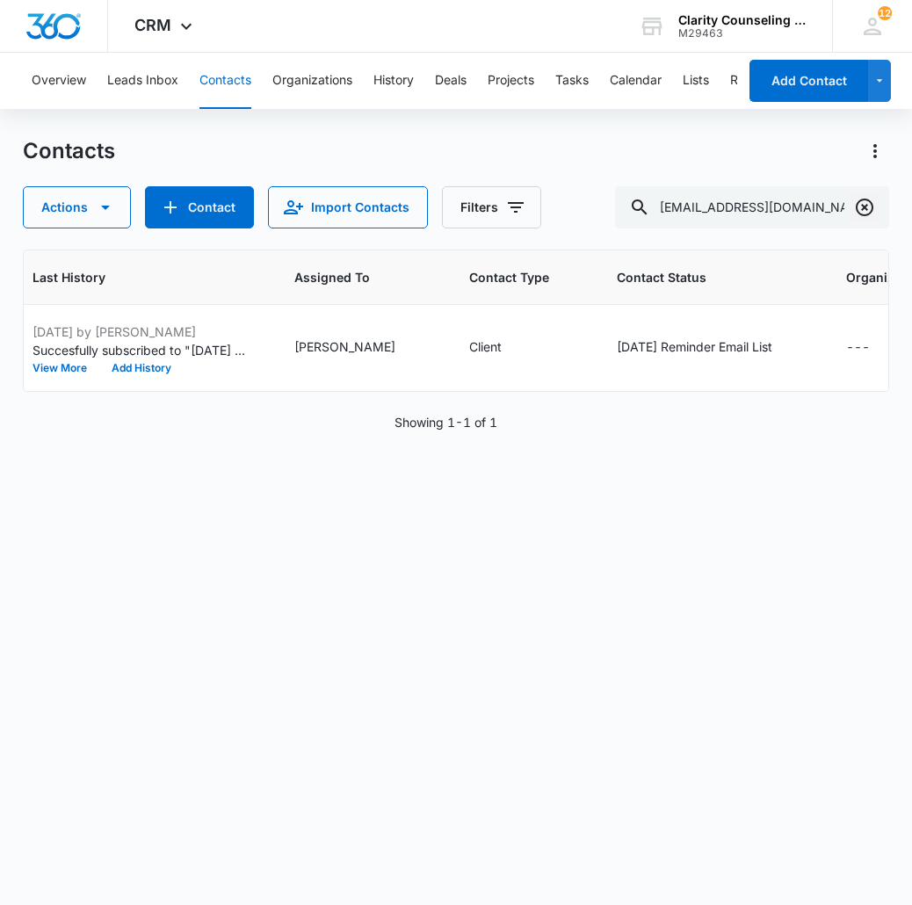
click at [869, 208] on icon "Clear" at bounding box center [864, 207] width 21 height 21
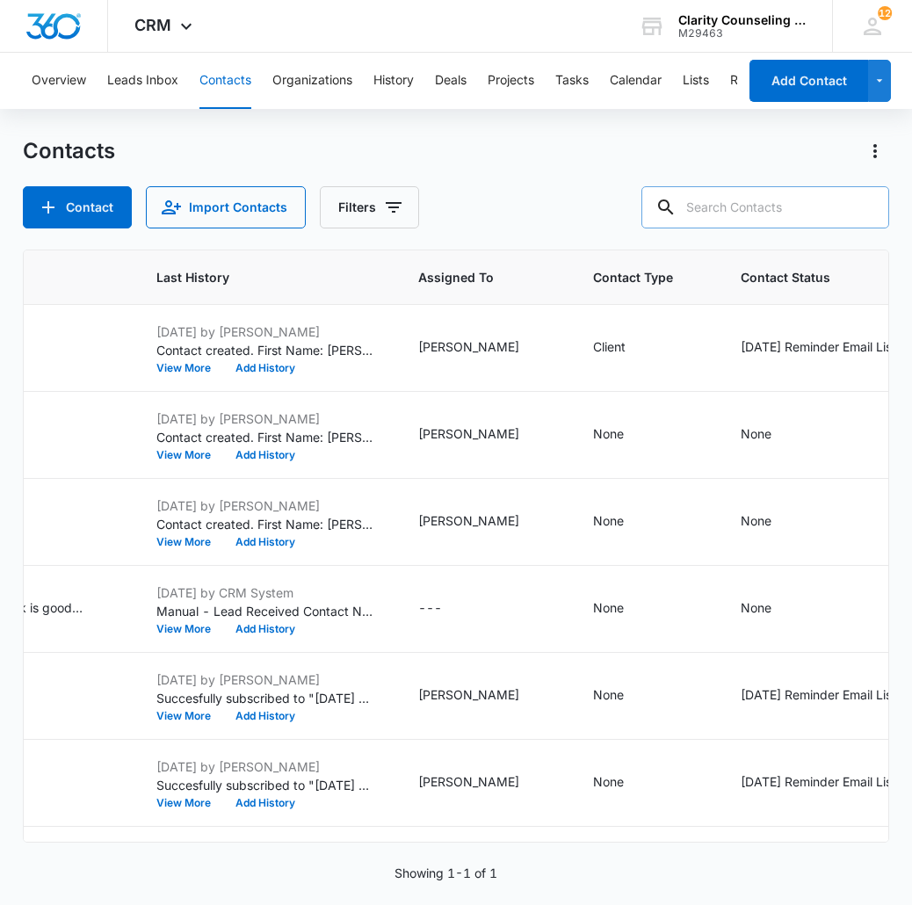
paste input "[EMAIL_ADDRESS][DOMAIN_NAME]"
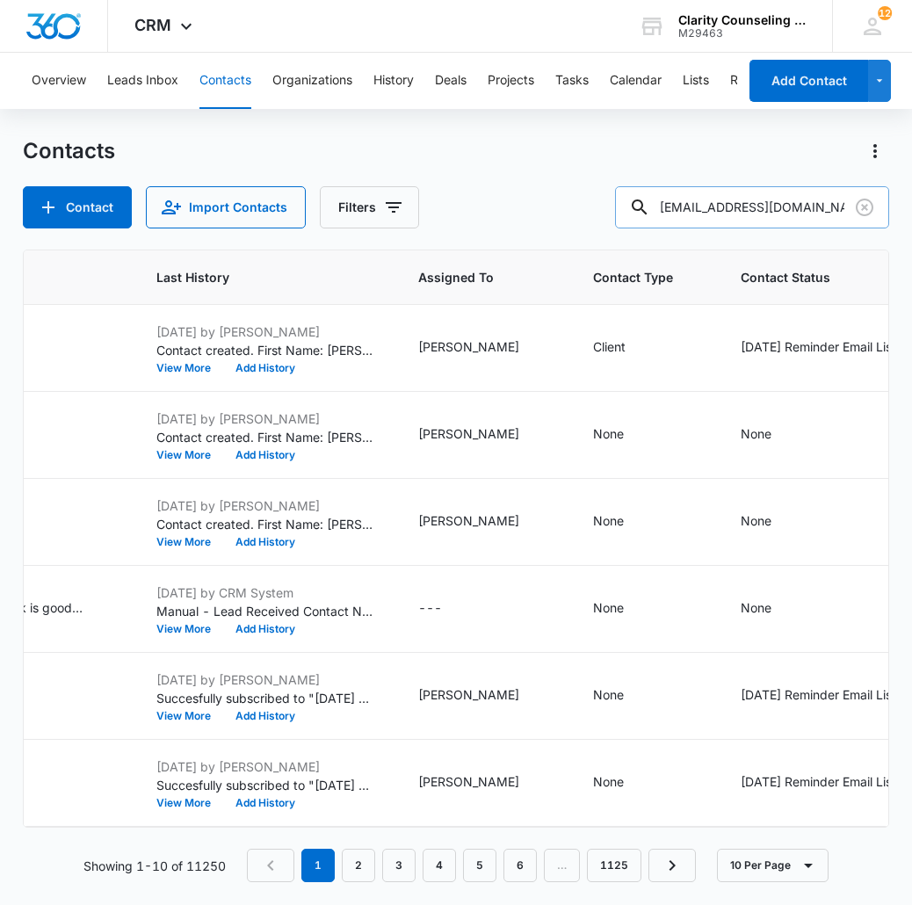
type input "[EMAIL_ADDRESS][DOMAIN_NAME]"
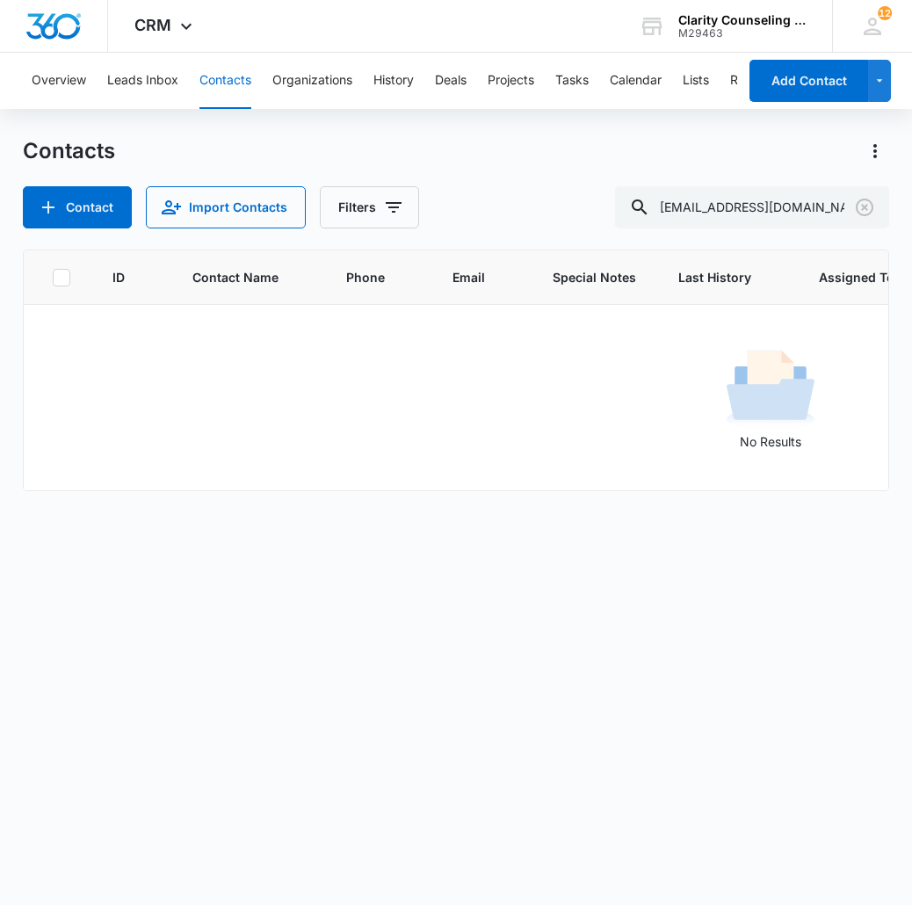
scroll to position [0, 0]
click at [76, 199] on button "Contact" at bounding box center [77, 207] width 109 height 42
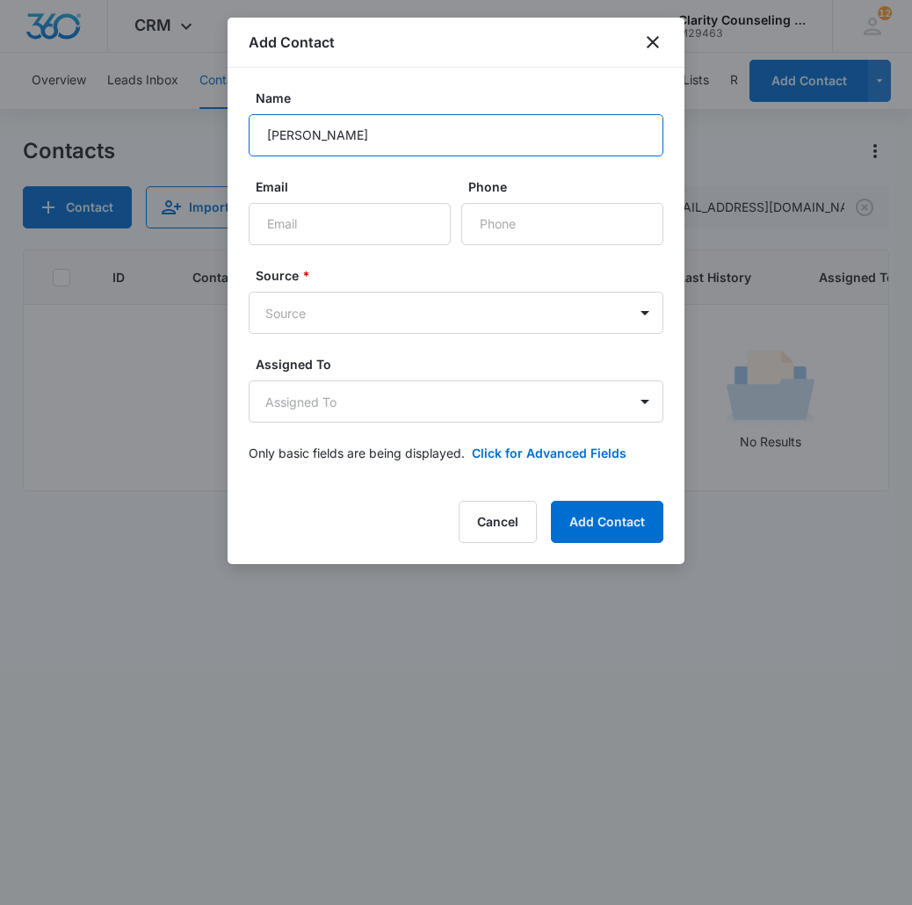
type input "[PERSON_NAME]"
paste input "[EMAIL_ADDRESS][DOMAIN_NAME]"
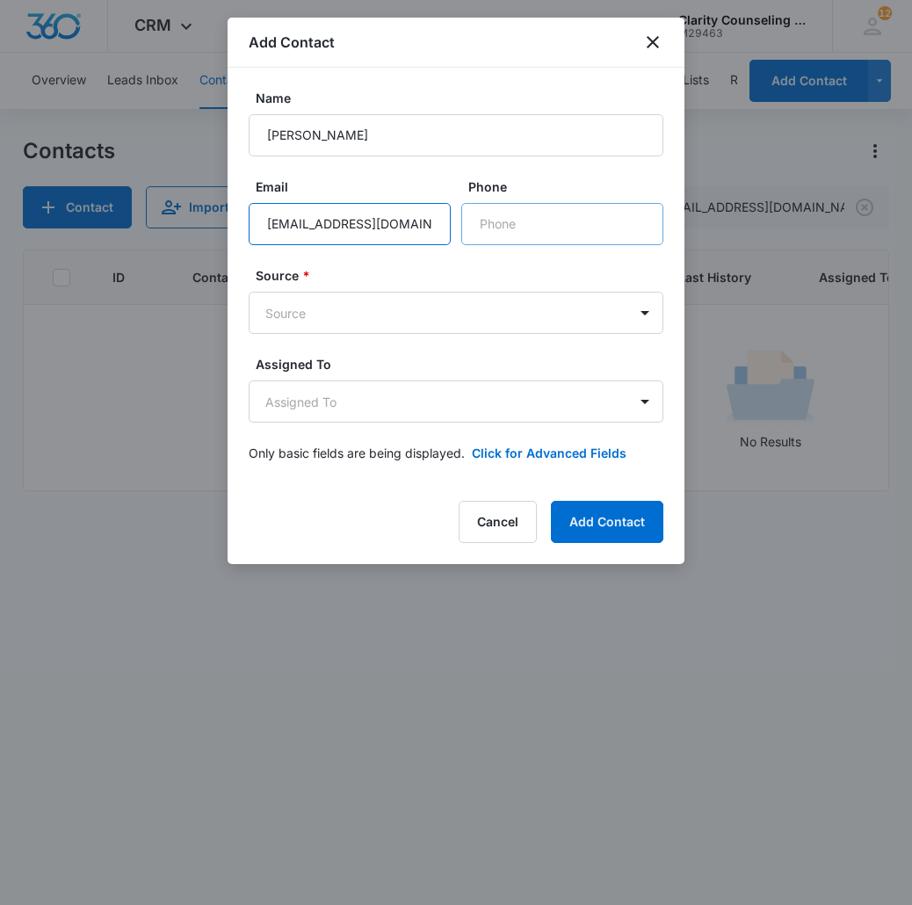
type input "[EMAIL_ADDRESS][DOMAIN_NAME]"
drag, startPoint x: 546, startPoint y: 220, endPoint x: 516, endPoint y: 263, distance: 53.1
paste input "[PHONE_NUMBER]"
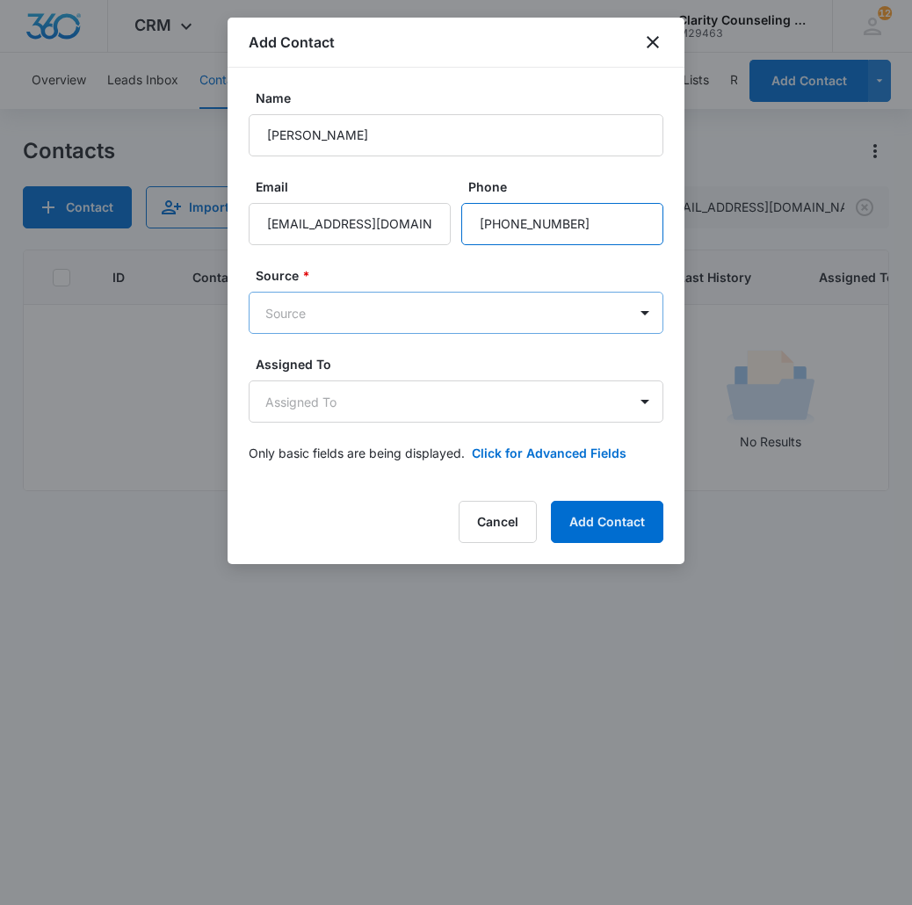
type input "[PHONE_NUMBER]"
click at [458, 307] on body "CRM Apps Reputation Websites Forms CRM Email Social Content Ads Intelligence Fi…" at bounding box center [456, 452] width 912 height 905
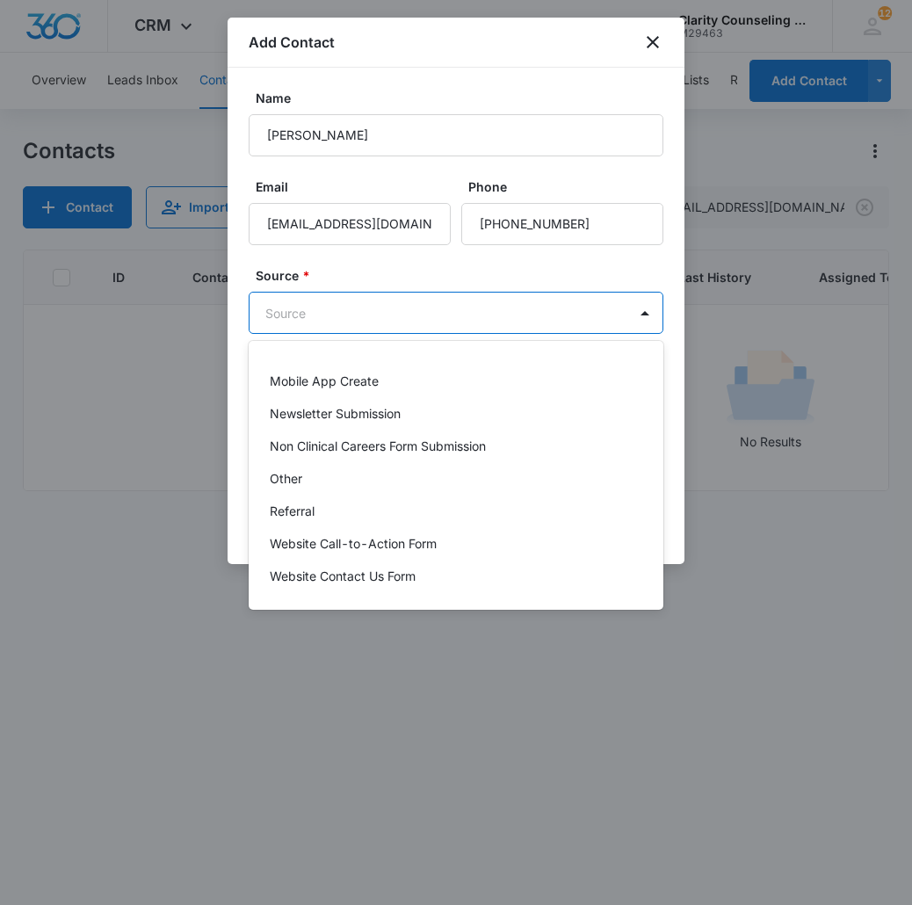
scroll to position [221, 0]
click at [314, 487] on div "Other" at bounding box center [454, 478] width 369 height 18
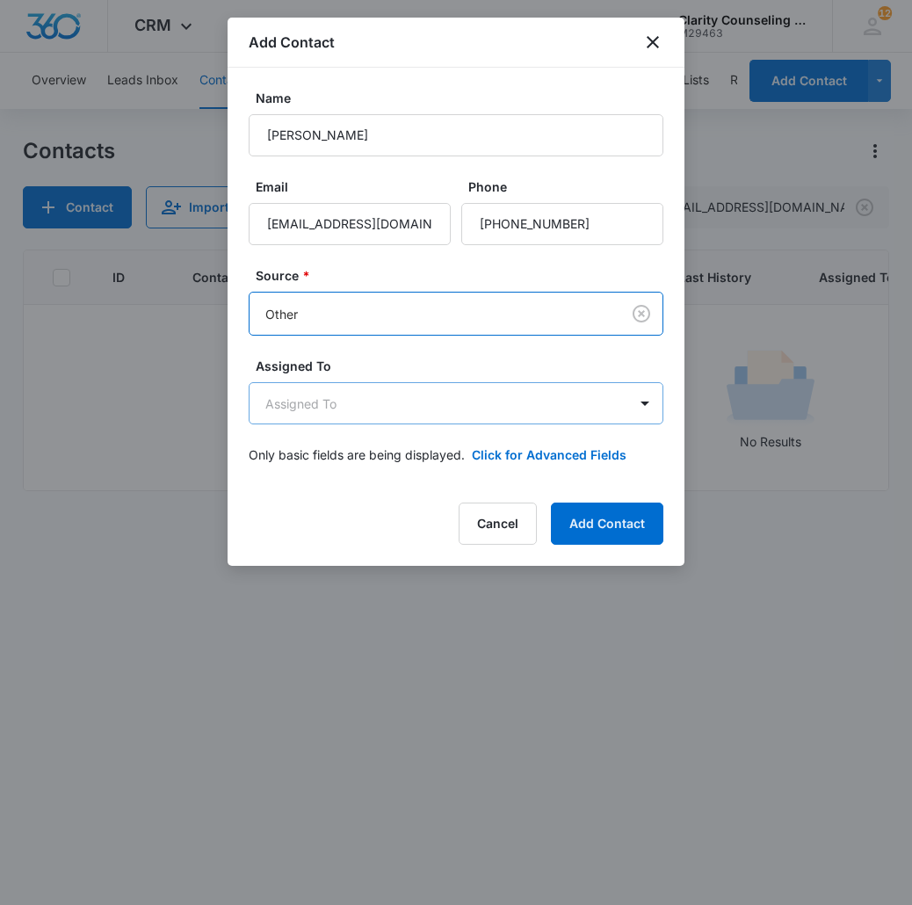
click at [341, 390] on body "CRM Apps Reputation Websites Forms CRM Email Social Content Ads Intelligence Fi…" at bounding box center [456, 452] width 912 height 905
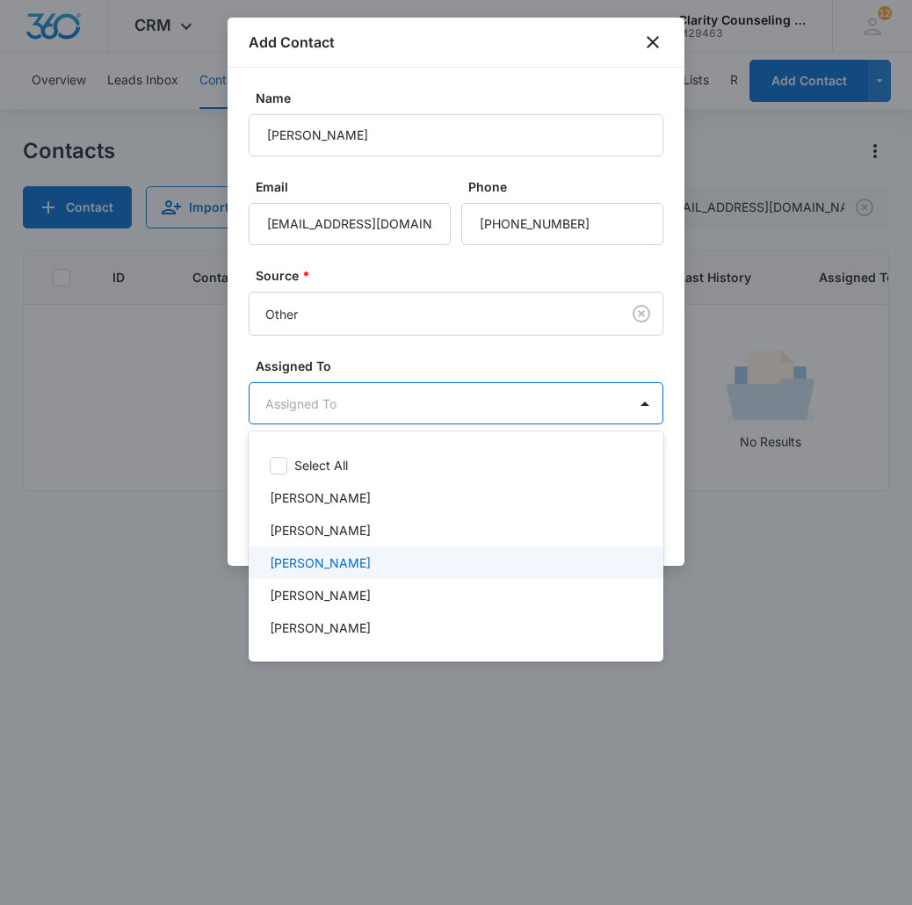
click at [345, 556] on p "[PERSON_NAME]" at bounding box center [320, 562] width 101 height 18
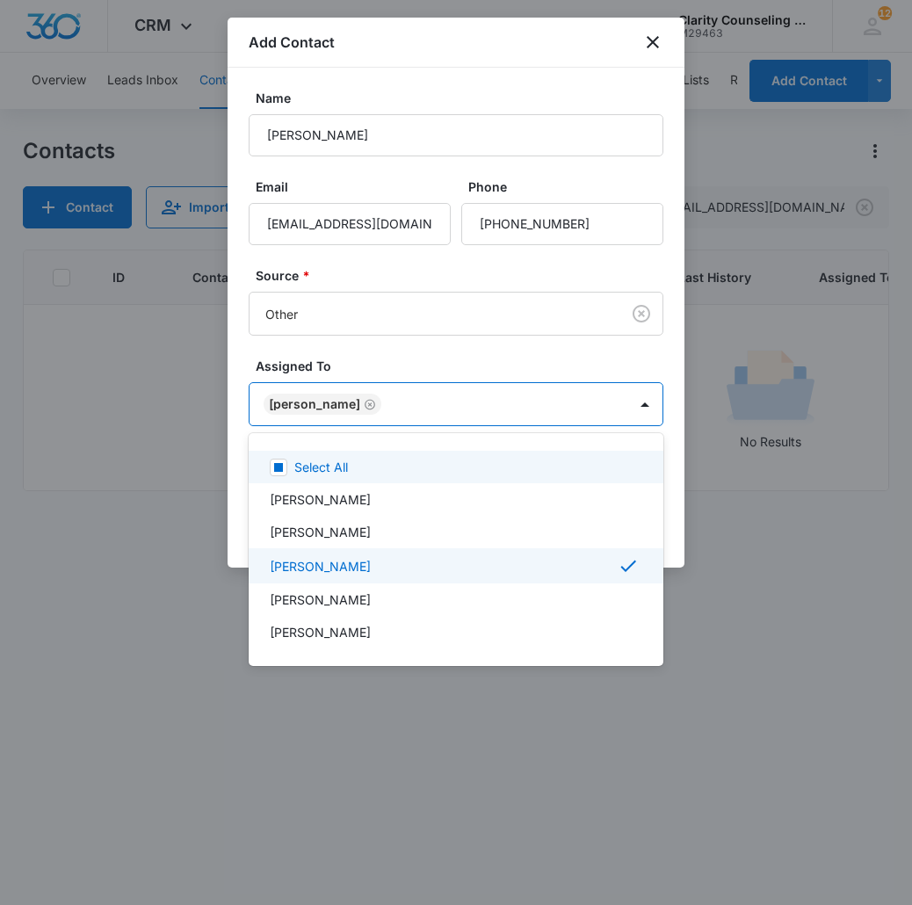
drag, startPoint x: 490, startPoint y: 395, endPoint x: 484, endPoint y: 453, distance: 58.3
click at [490, 395] on div at bounding box center [456, 452] width 912 height 905
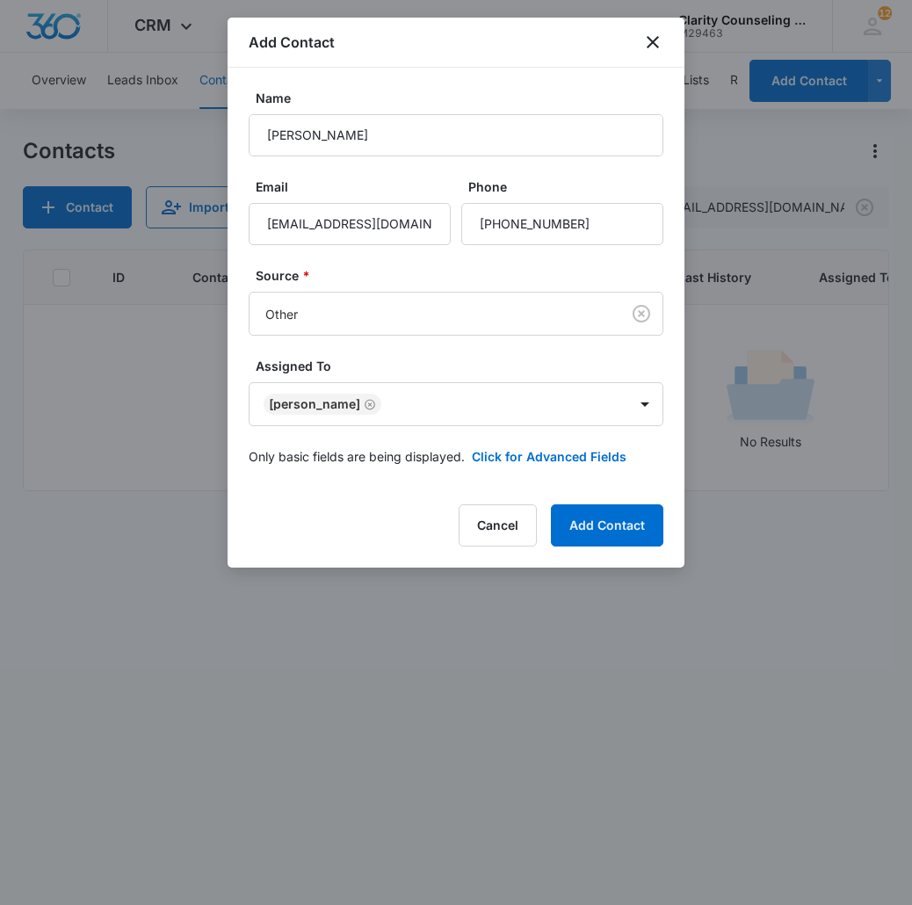
click at [504, 445] on form "Name Laura Harrell Email lauraharrell1@gmail.com Phone Source * Other Assigned …" at bounding box center [456, 288] width 415 height 398
click at [504, 453] on button "Click for Advanced Fields" at bounding box center [549, 456] width 155 height 18
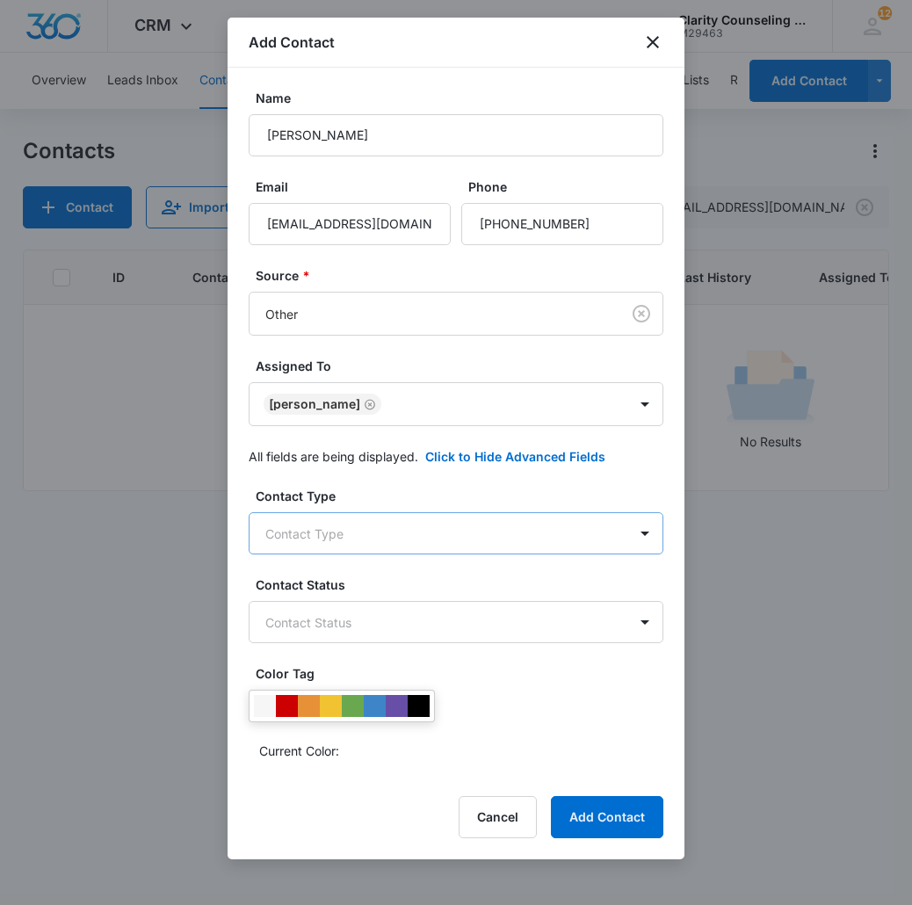
click at [330, 549] on body "CRM Apps Reputation Websites Forms CRM Email Social Content Ads Intelligence Fi…" at bounding box center [456, 452] width 912 height 905
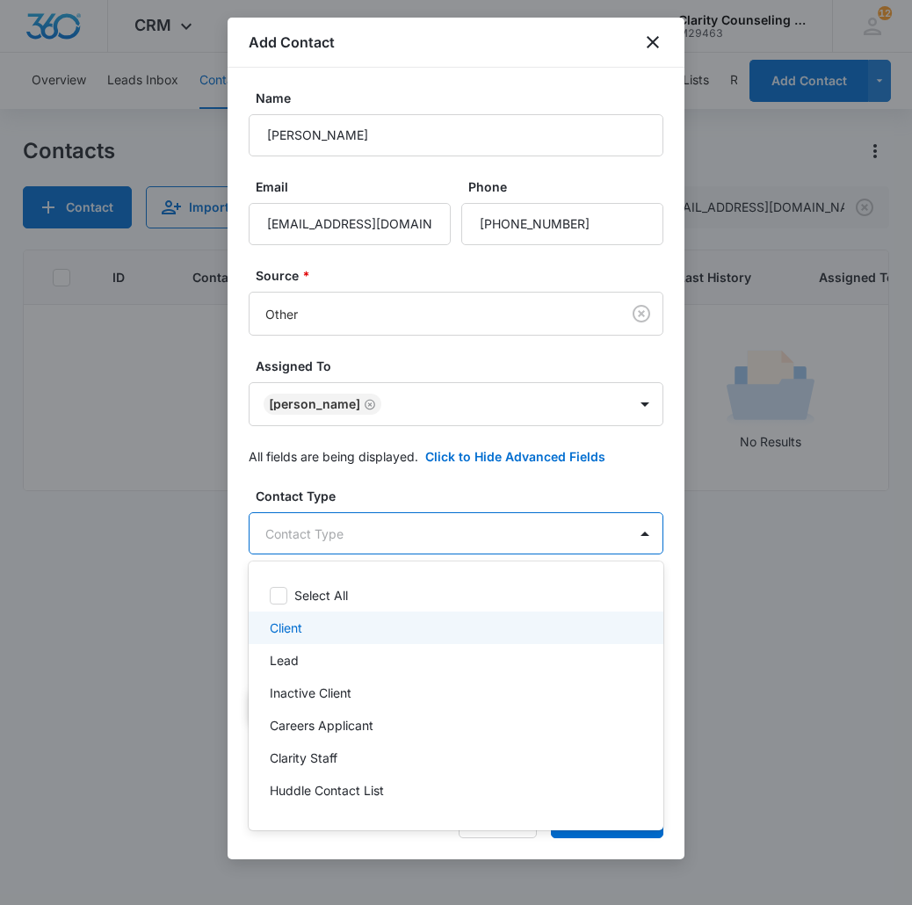
click at [311, 626] on div "Client" at bounding box center [454, 627] width 369 height 18
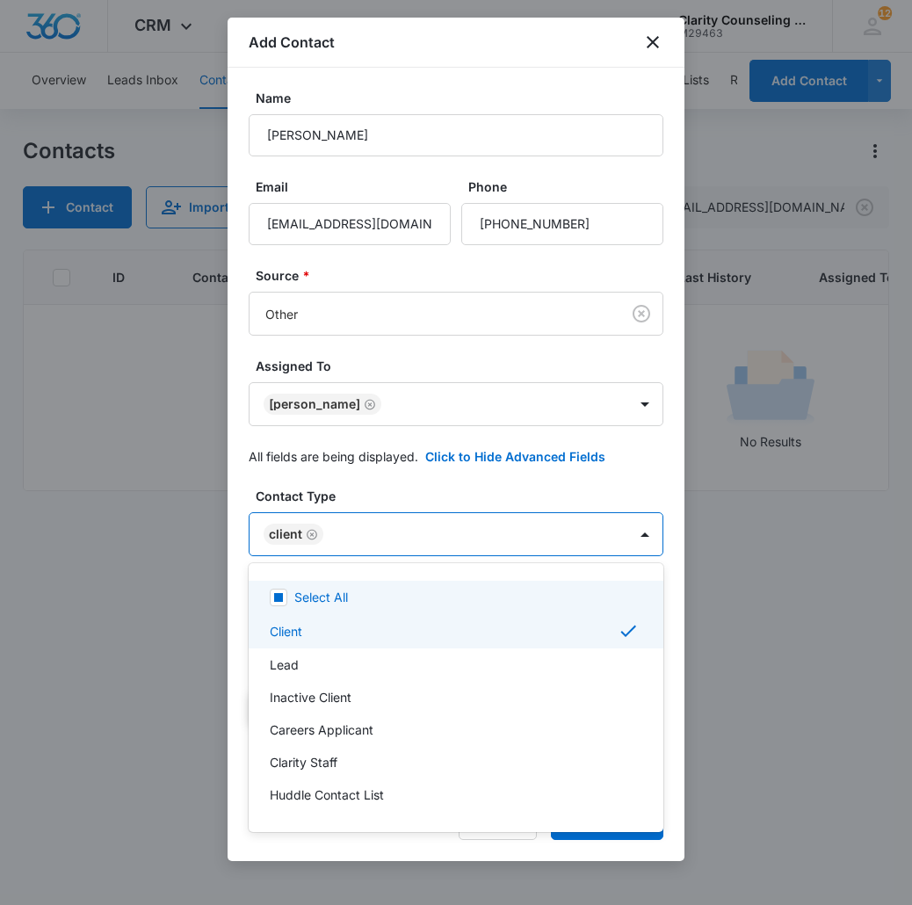
click at [387, 521] on div at bounding box center [456, 452] width 912 height 905
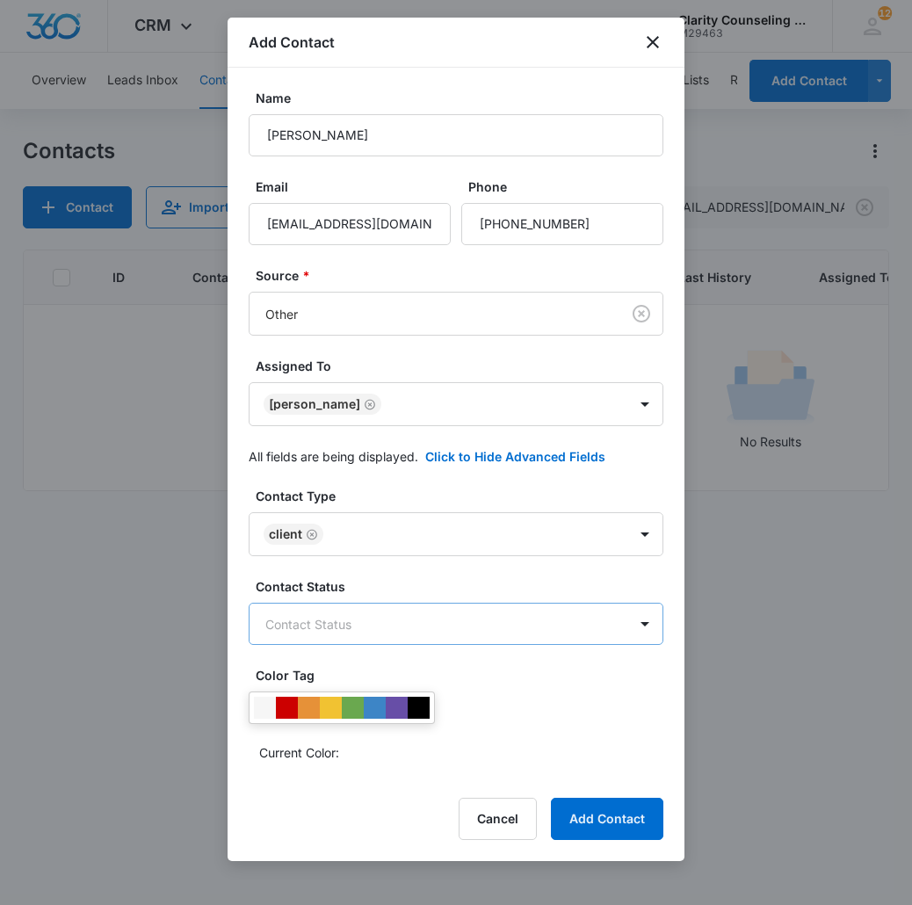
click at [375, 631] on body "CRM Apps Reputation Websites Forms CRM Email Social Content Ads Intelligence Fi…" at bounding box center [456, 452] width 912 height 905
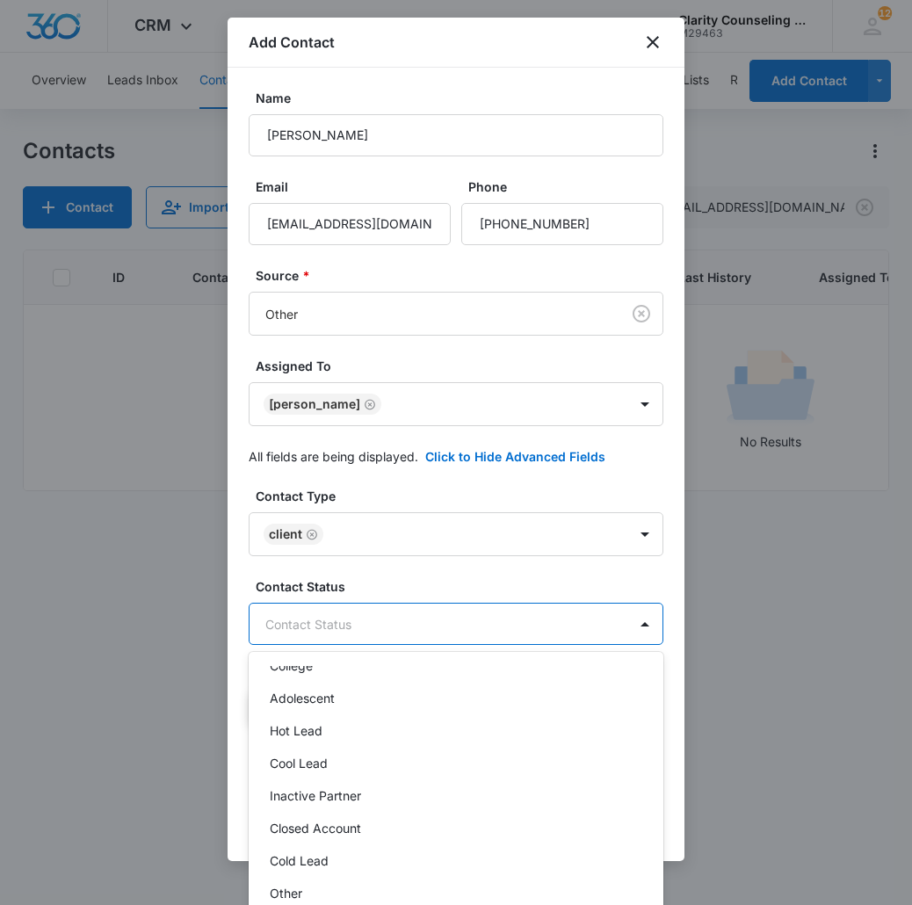
scroll to position [249, 0]
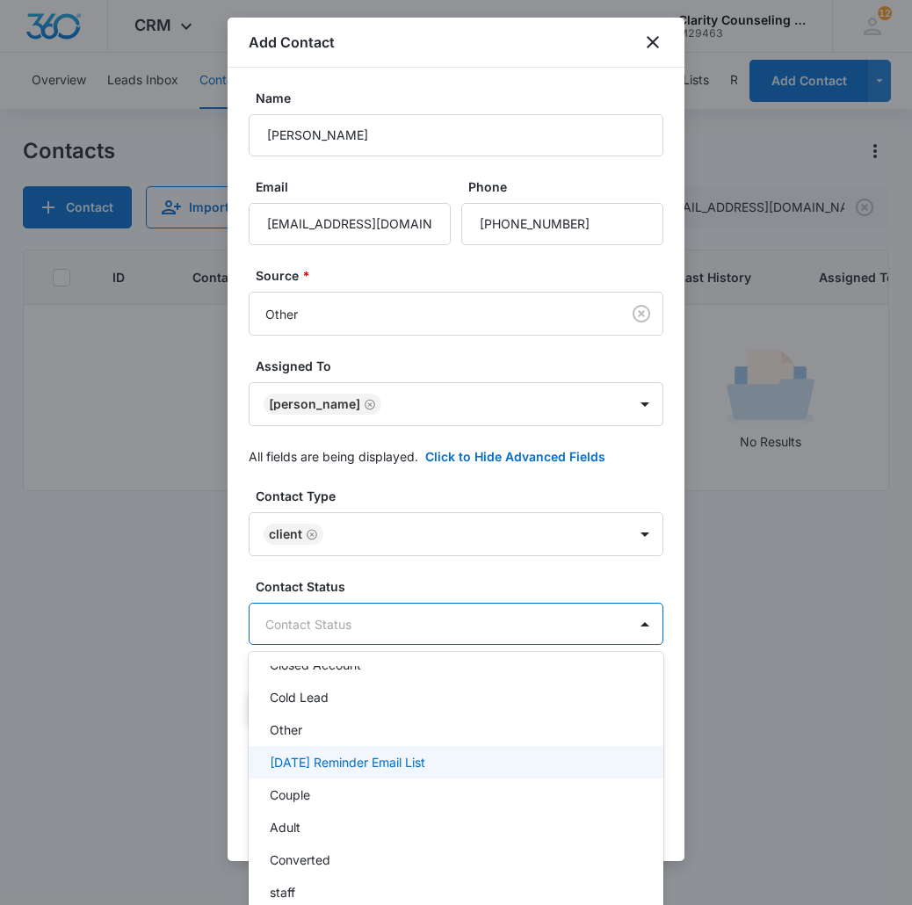
drag, startPoint x: 370, startPoint y: 768, endPoint x: 388, endPoint y: 763, distance: 19.0
click at [370, 768] on p "[DATE] Reminder Email List" at bounding box center [347, 762] width 155 height 18
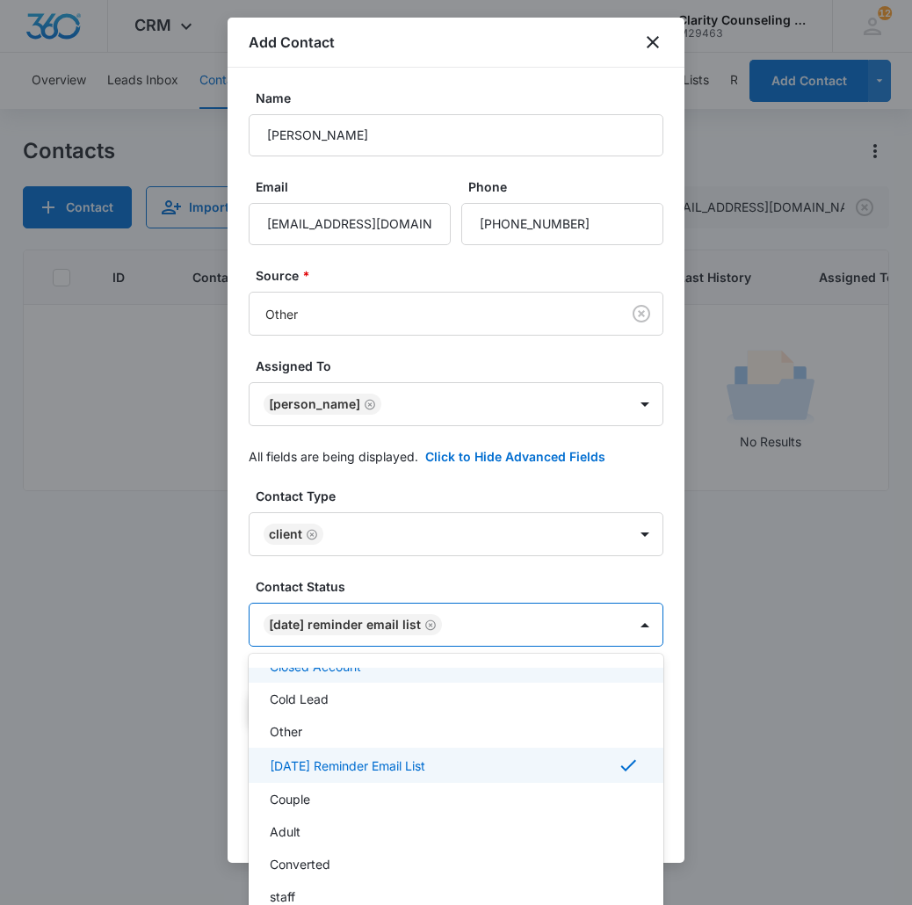
click at [573, 641] on div at bounding box center [456, 452] width 912 height 905
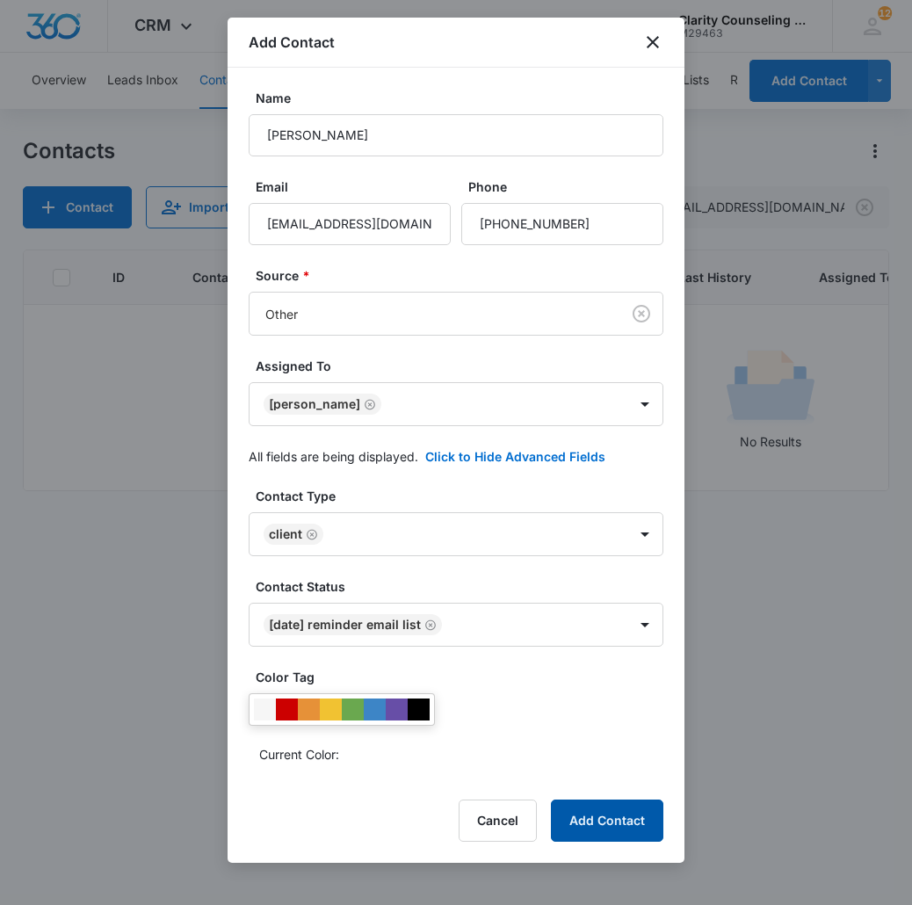
click at [610, 813] on button "Add Contact" at bounding box center [607, 820] width 112 height 42
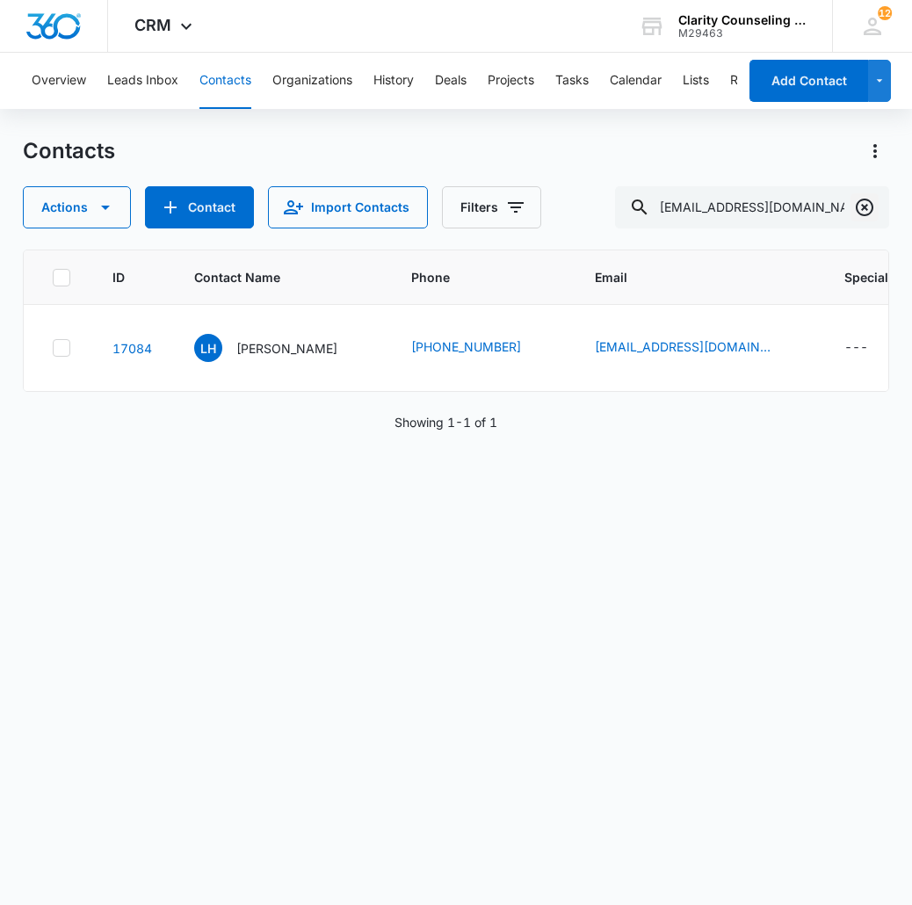
click at [874, 212] on icon "Clear" at bounding box center [864, 207] width 21 height 21
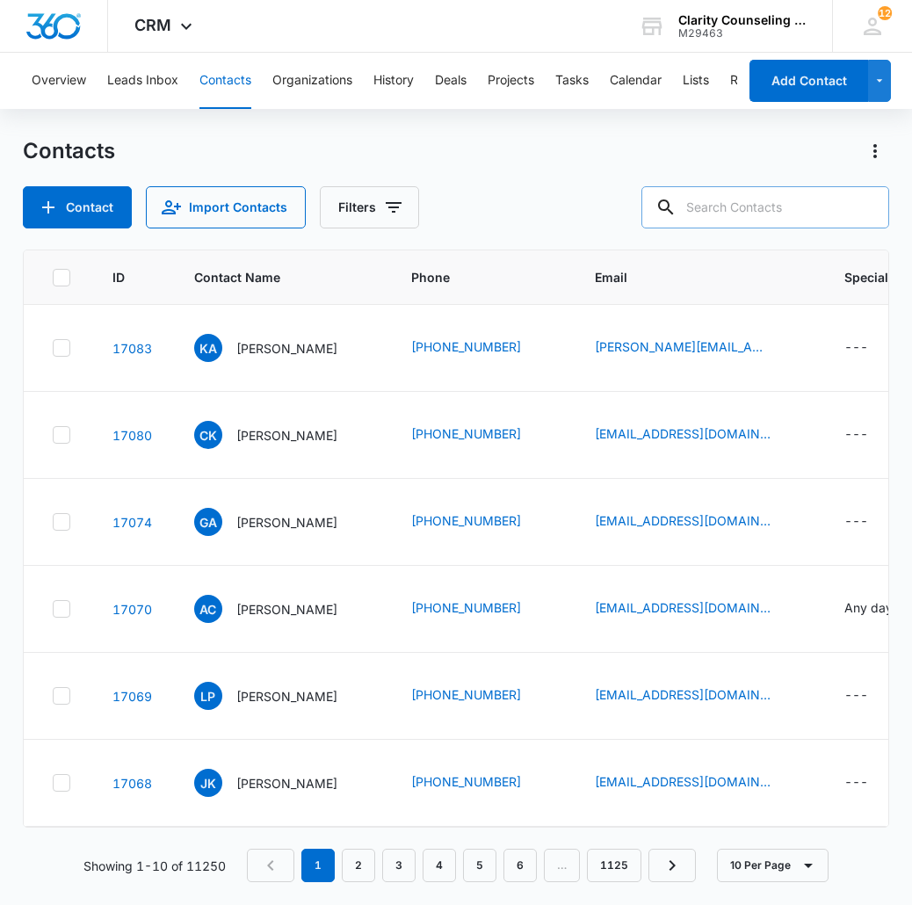
paste input "[EMAIL_ADDRESS][DOMAIN_NAME]"
type input "[EMAIL_ADDRESS][DOMAIN_NAME]"
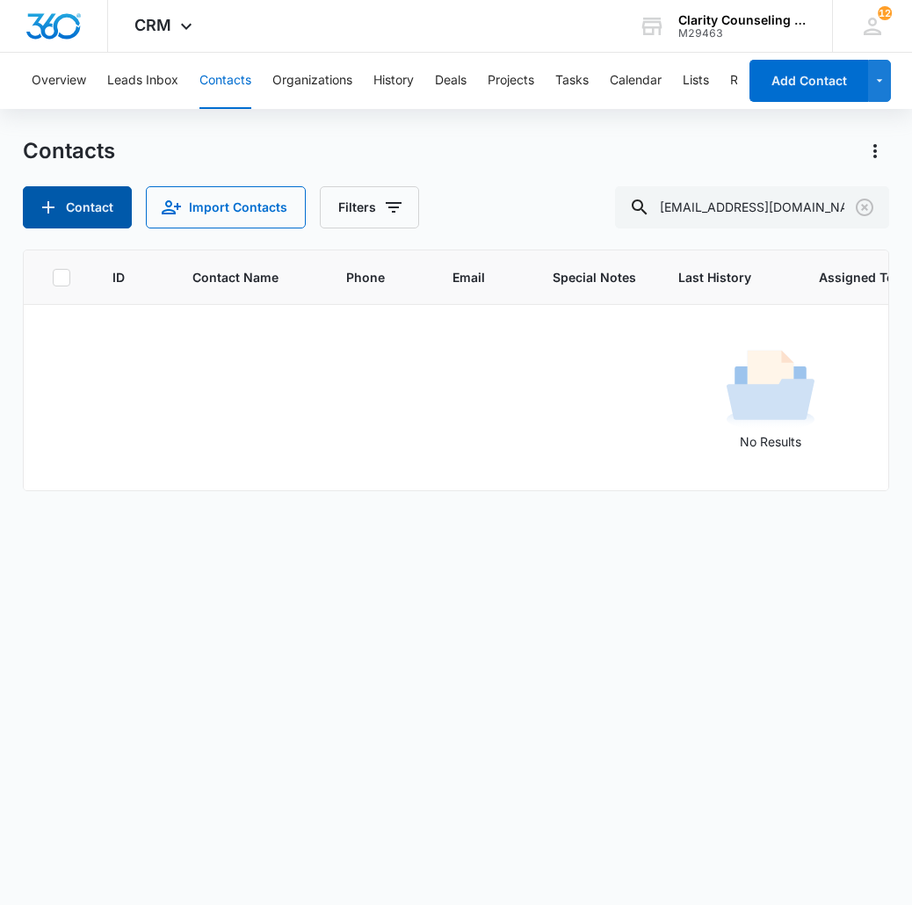
click at [232, 198] on button "Import Contacts" at bounding box center [226, 207] width 160 height 42
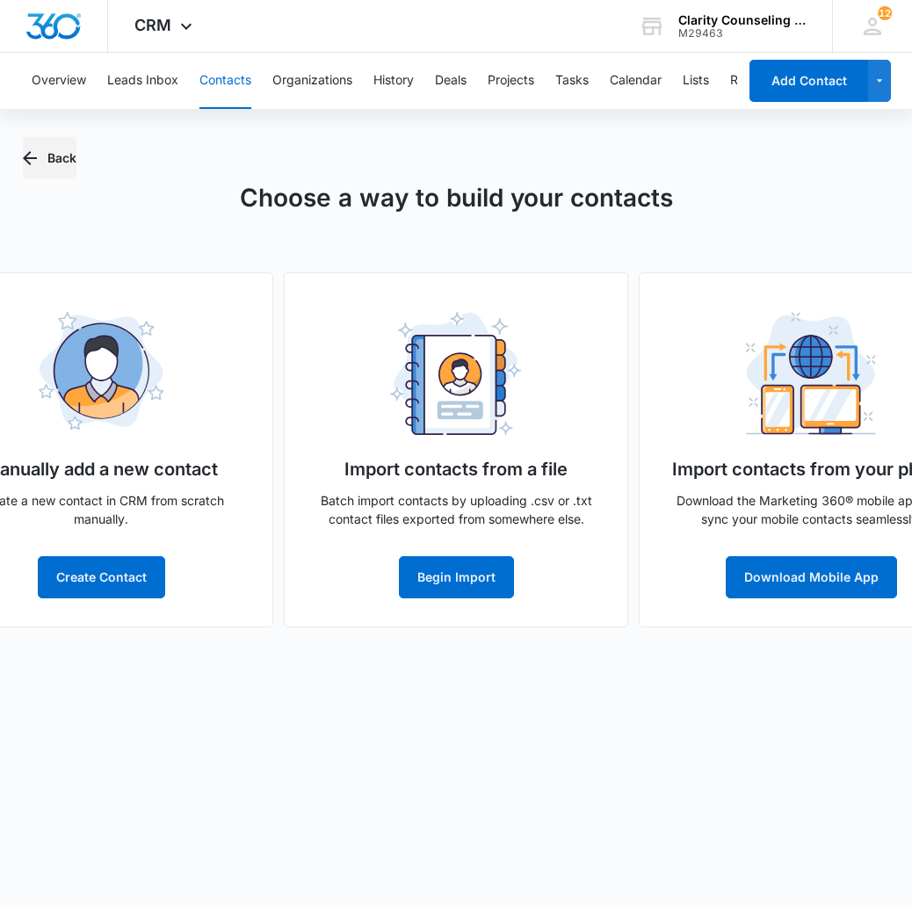
click at [52, 141] on button "Back" at bounding box center [50, 158] width 54 height 42
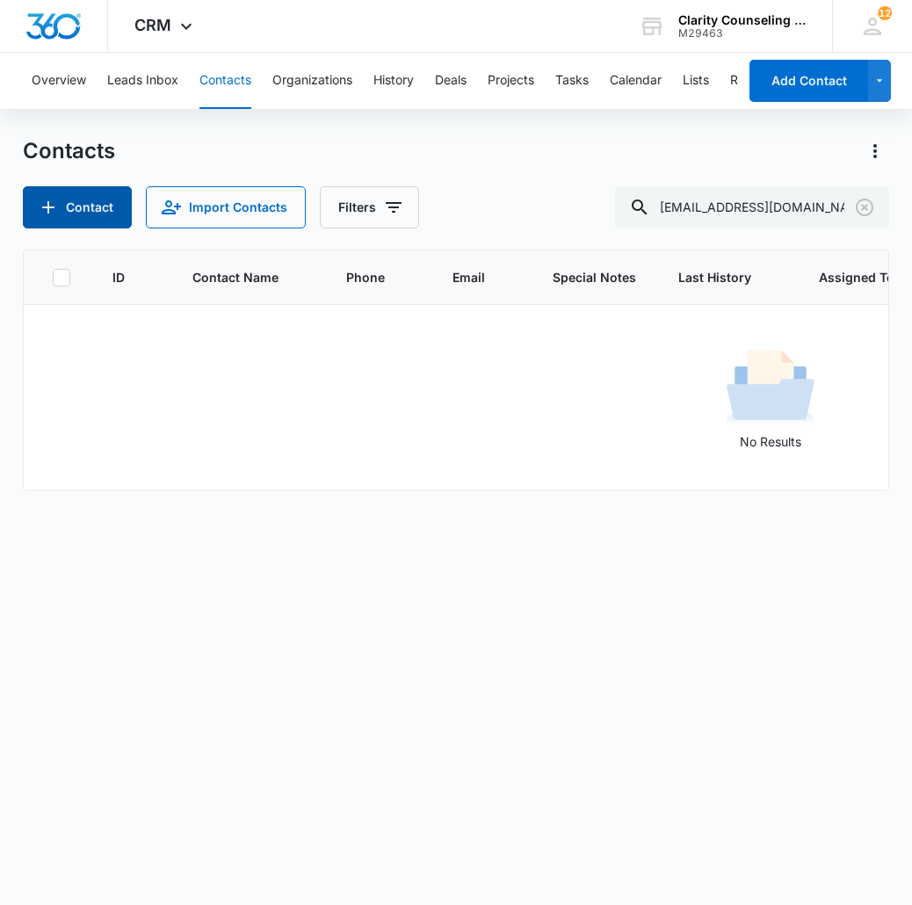
click at [62, 191] on button "Contact" at bounding box center [77, 207] width 109 height 42
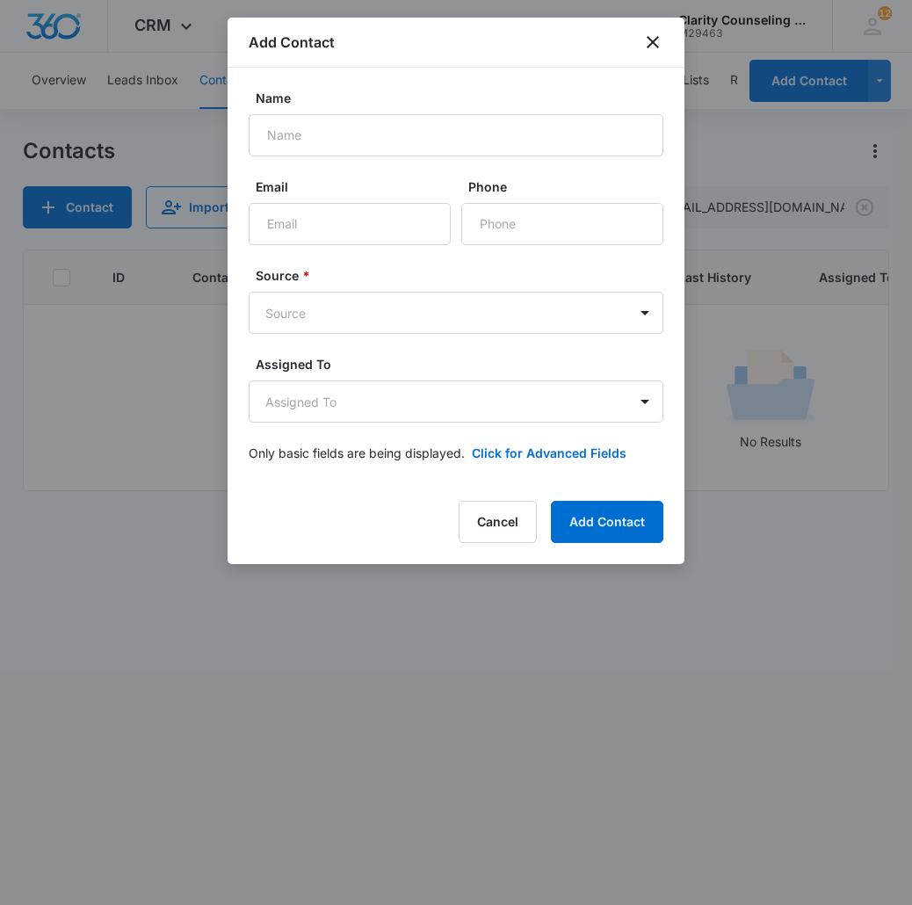
click at [339, 158] on form "Name Email Phone Source * Source Assigned To Assigned To Only basic fields are …" at bounding box center [456, 286] width 415 height 394
type input "[PERSON_NAME]"
paste input "[EMAIL_ADDRESS][DOMAIN_NAME]"
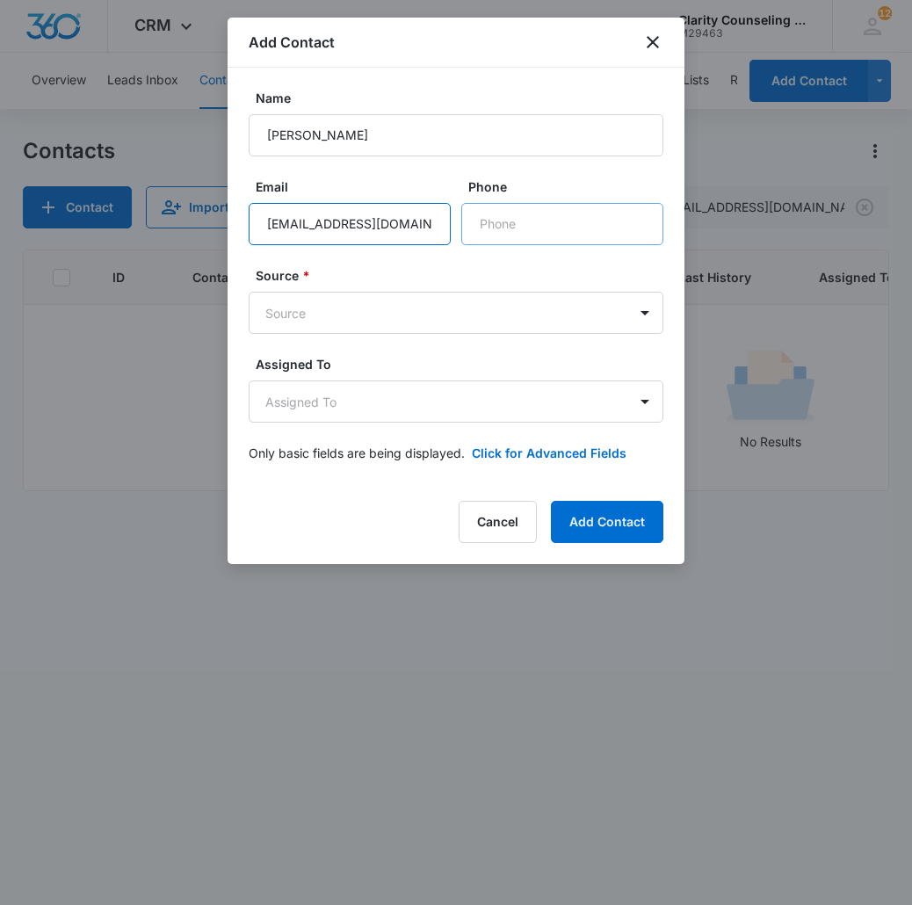
type input "[EMAIL_ADDRESS][DOMAIN_NAME]"
paste input "[PHONE_NUMBER]"
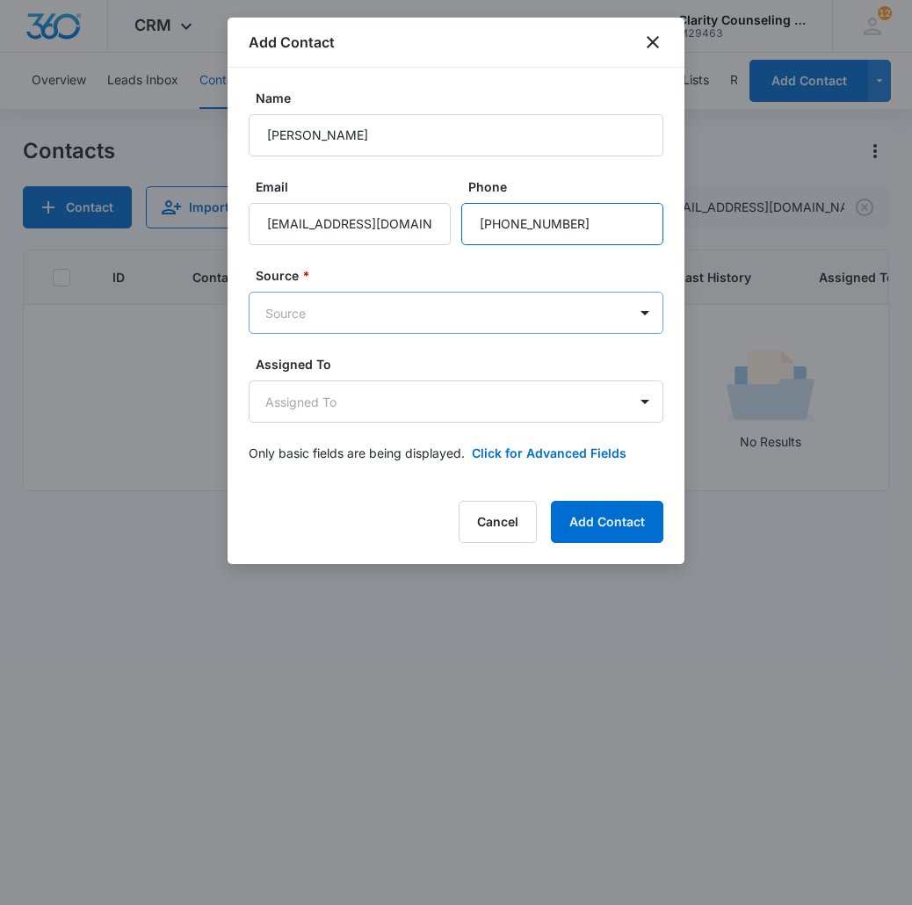
type input "[PHONE_NUMBER]"
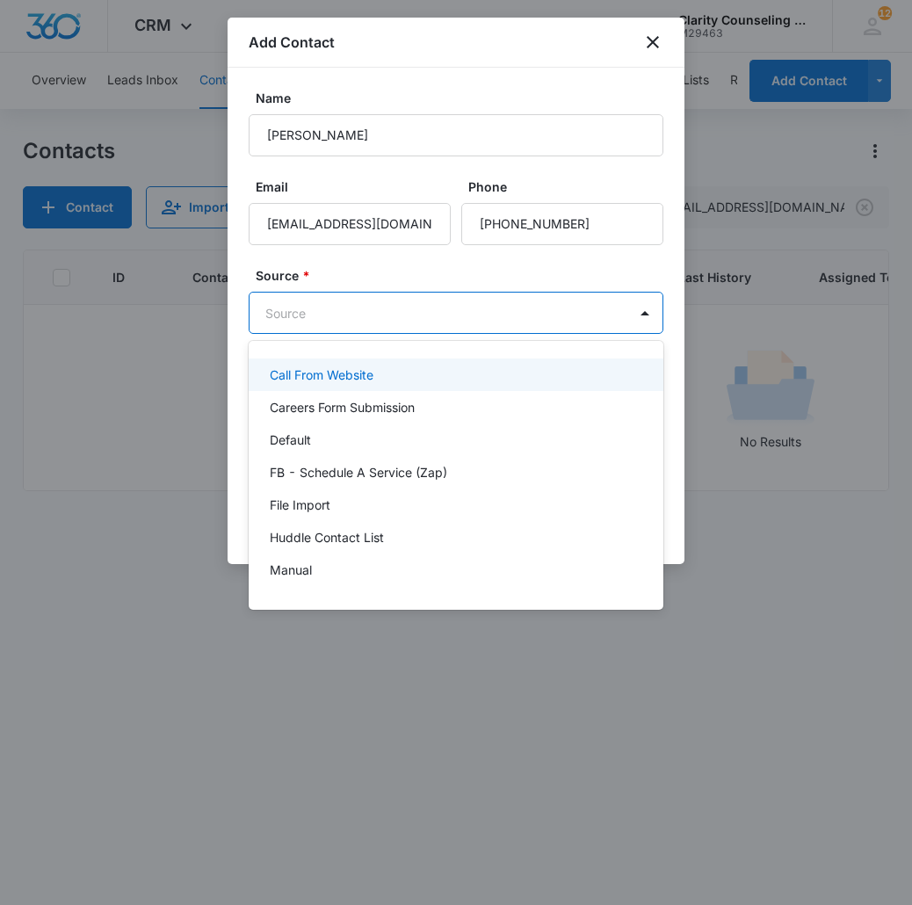
click at [476, 314] on body "CRM Apps Reputation Websites Forms CRM Email Social Content Ads Intelligence Fi…" at bounding box center [456, 452] width 912 height 905
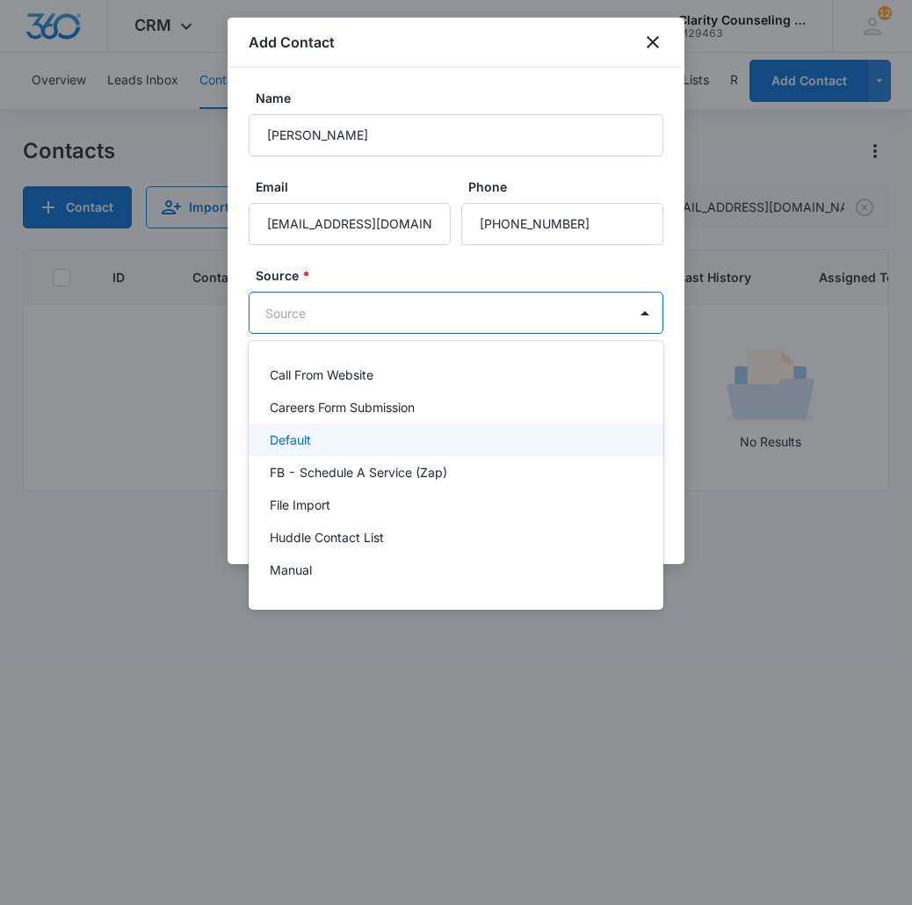
scroll to position [221, 0]
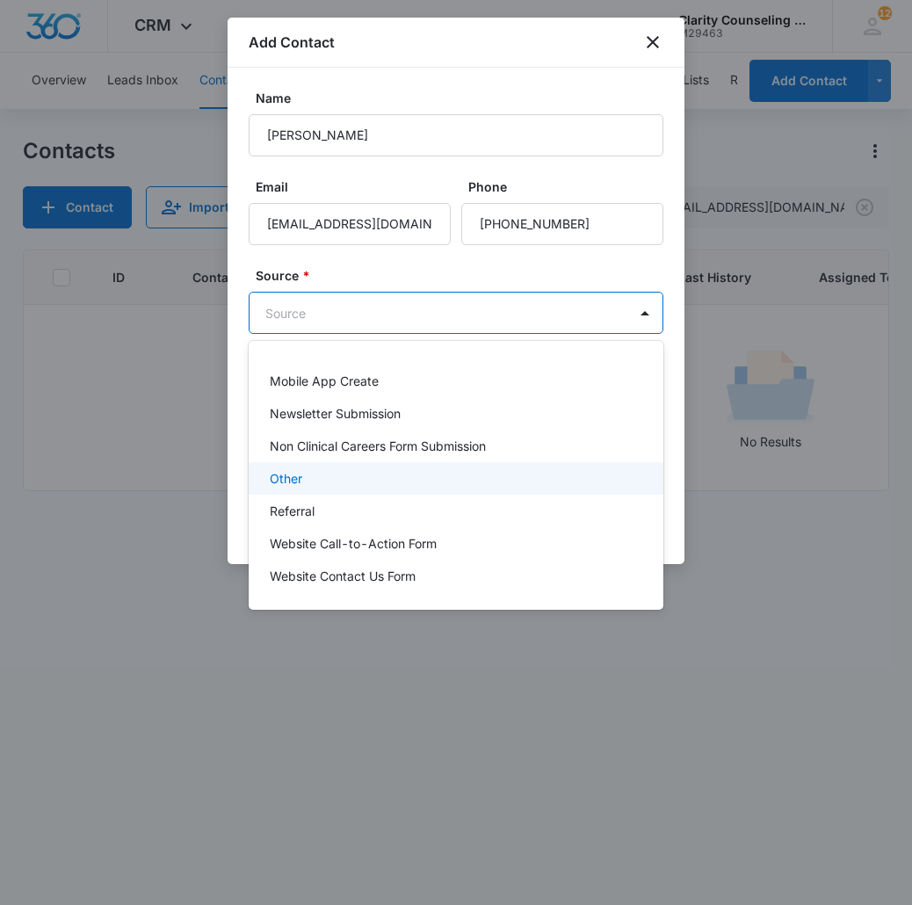
click at [386, 464] on div "Other" at bounding box center [456, 478] width 415 height 32
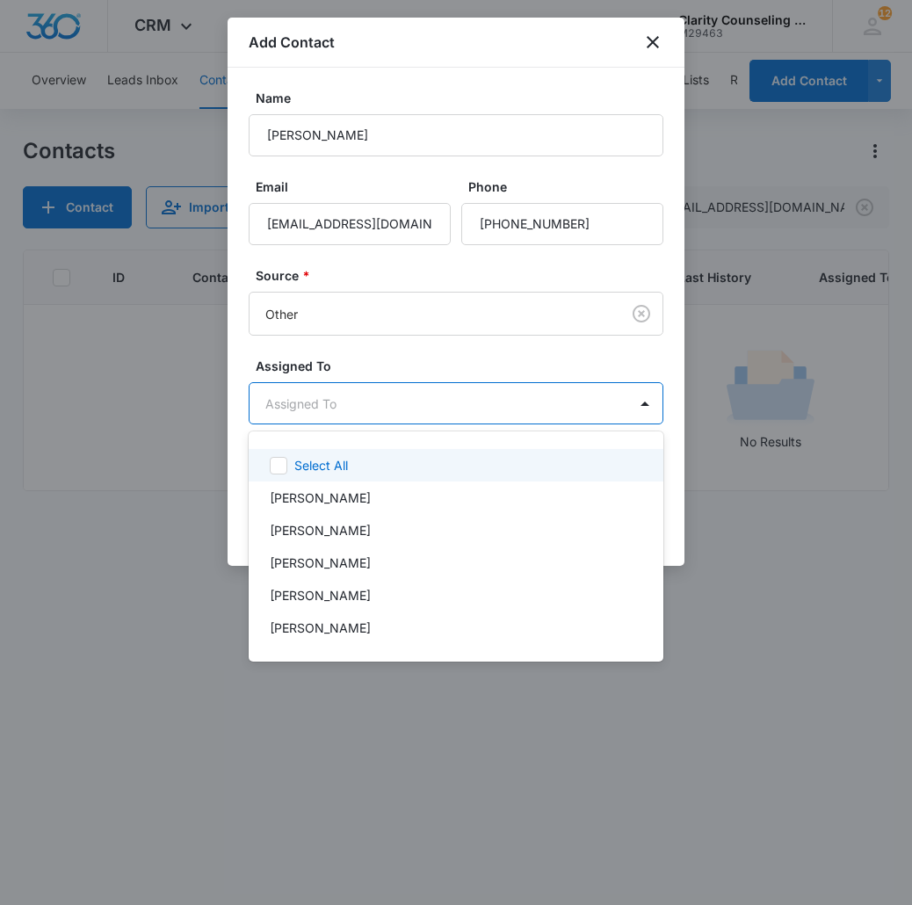
click at [374, 415] on body "CRM Apps Reputation Websites Forms CRM Email Social Content Ads Intelligence Fi…" at bounding box center [456, 452] width 912 height 905
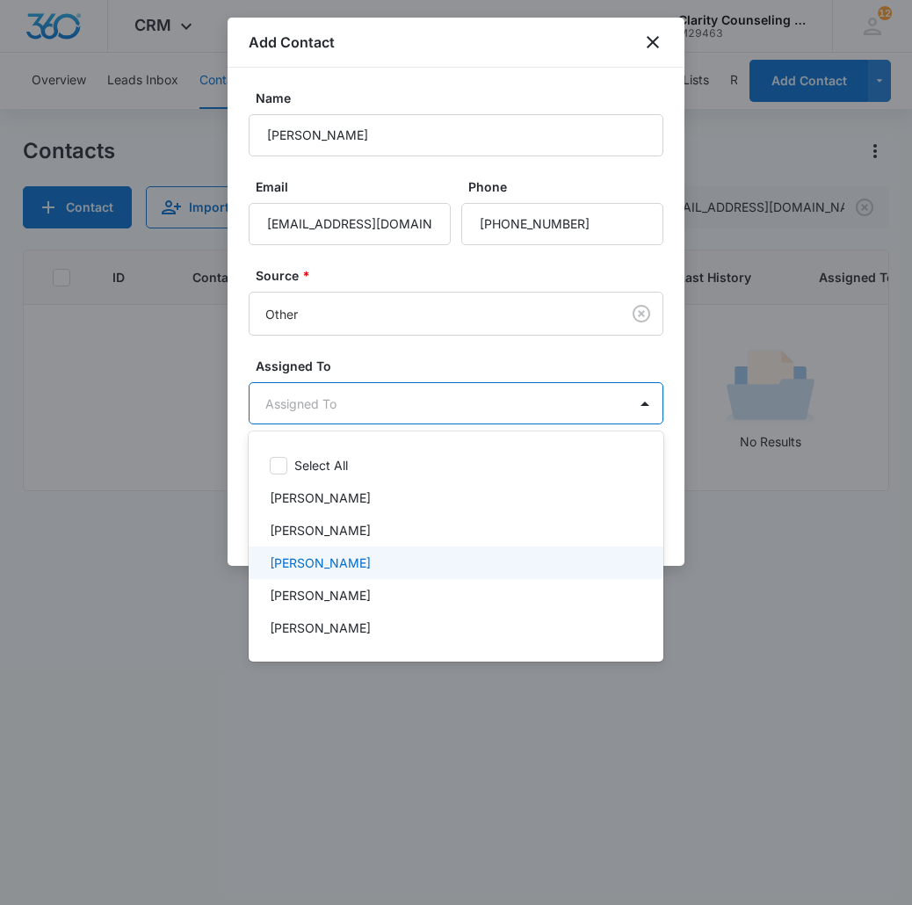
click at [357, 568] on div "[PERSON_NAME]" at bounding box center [454, 562] width 369 height 18
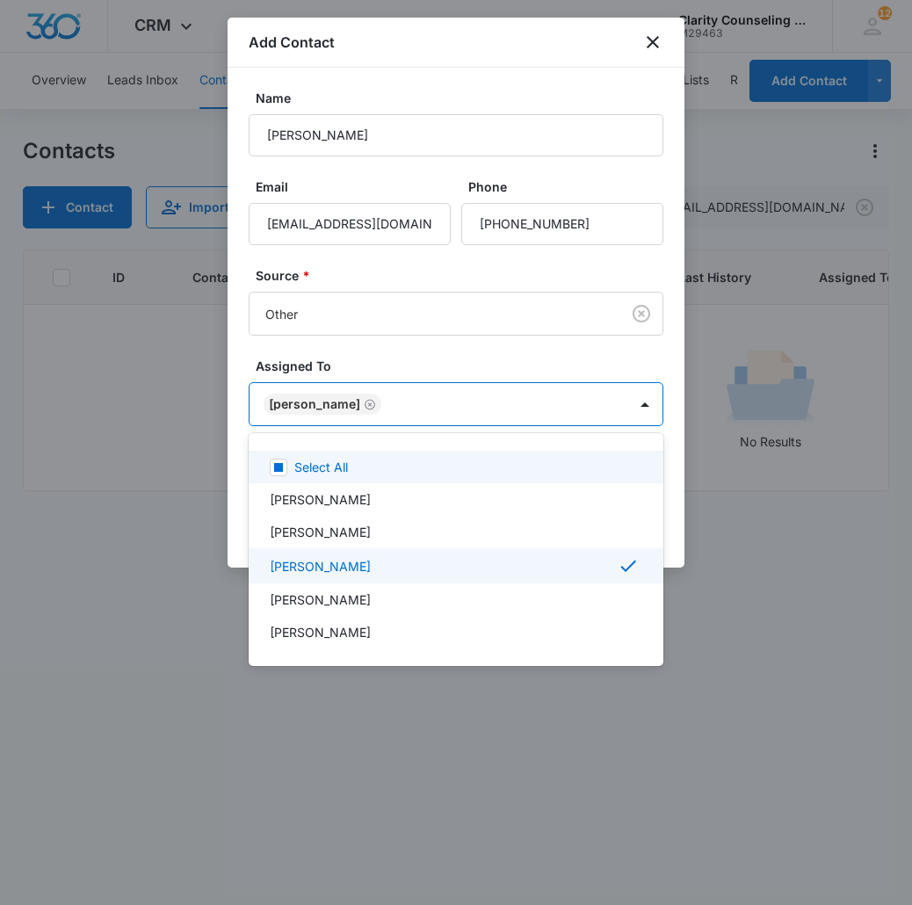
click at [401, 404] on div at bounding box center [456, 452] width 912 height 905
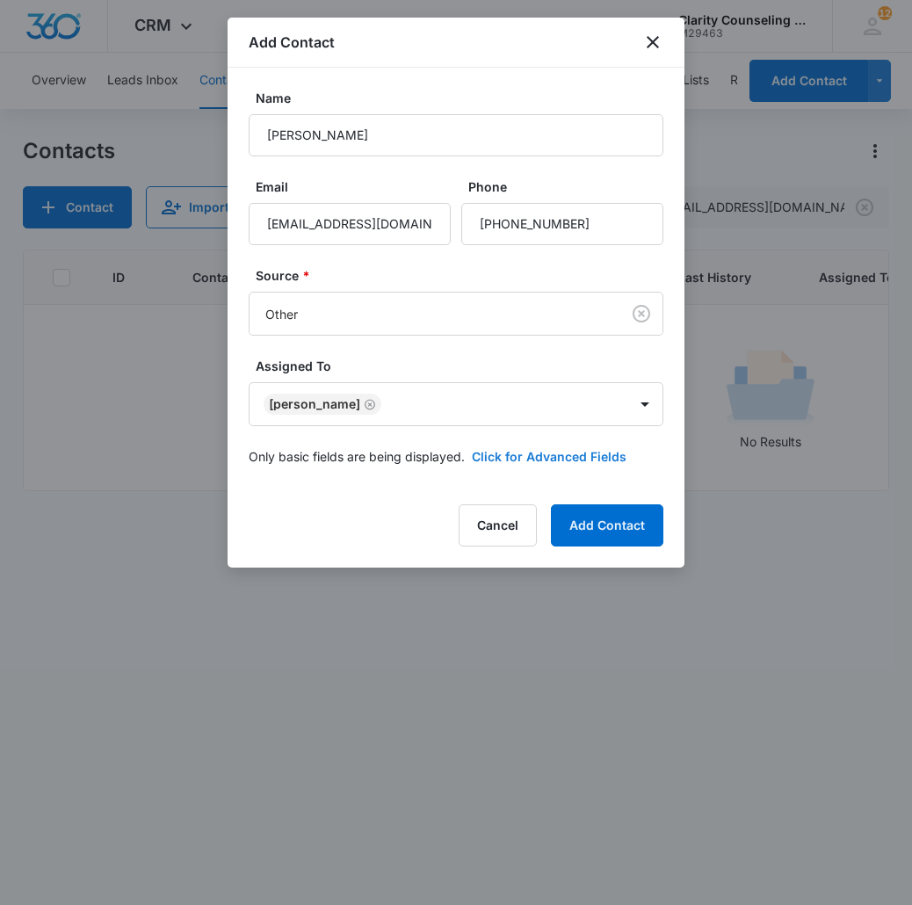
click at [513, 451] on button "Click for Advanced Fields" at bounding box center [549, 456] width 155 height 18
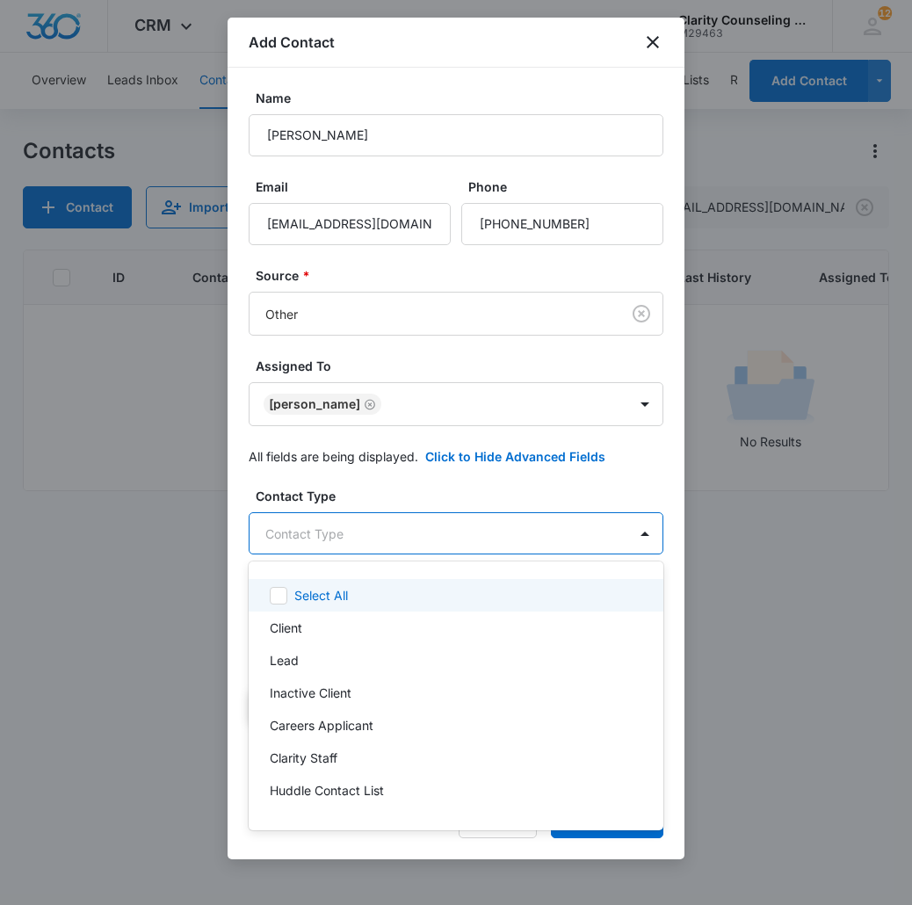
click at [362, 523] on body "CRM Apps Reputation Websites Forms CRM Email Social Content Ads Intelligence Fi…" at bounding box center [456, 452] width 912 height 905
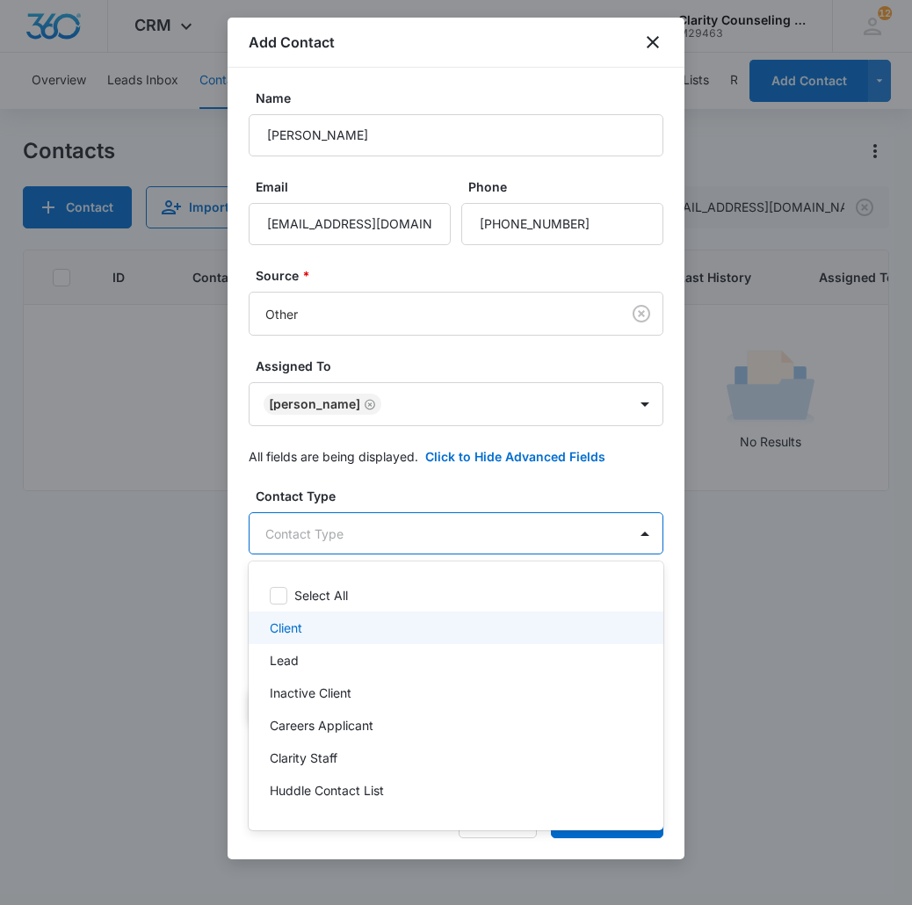
click at [299, 641] on div "Client" at bounding box center [456, 627] width 415 height 32
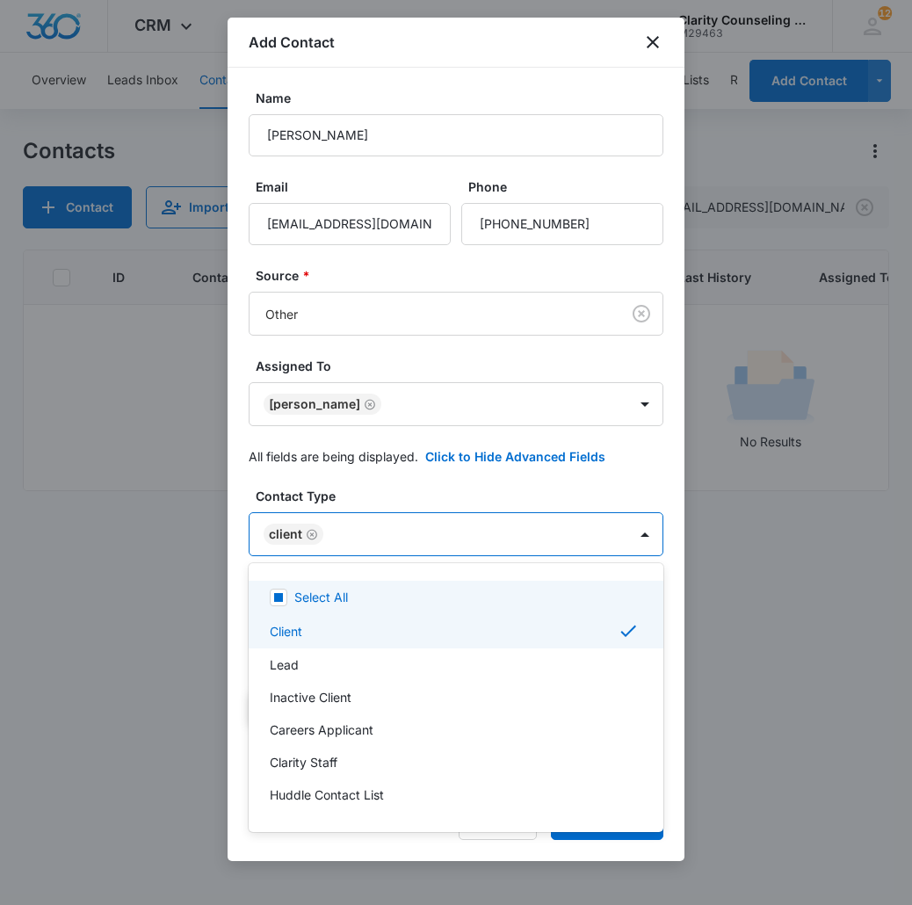
click at [439, 537] on div at bounding box center [456, 452] width 912 height 905
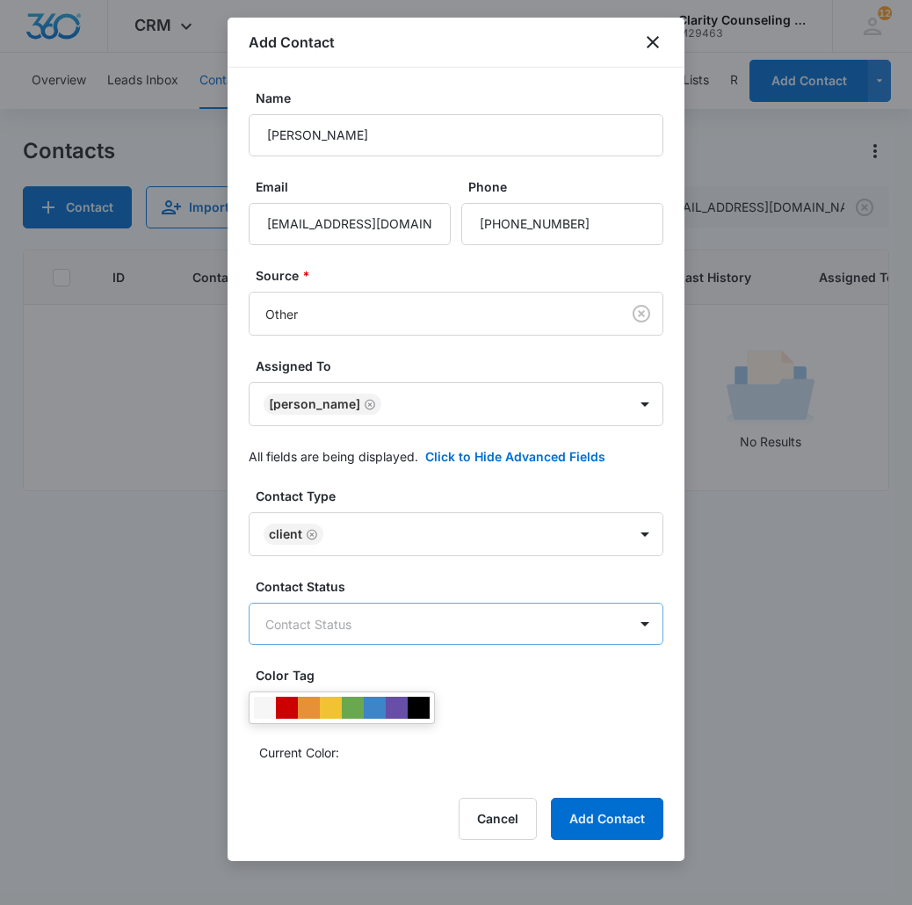
click at [437, 638] on body "CRM Apps Reputation Websites Forms CRM Email Social Content Ads Intelligence Fi…" at bounding box center [456, 452] width 912 height 905
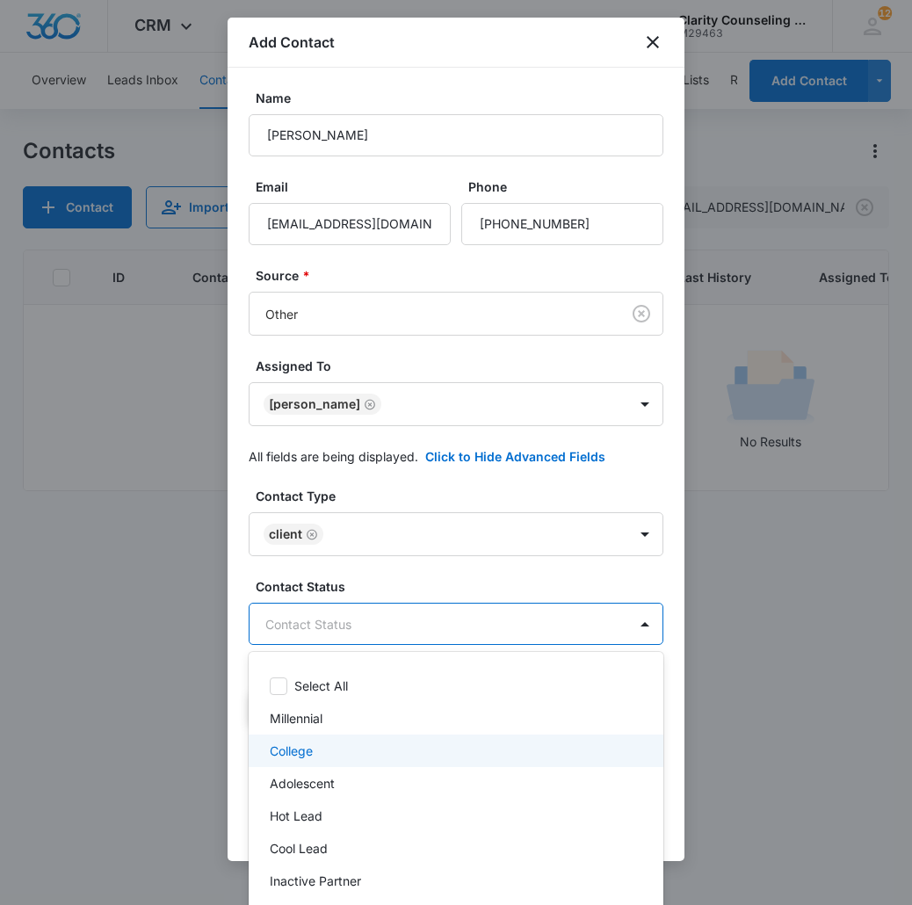
scroll to position [249, 0]
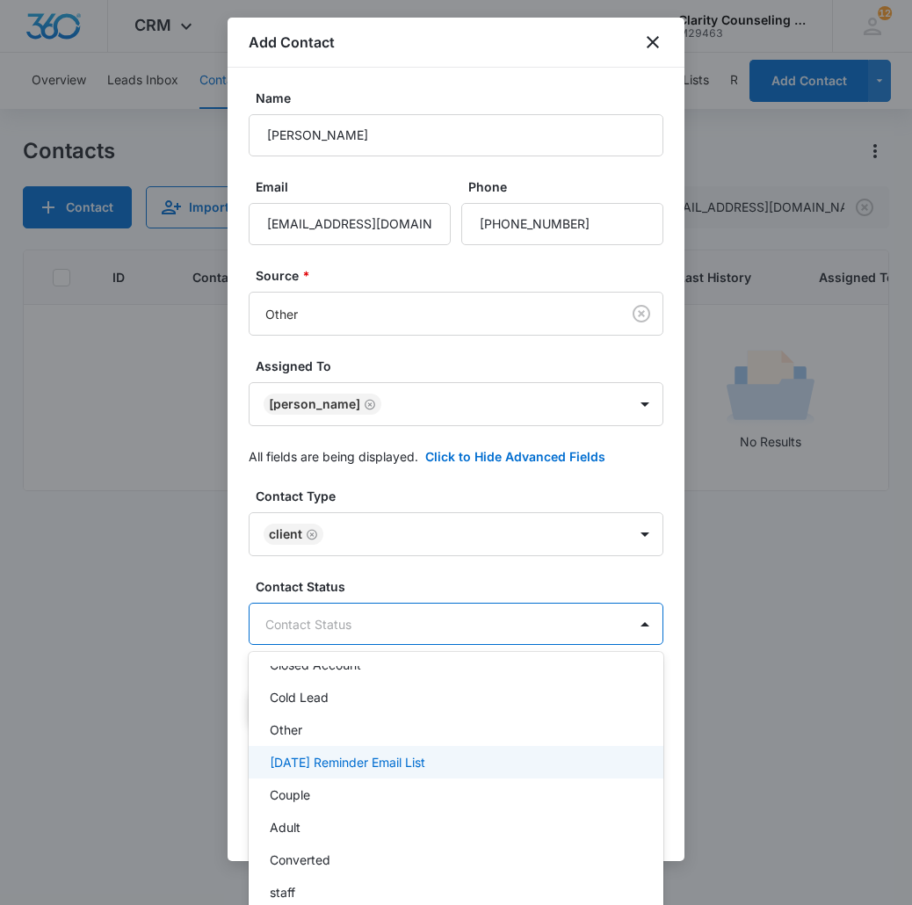
click at [422, 759] on p "[DATE] Reminder Email List" at bounding box center [347, 762] width 155 height 18
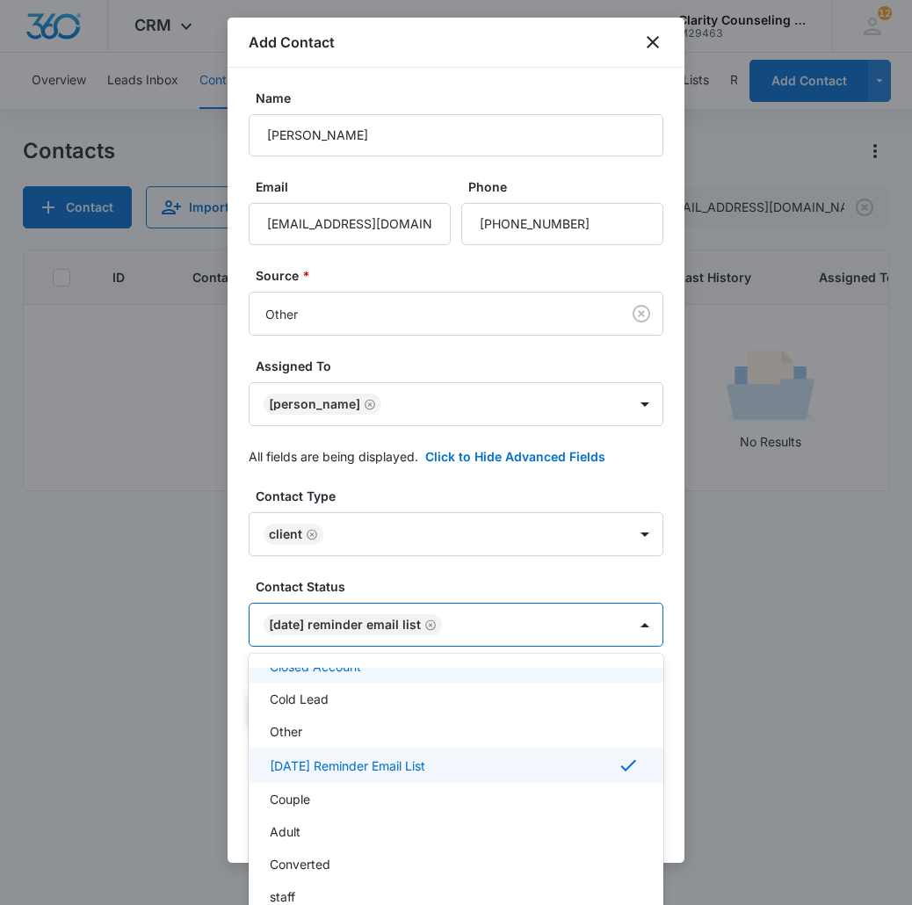
click at [534, 633] on div at bounding box center [456, 452] width 912 height 905
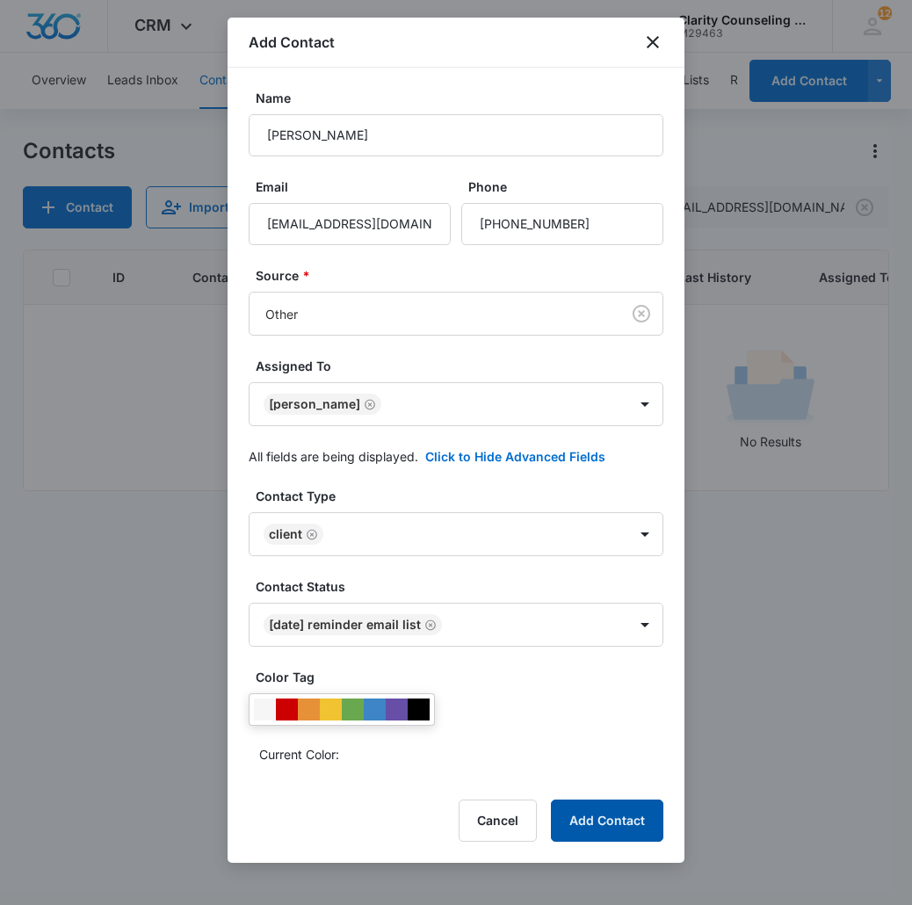
scroll to position [0, 0]
click at [601, 825] on button "Add Contact" at bounding box center [607, 820] width 112 height 42
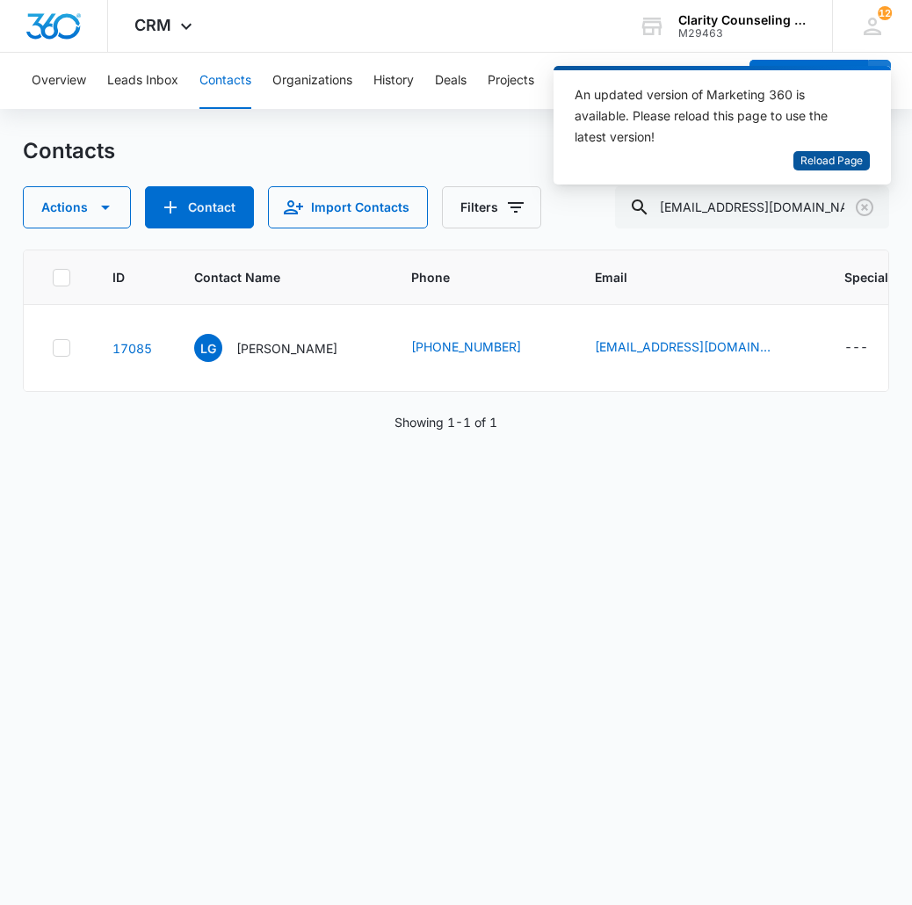
click at [811, 166] on span "Reload Page" at bounding box center [831, 161] width 62 height 17
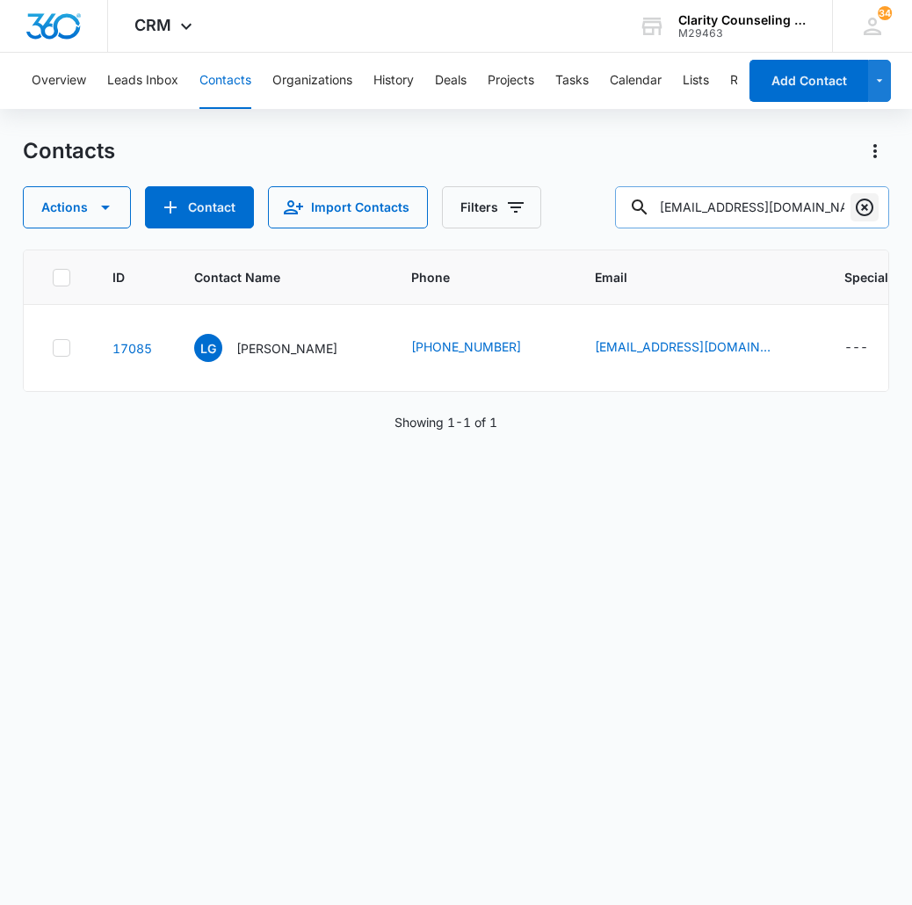
click at [872, 203] on icon "Clear" at bounding box center [864, 207] width 21 height 21
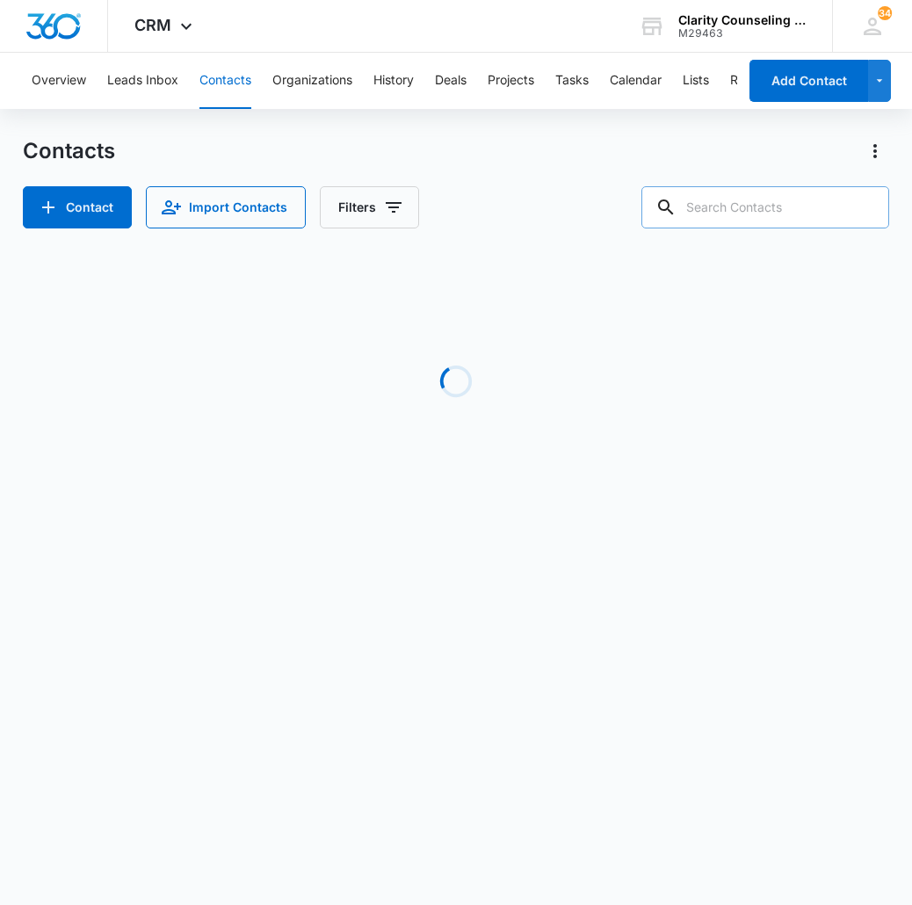
paste input "[EMAIL_ADDRESS][DOMAIN_NAME]"
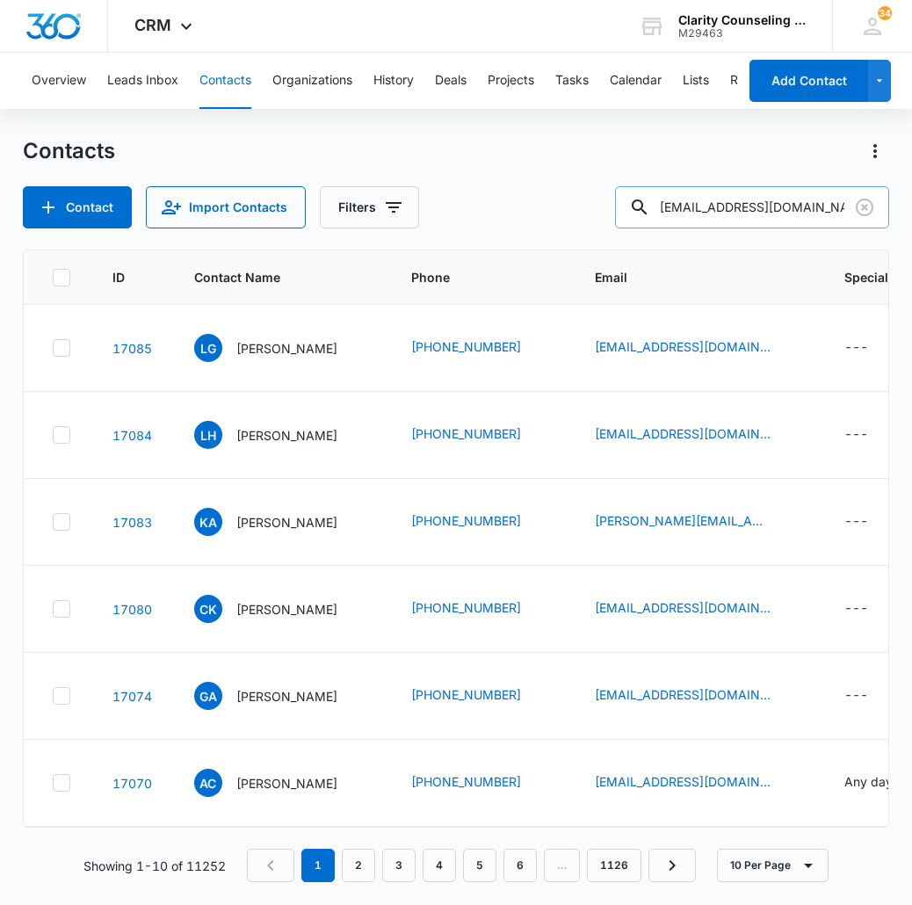
type input "[EMAIL_ADDRESS][DOMAIN_NAME]"
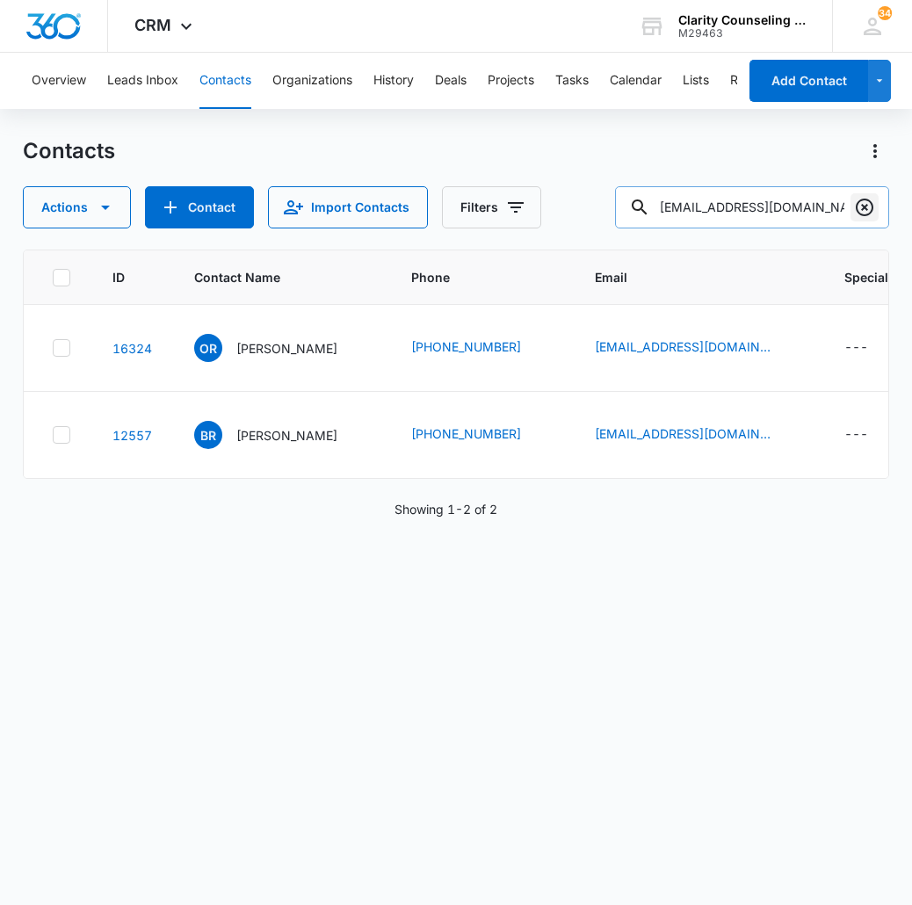
click at [871, 203] on icon "Clear" at bounding box center [864, 207] width 18 height 18
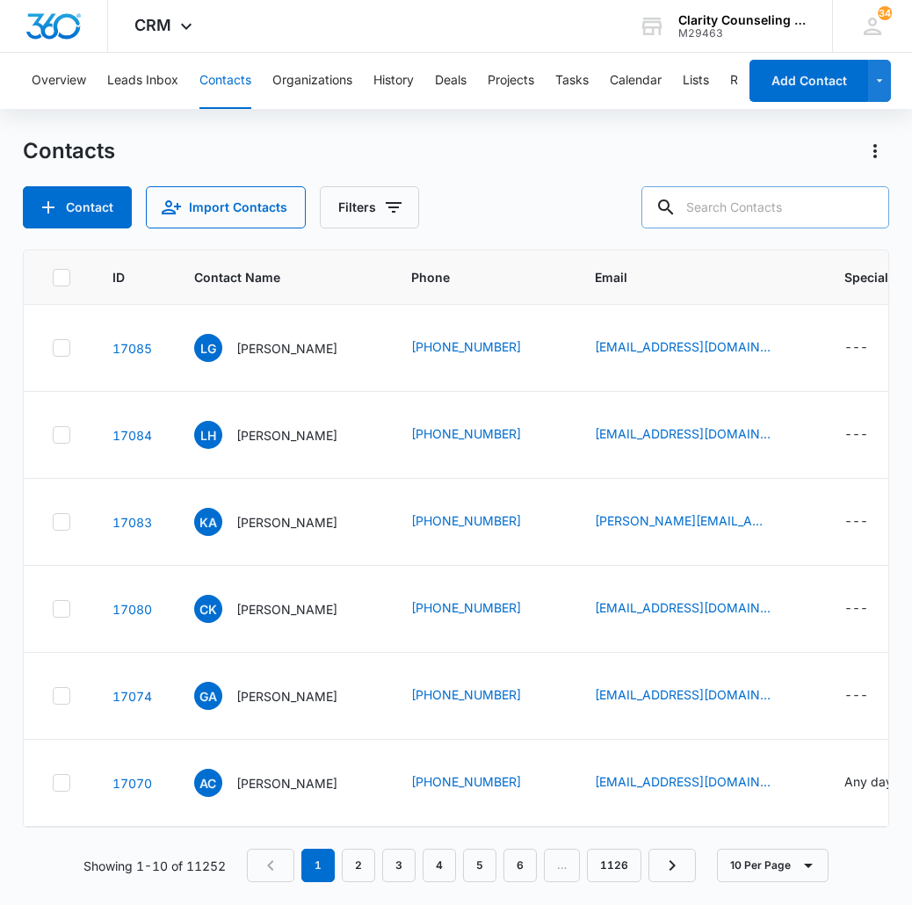
paste input "[EMAIL_ADDRESS][DOMAIN_NAME]"
type input "[EMAIL_ADDRESS][DOMAIN_NAME]"
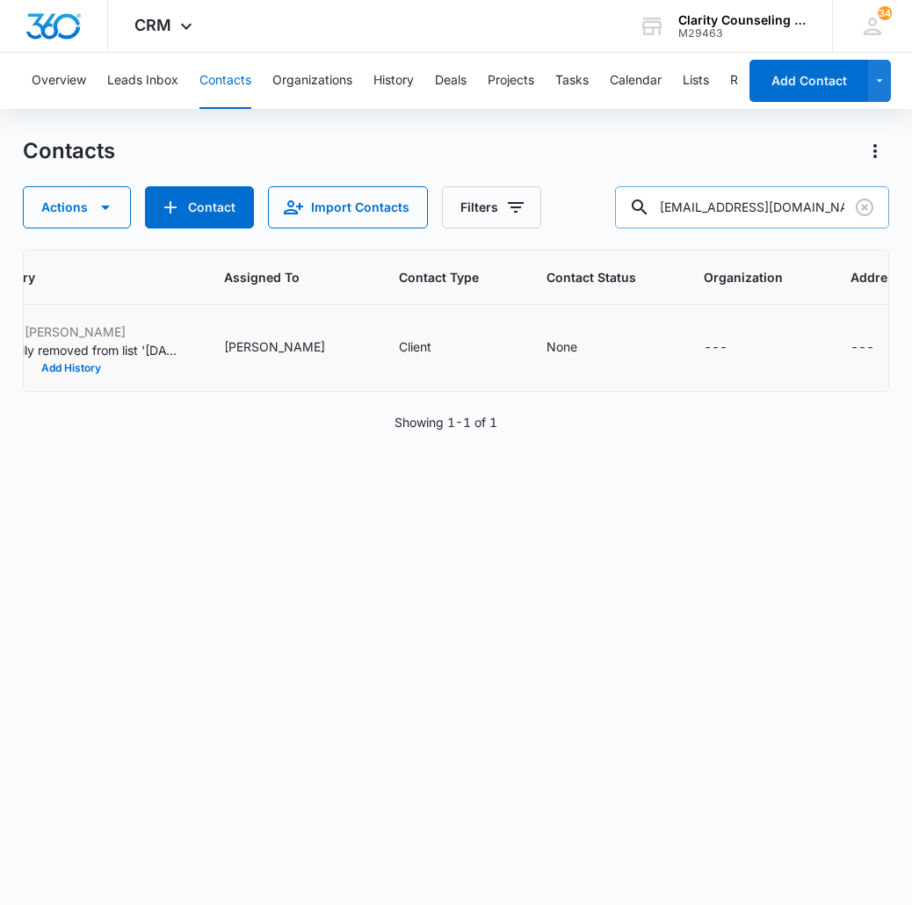
scroll to position [0, 1006]
click at [870, 210] on icon "Clear" at bounding box center [864, 207] width 21 height 21
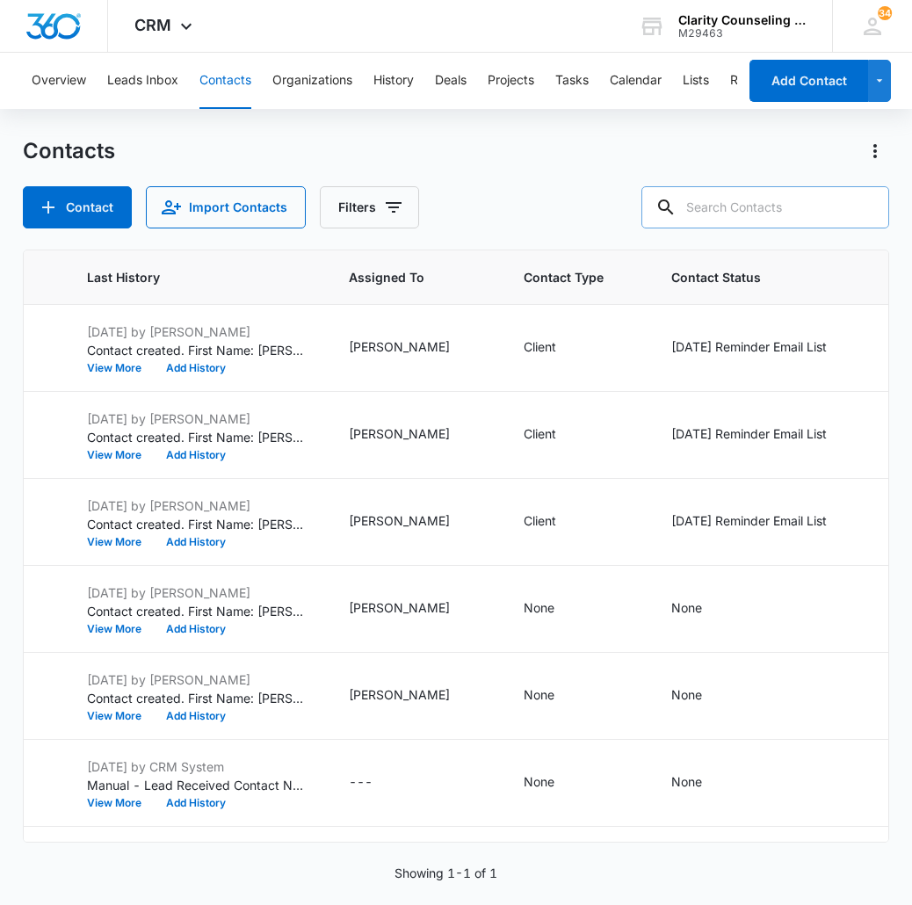
paste input "[EMAIL_ADDRESS][DOMAIN_NAME]"
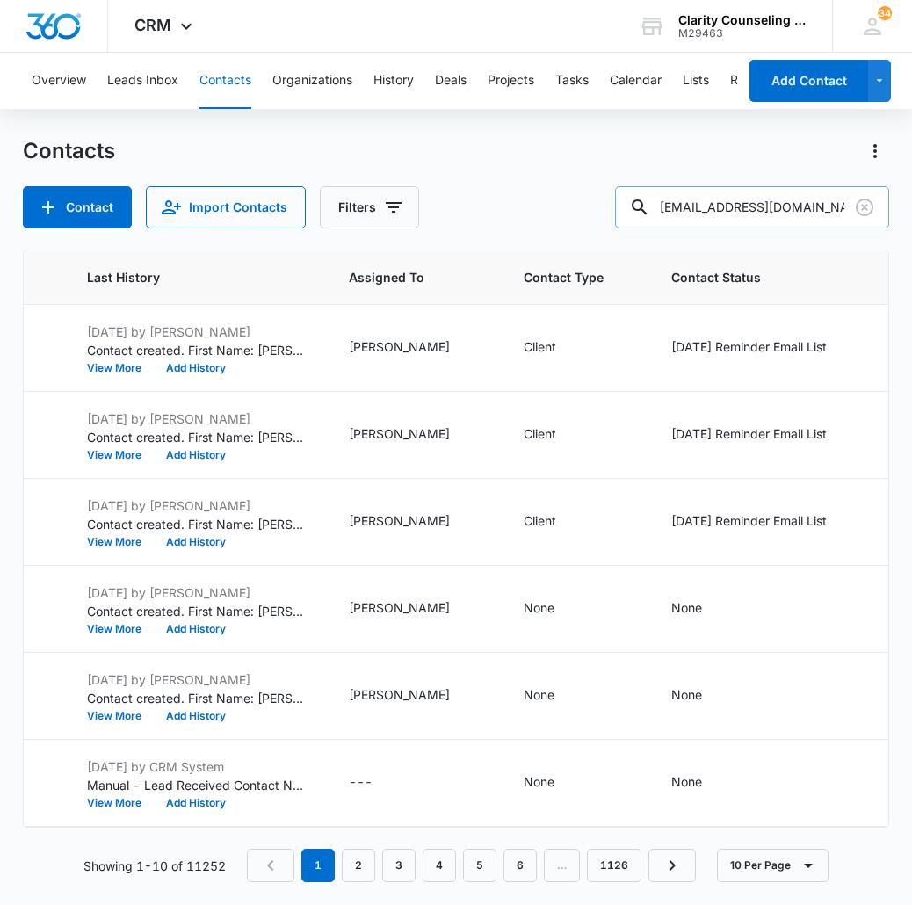
type input "[EMAIL_ADDRESS][DOMAIN_NAME]"
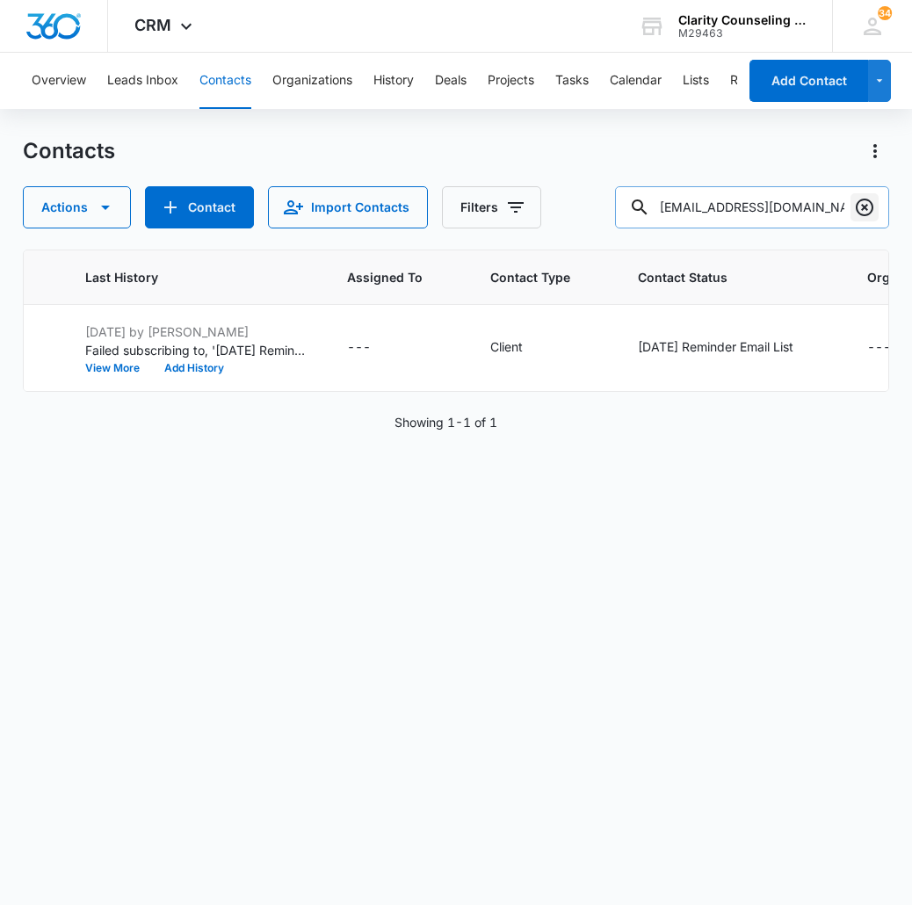
click at [859, 206] on icon "Clear" at bounding box center [864, 207] width 21 height 21
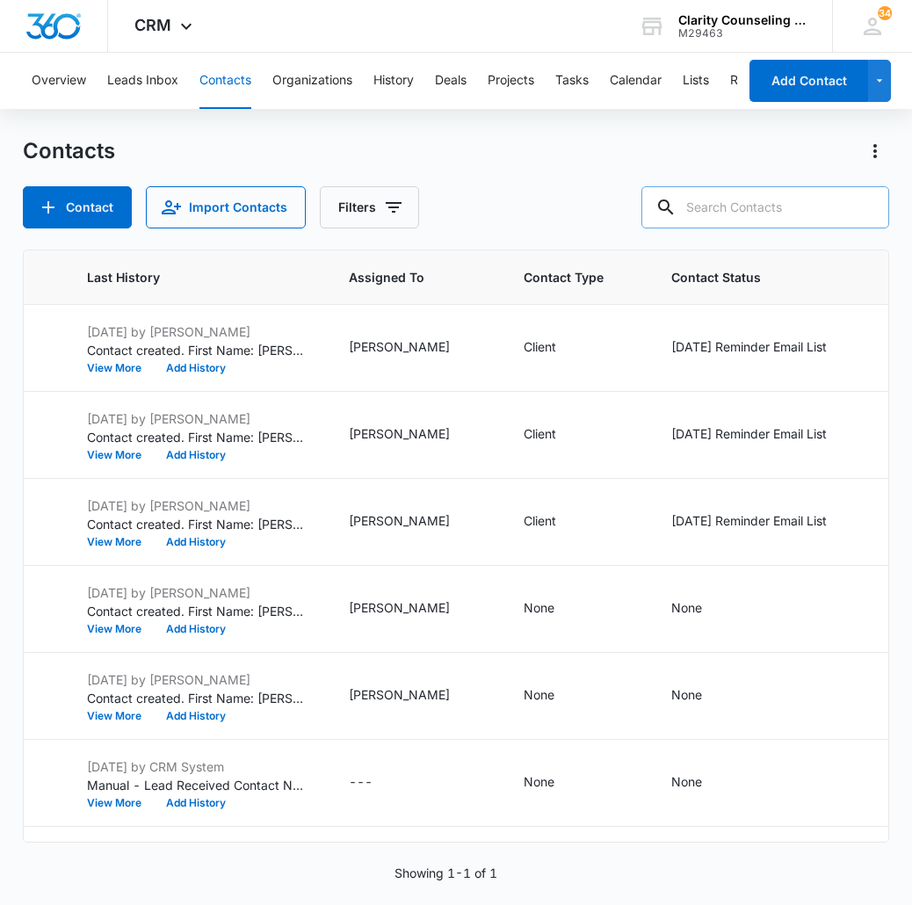
paste input "[EMAIL_ADDRESS][DOMAIN_NAME]"
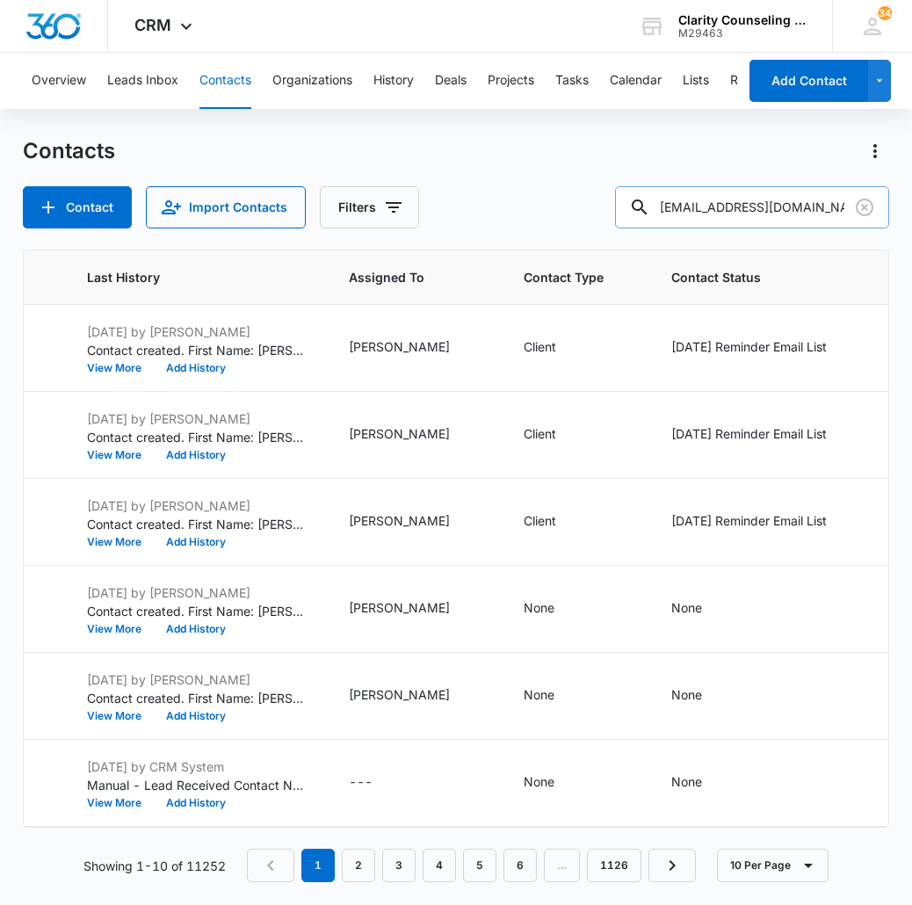
type input "[EMAIL_ADDRESS][DOMAIN_NAME]"
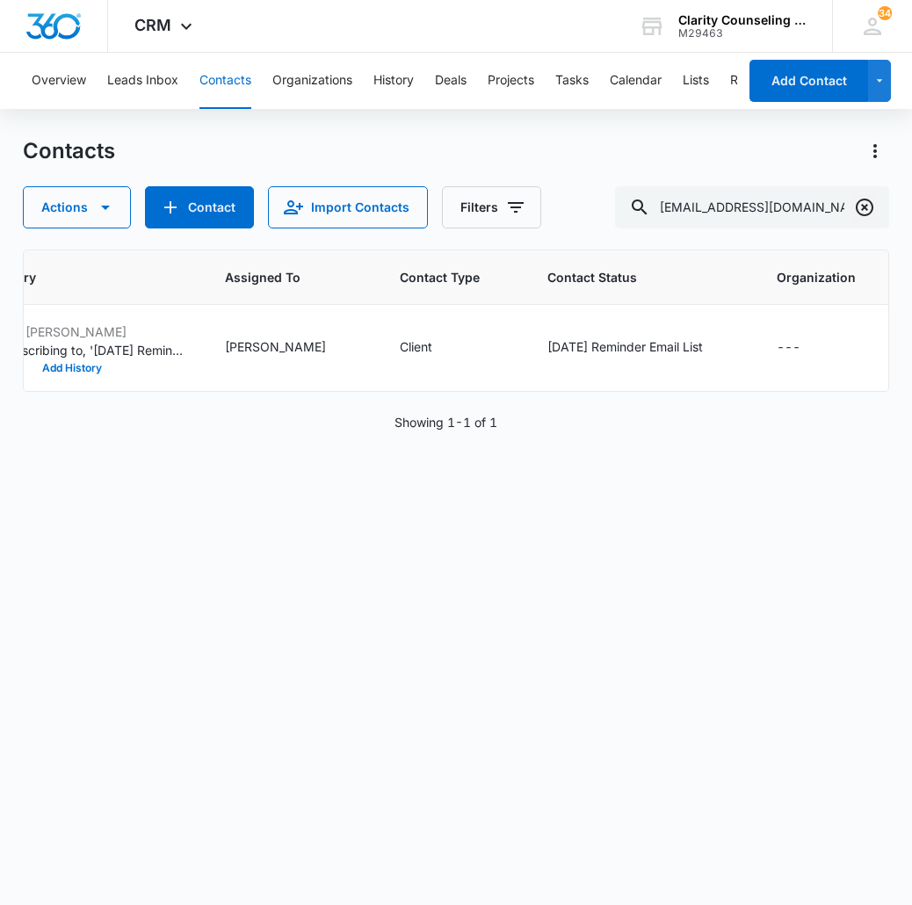
click at [858, 219] on button "Clear" at bounding box center [864, 207] width 28 height 28
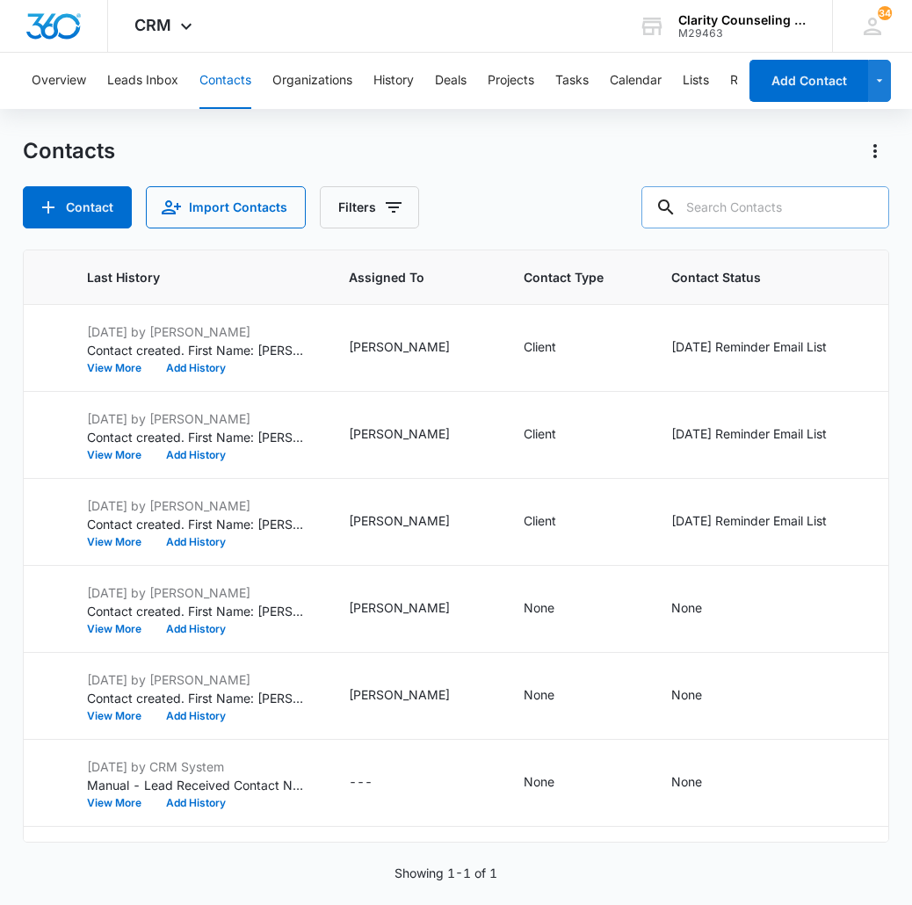
paste input "[EMAIL_ADDRESS][DOMAIN_NAME]"
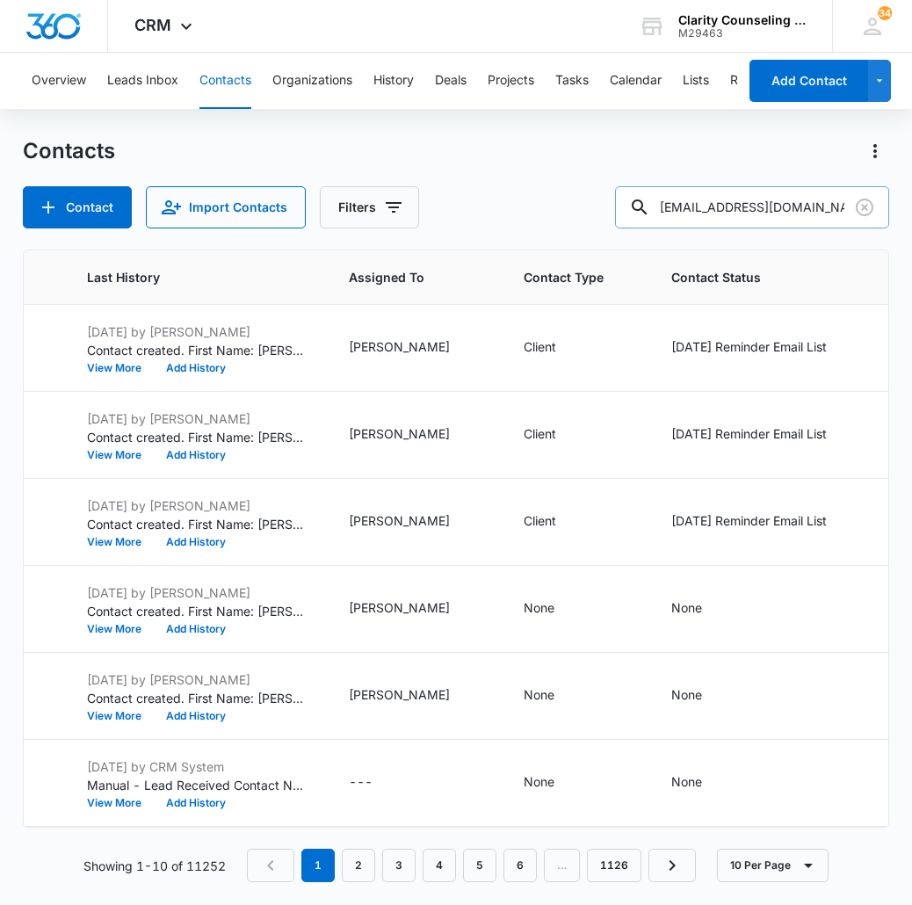
type input "[EMAIL_ADDRESS][DOMAIN_NAME]"
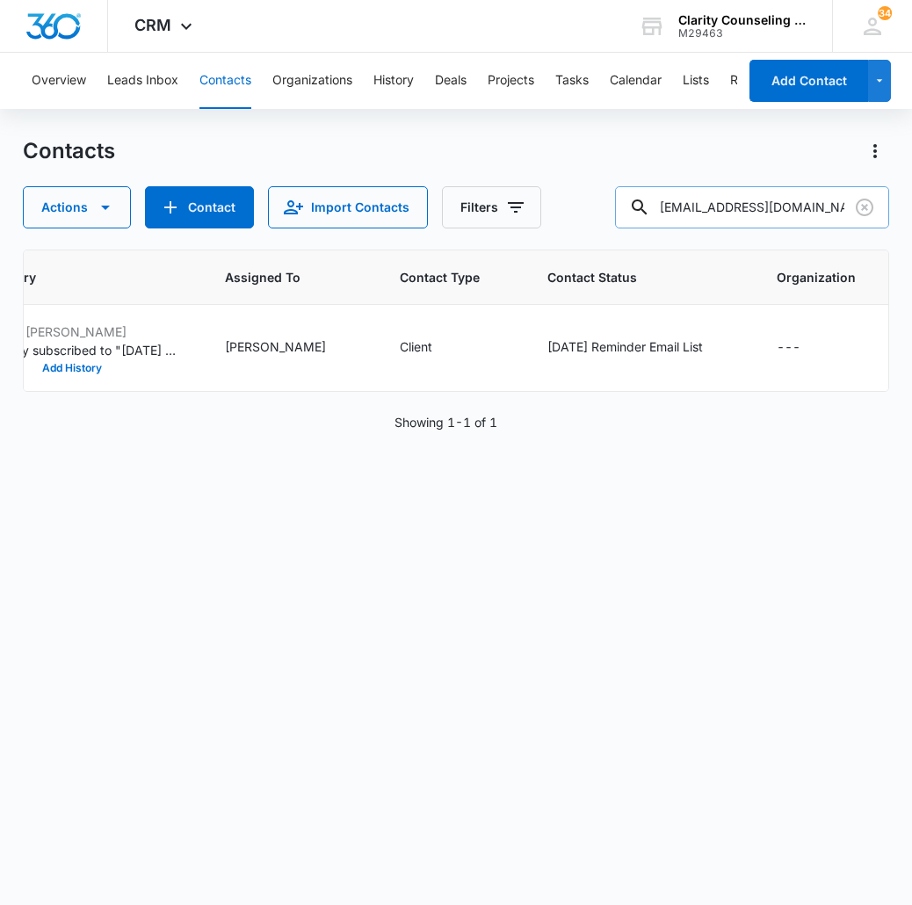
click at [882, 209] on input "[EMAIL_ADDRESS][DOMAIN_NAME]" at bounding box center [752, 207] width 274 height 42
click at [863, 210] on icon "Clear" at bounding box center [864, 207] width 21 height 21
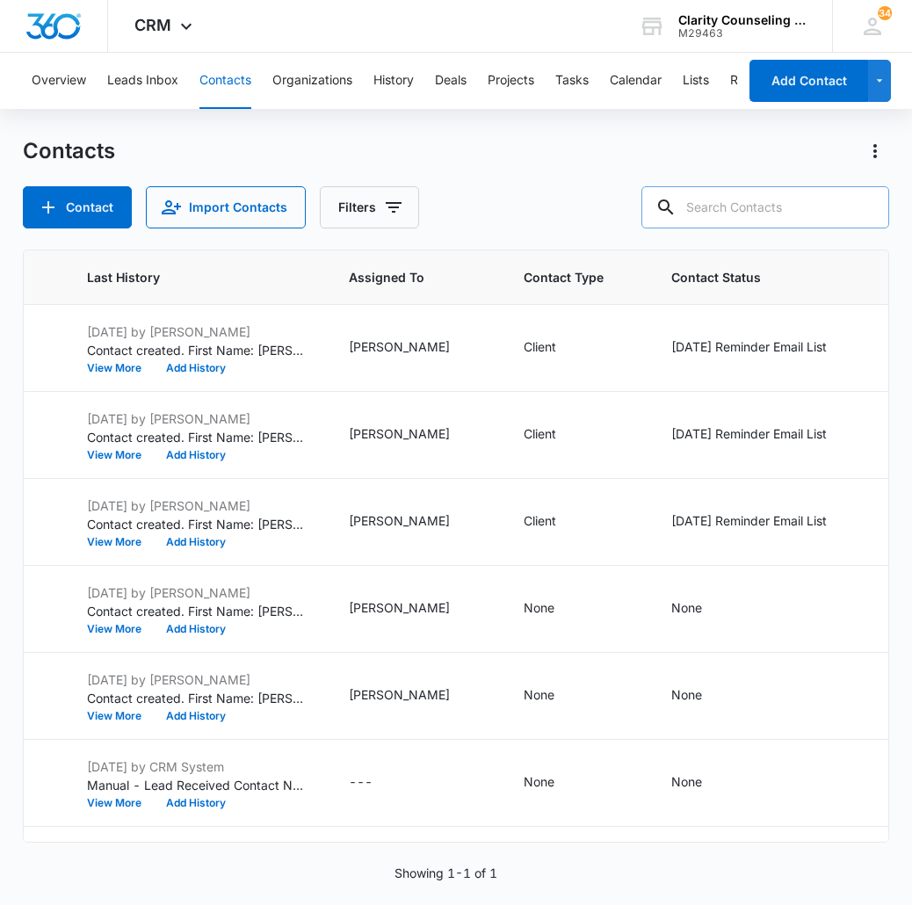
paste input "[EMAIL_ADDRESS][DOMAIN_NAME]"
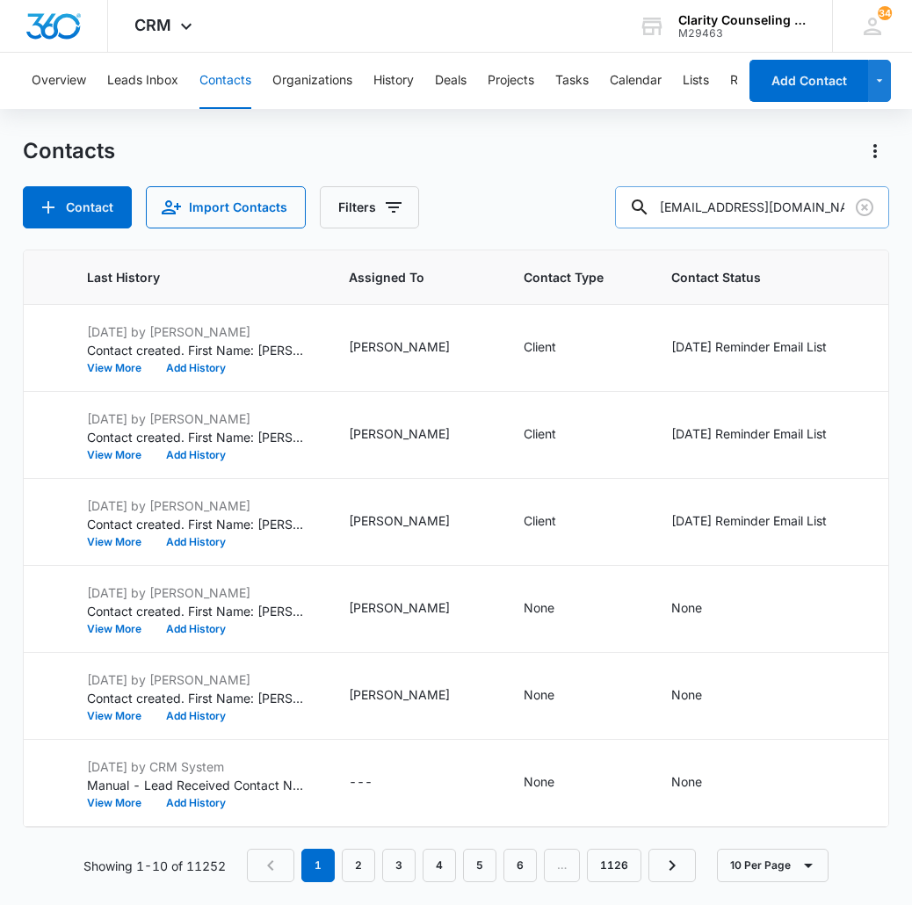
type input "[EMAIL_ADDRESS][DOMAIN_NAME]"
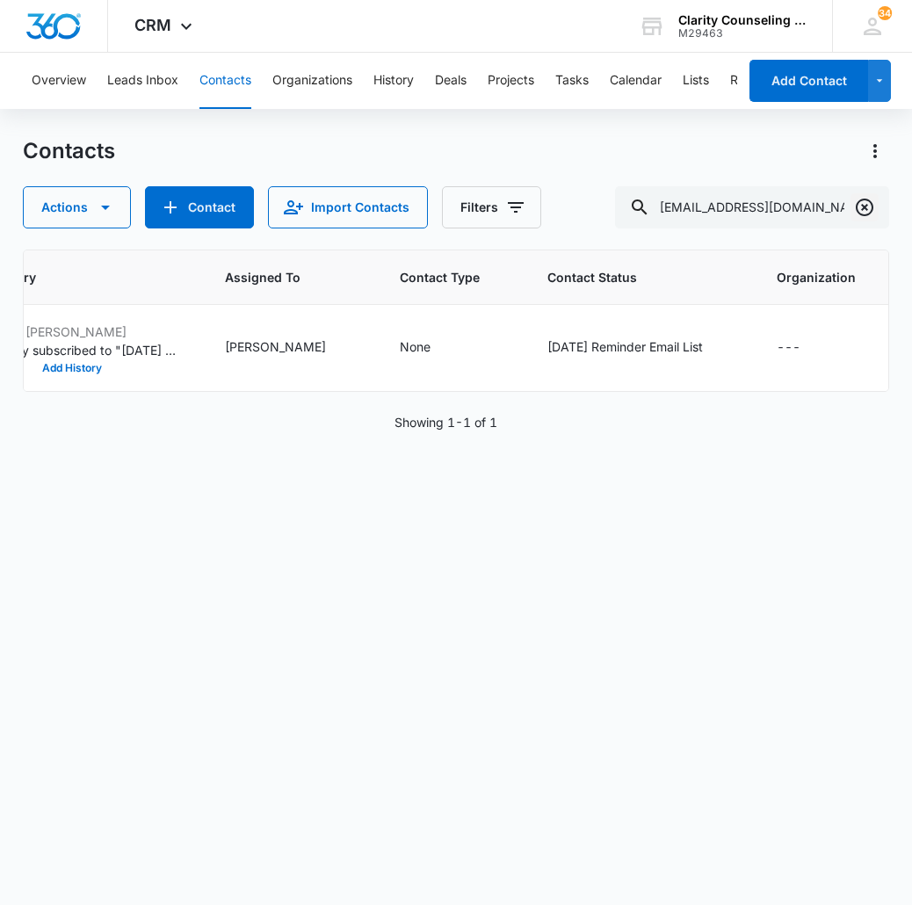
click at [862, 204] on icon "Clear" at bounding box center [864, 207] width 21 height 21
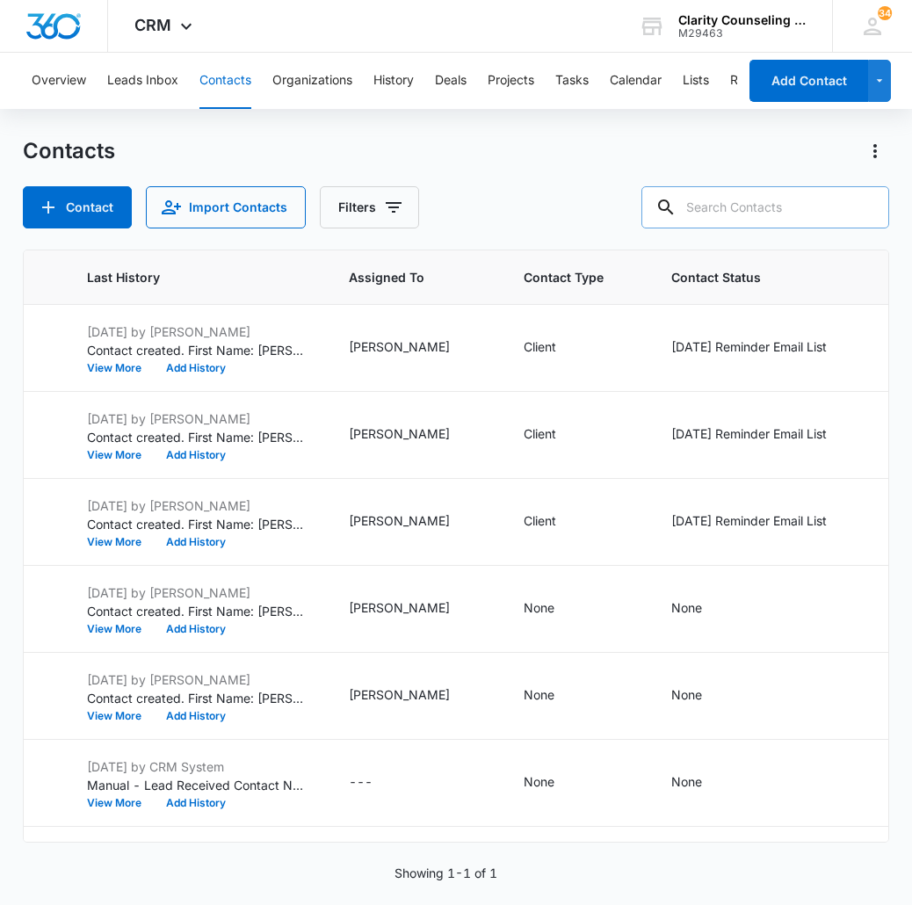
paste input "[EMAIL_ADDRESS][DOMAIN_NAME]"
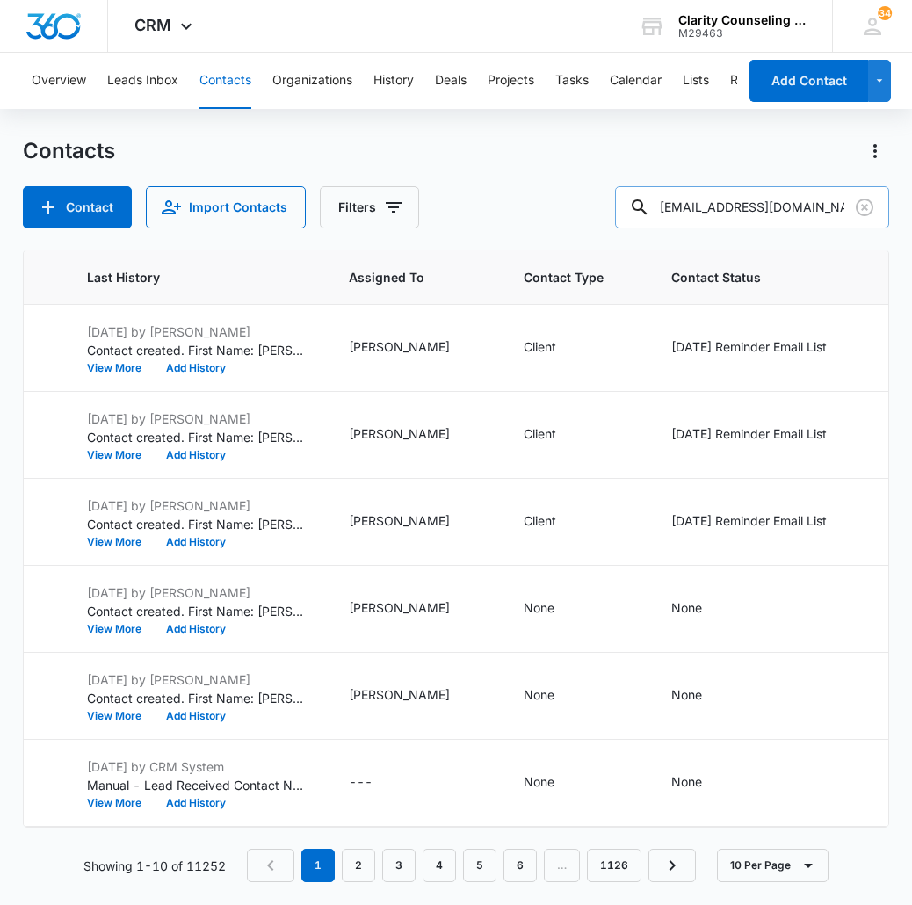
type input "[EMAIL_ADDRESS][DOMAIN_NAME]"
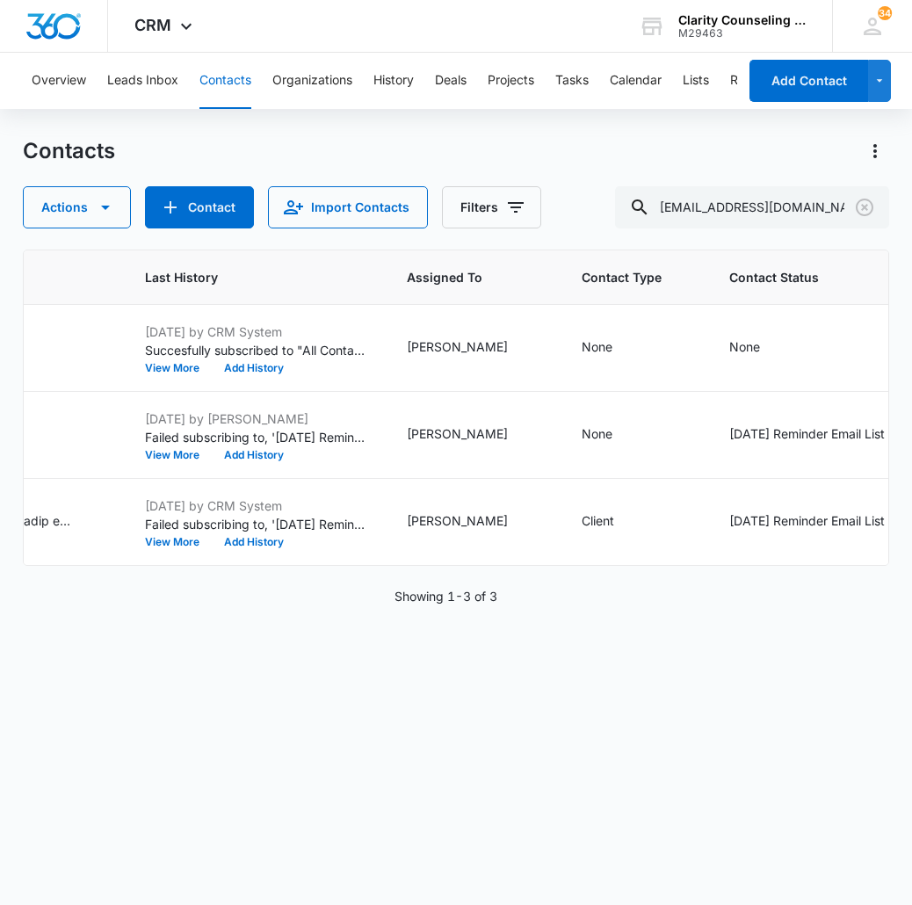
scroll to position [0, 855]
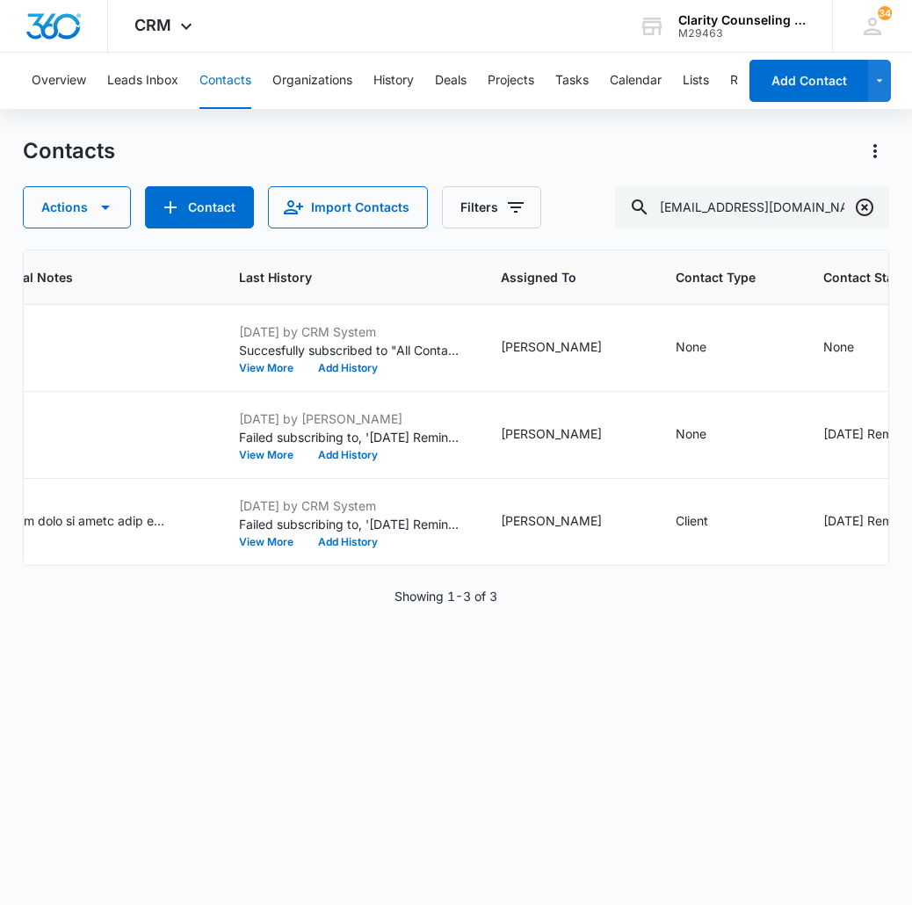
click at [868, 208] on icon "Clear" at bounding box center [864, 207] width 21 height 21
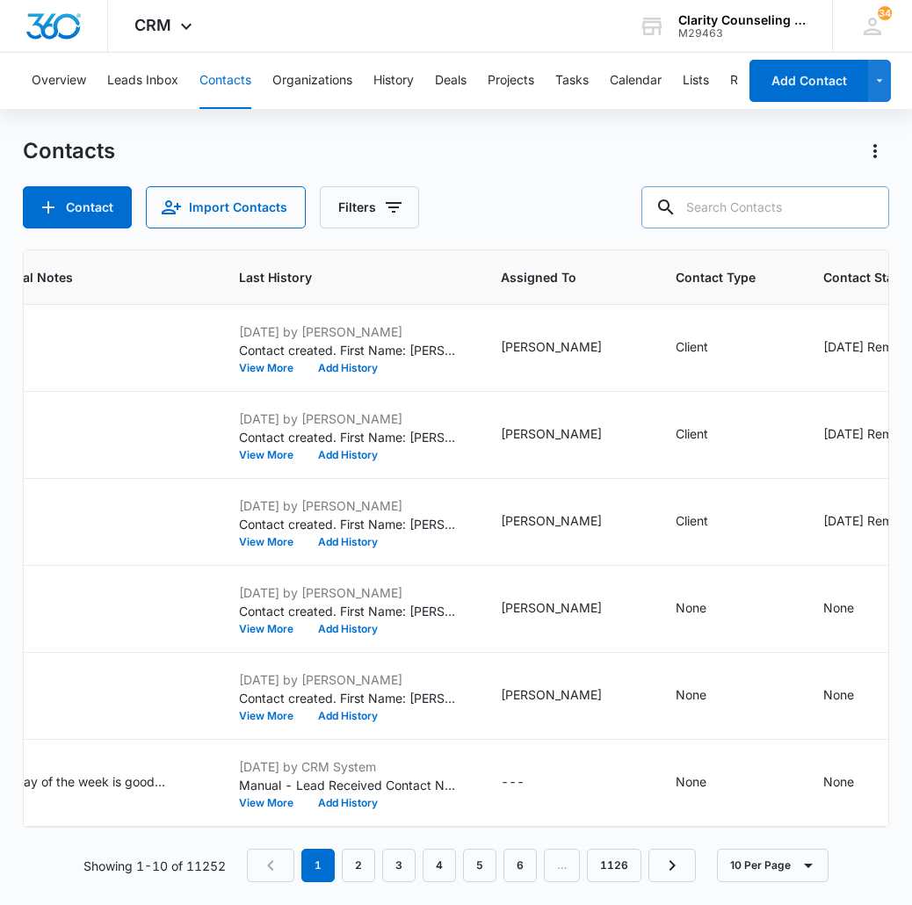
paste input "[PERSON_NAME][EMAIL_ADDRESS][DOMAIN_NAME]"
type input "[PERSON_NAME][EMAIL_ADDRESS][DOMAIN_NAME]"
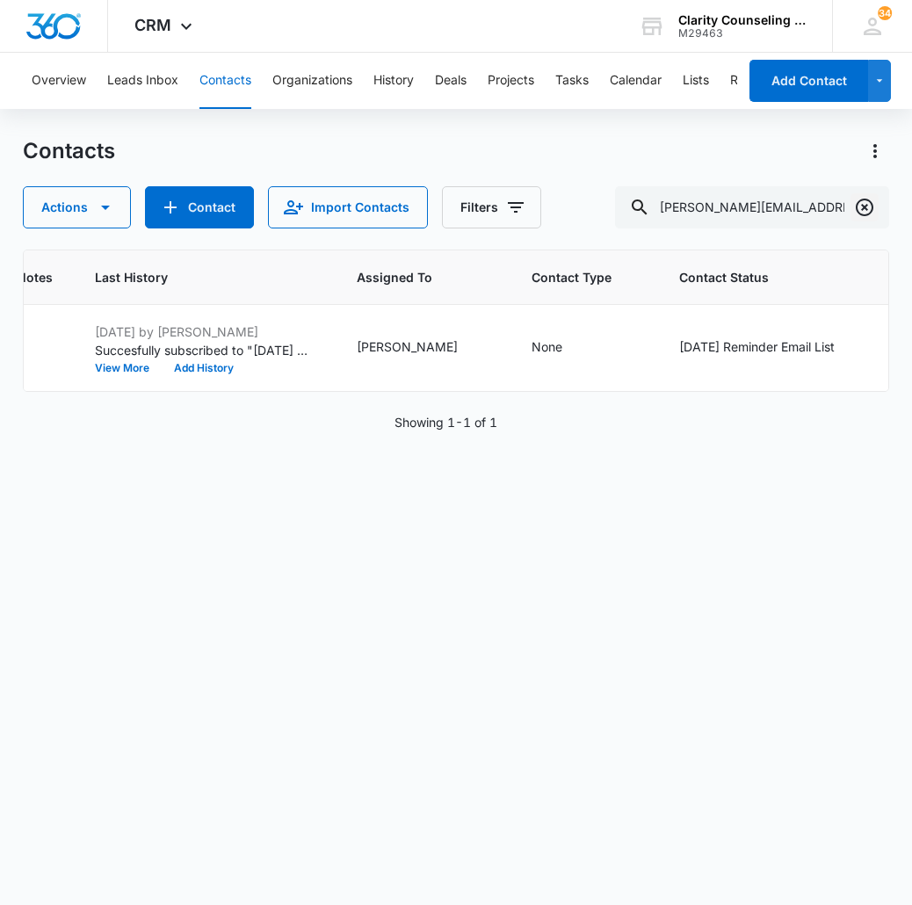
click at [863, 206] on icon "Clear" at bounding box center [864, 207] width 18 height 18
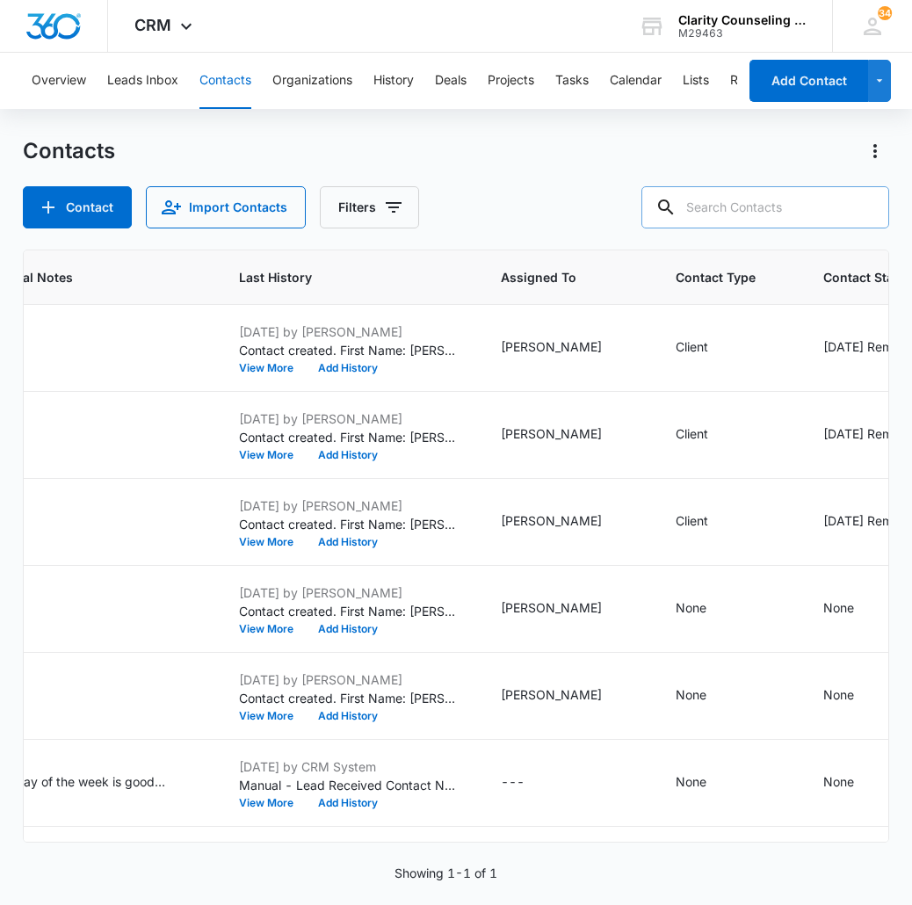
paste input "[EMAIL_ADDRESS][DOMAIN_NAME]"
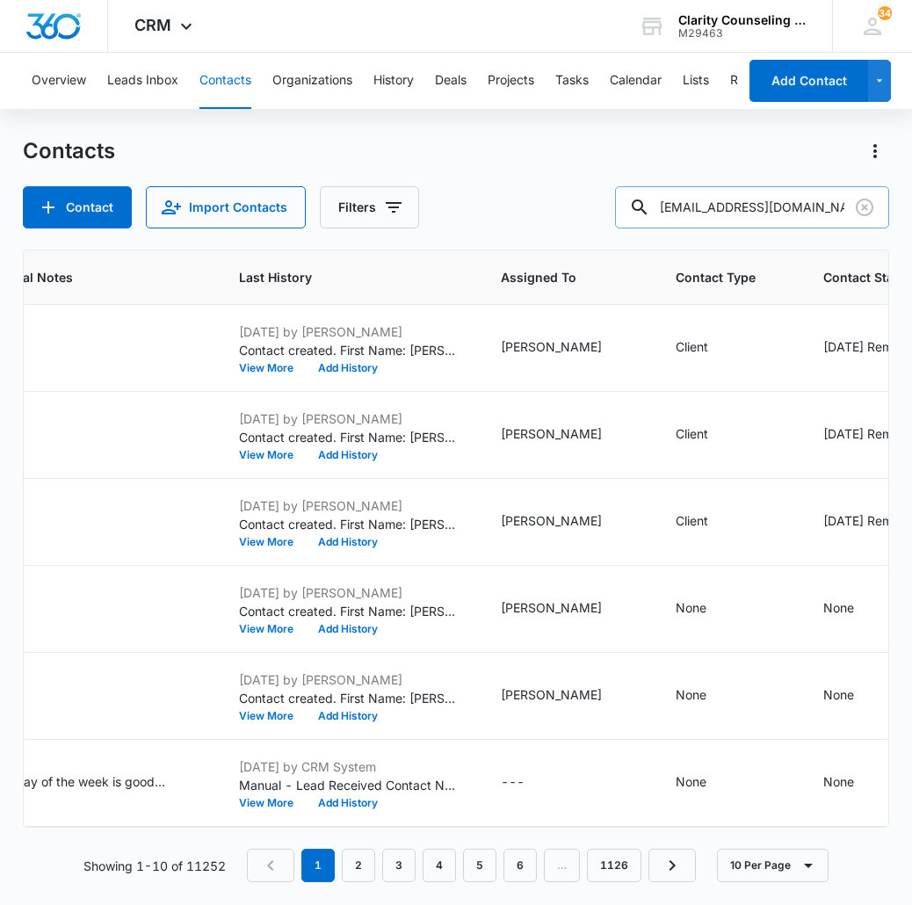
type input "[EMAIL_ADDRESS][DOMAIN_NAME]"
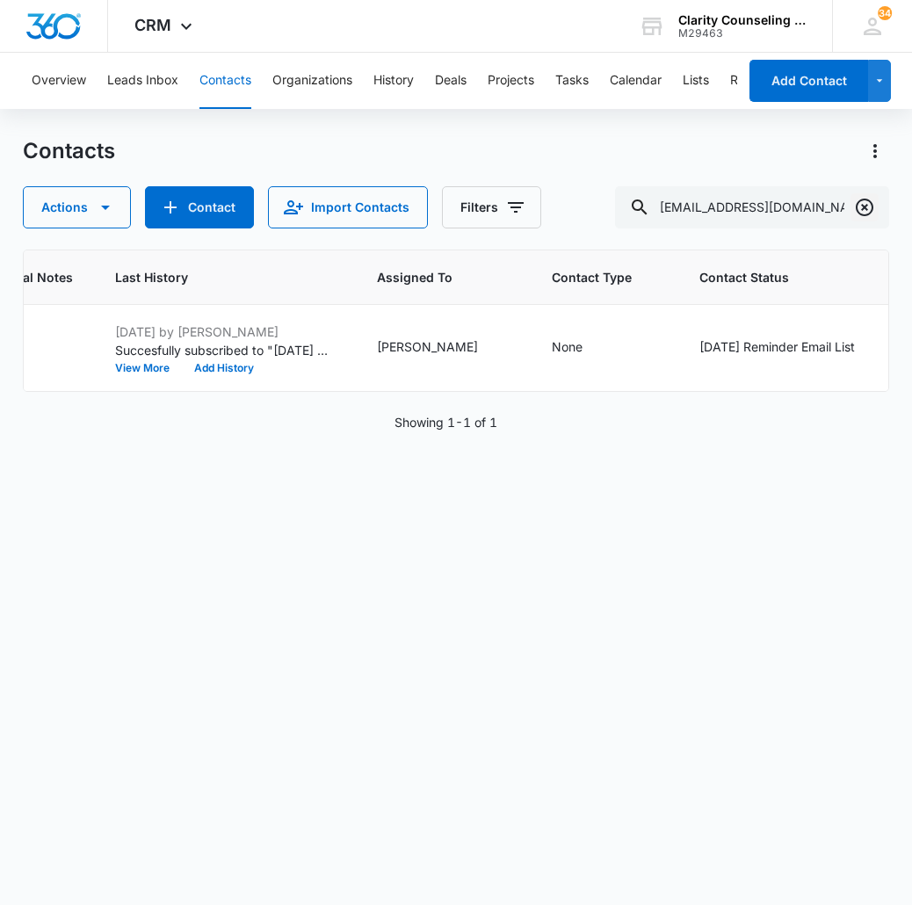
click at [862, 212] on icon "Clear" at bounding box center [864, 207] width 21 height 21
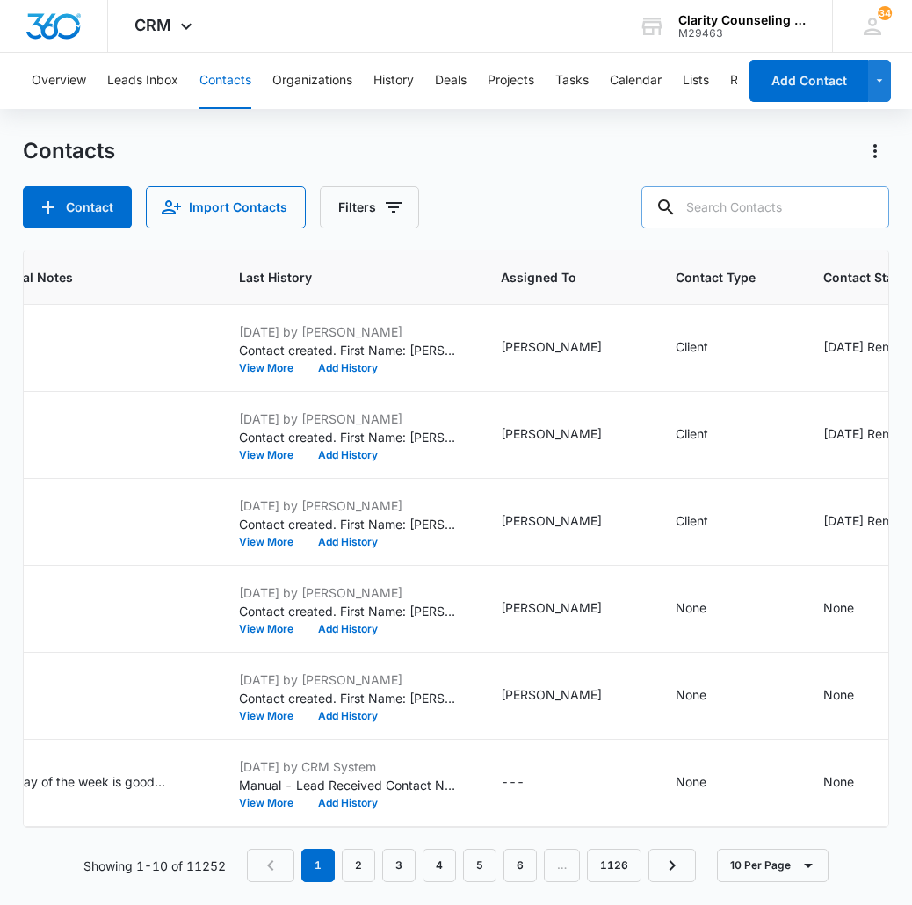
paste input "[EMAIL_ADDRESS][DOMAIN_NAME]"
type input "[EMAIL_ADDRESS][DOMAIN_NAME]"
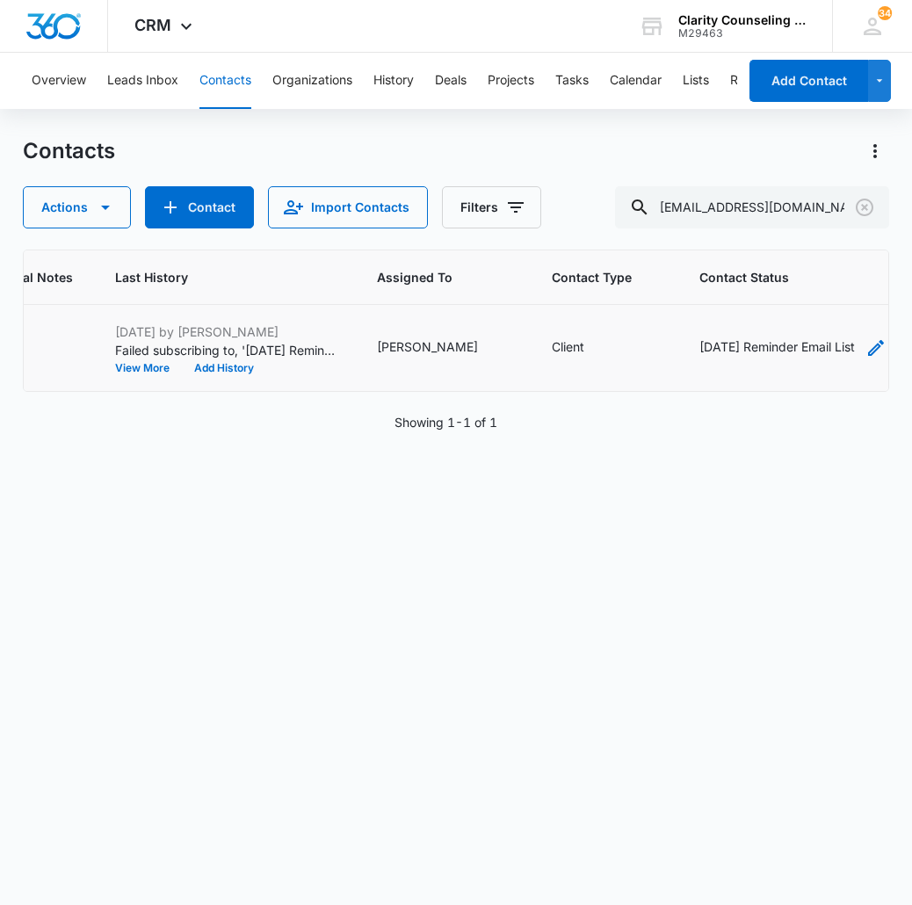
click at [865, 350] on icon "Contact Status - Saturday Reminder Email List - Select to Edit Field" at bounding box center [875, 347] width 21 height 21
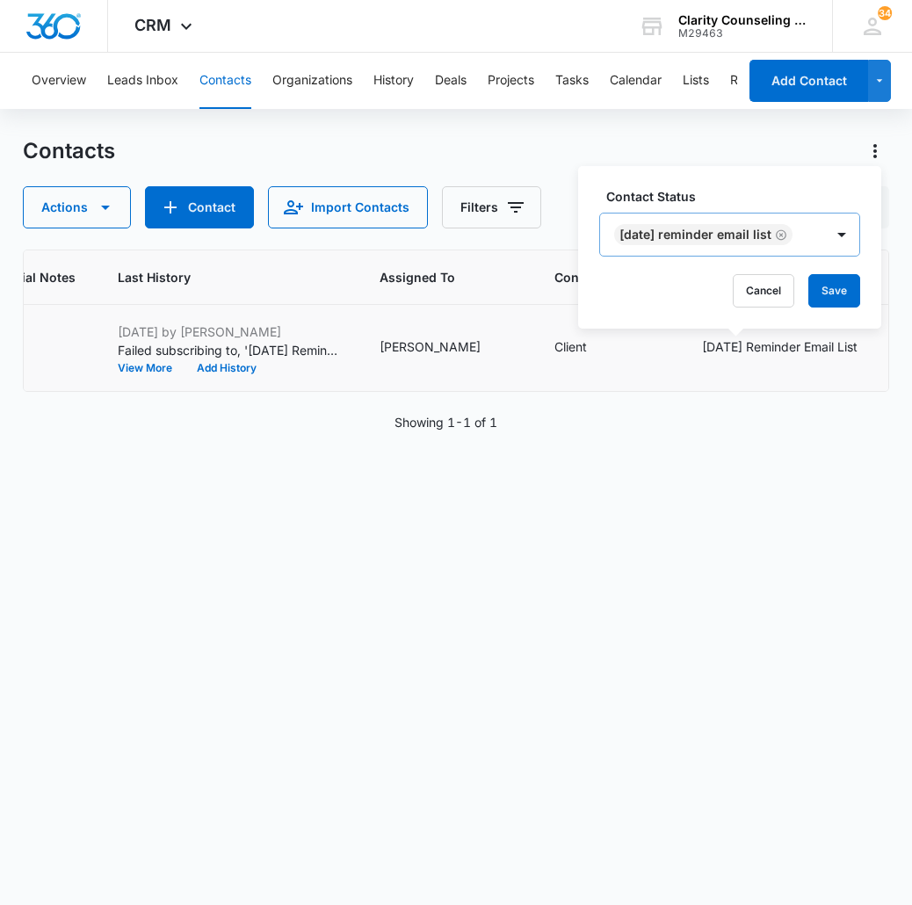
click at [787, 232] on icon "Remove Saturday Reminder Email List" at bounding box center [781, 234] width 12 height 13
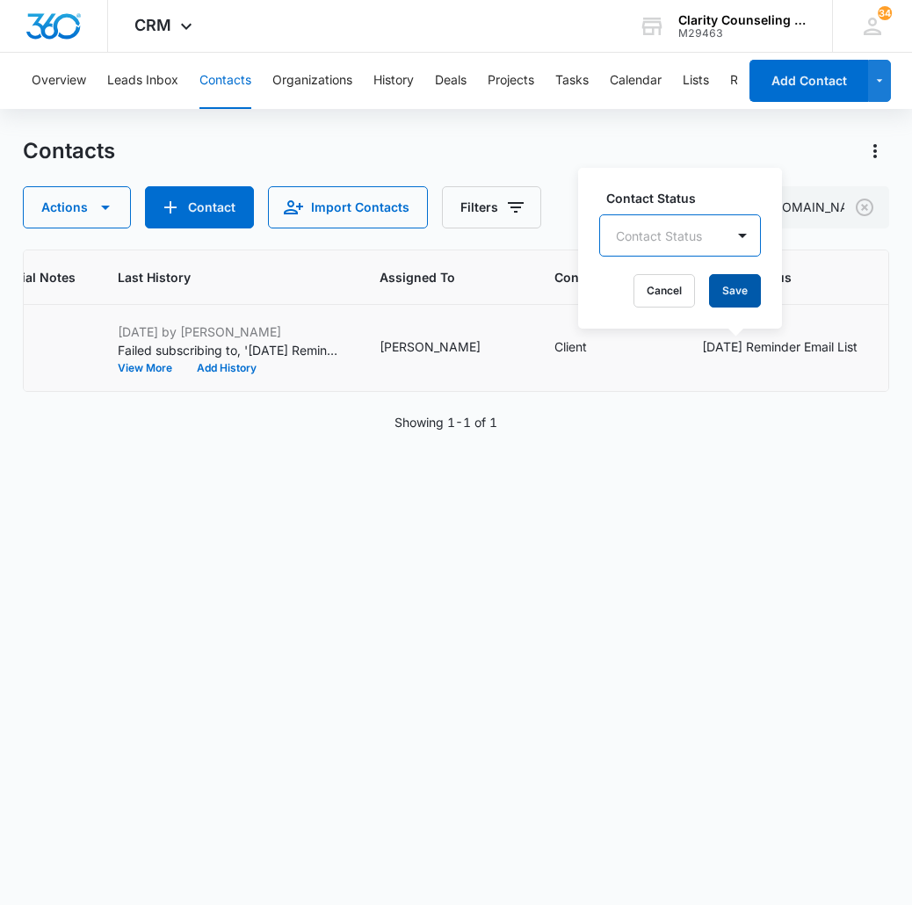
click at [748, 298] on button "Save" at bounding box center [735, 290] width 52 height 33
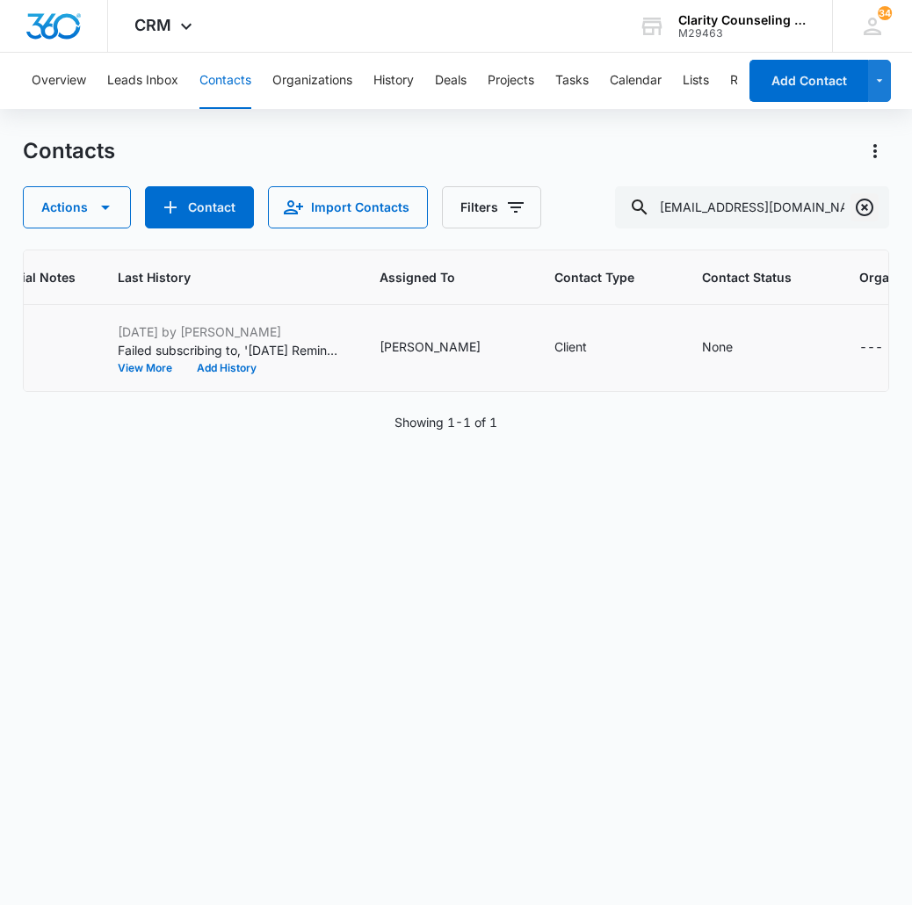
click at [867, 211] on icon "Clear" at bounding box center [864, 207] width 21 height 21
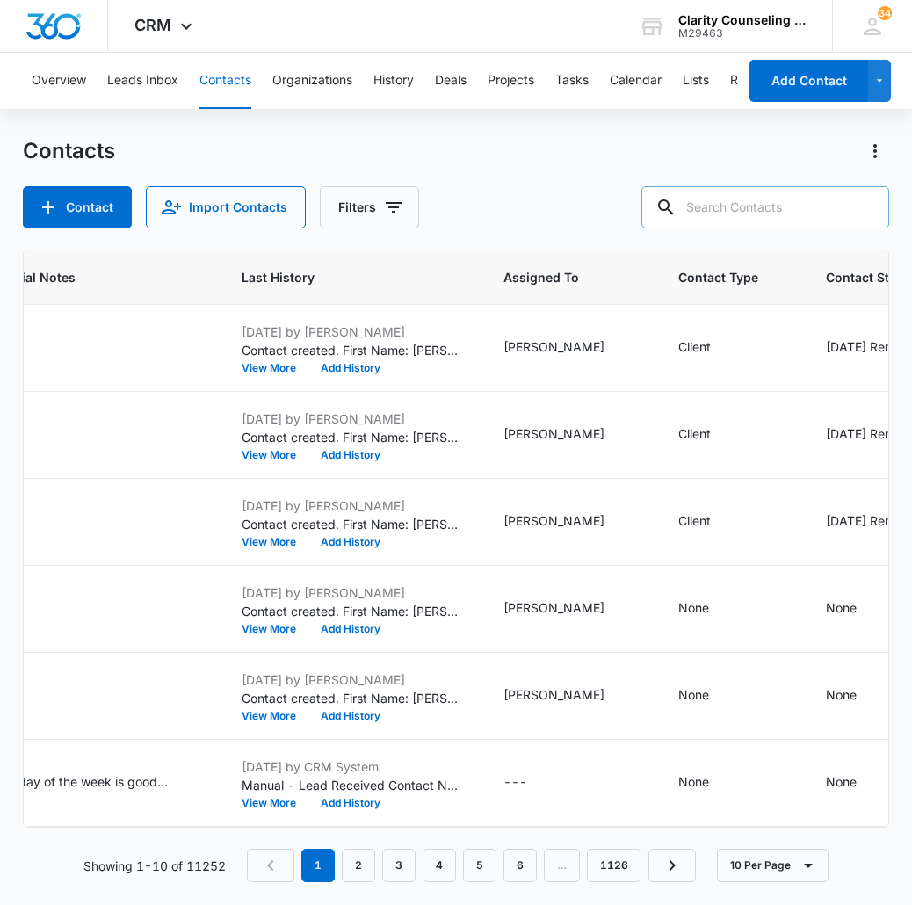
paste input "[EMAIL_ADDRESS][DOMAIN_NAME]"
type input "[EMAIL_ADDRESS][DOMAIN_NAME]"
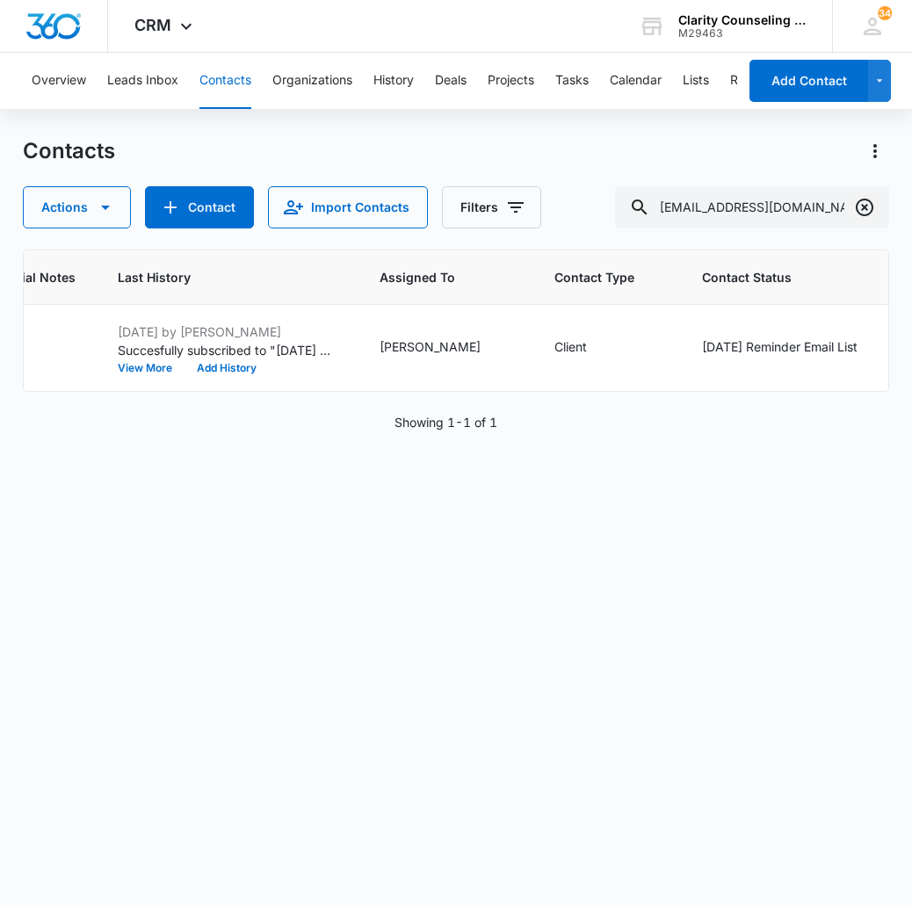
click at [860, 206] on icon "Clear" at bounding box center [864, 207] width 21 height 21
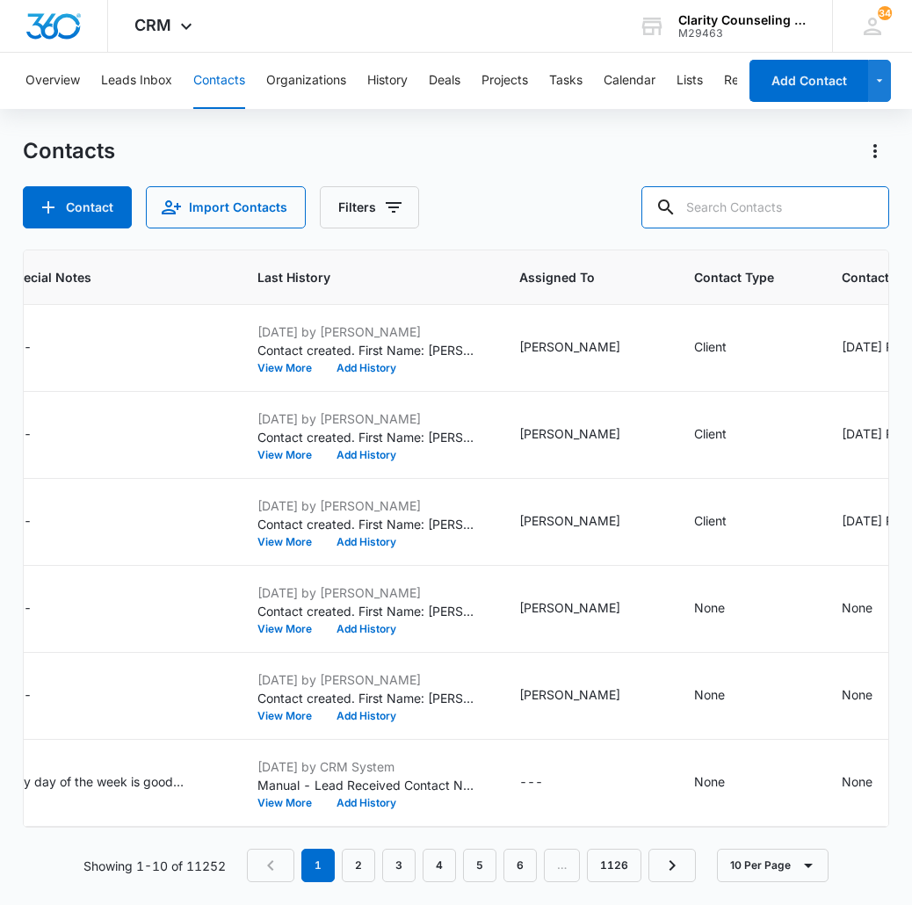
scroll to position [0, 14]
